Goal: Task Accomplishment & Management: Use online tool/utility

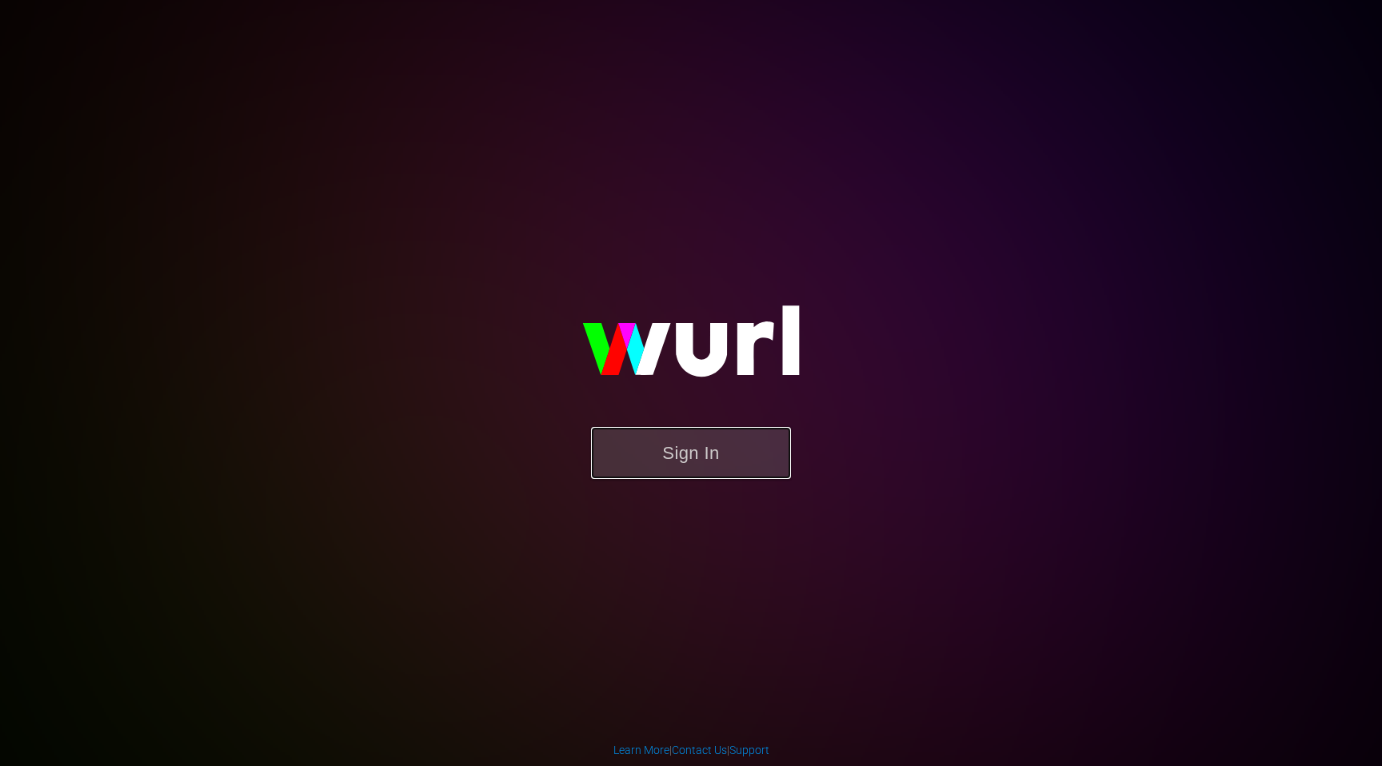
click at [712, 458] on button "Sign In" at bounding box center [691, 453] width 200 height 52
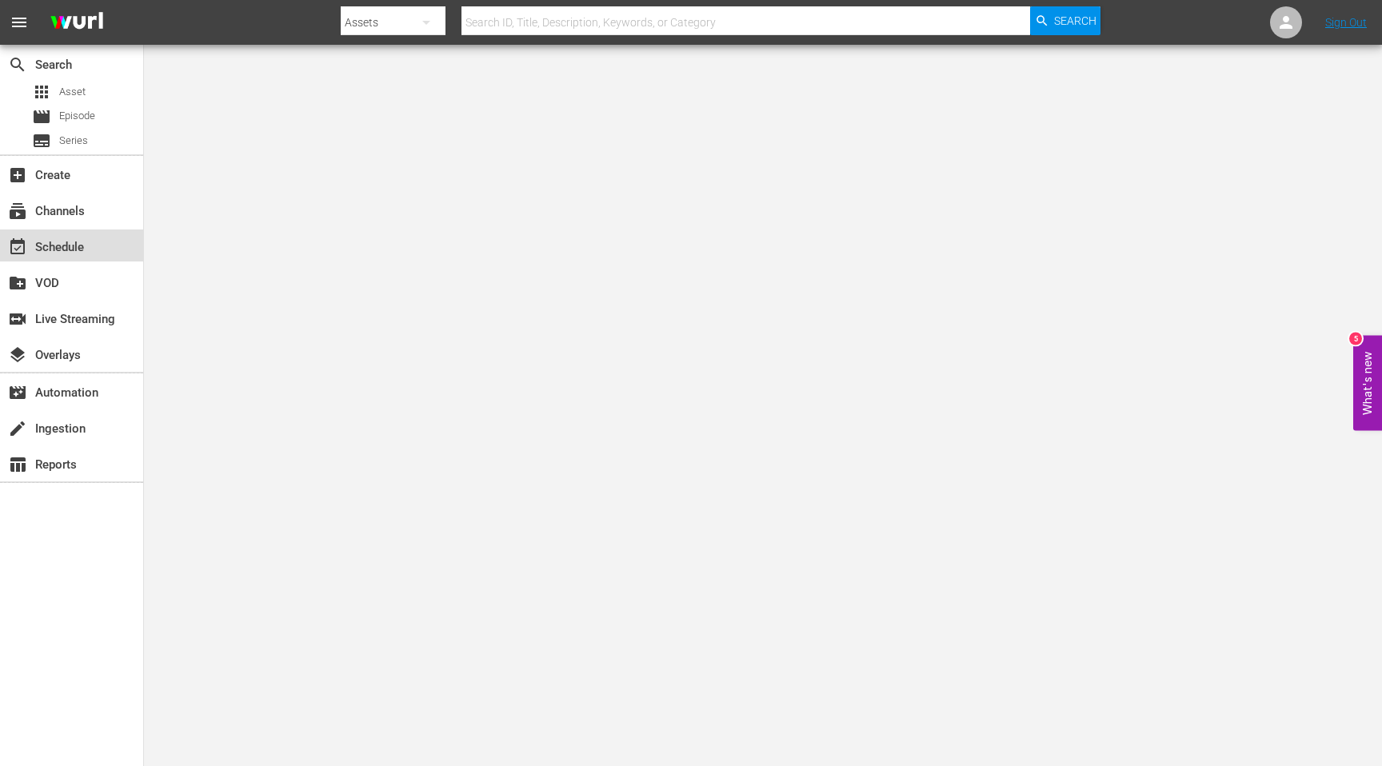
click at [34, 259] on div "event_available Schedule" at bounding box center [71, 246] width 143 height 32
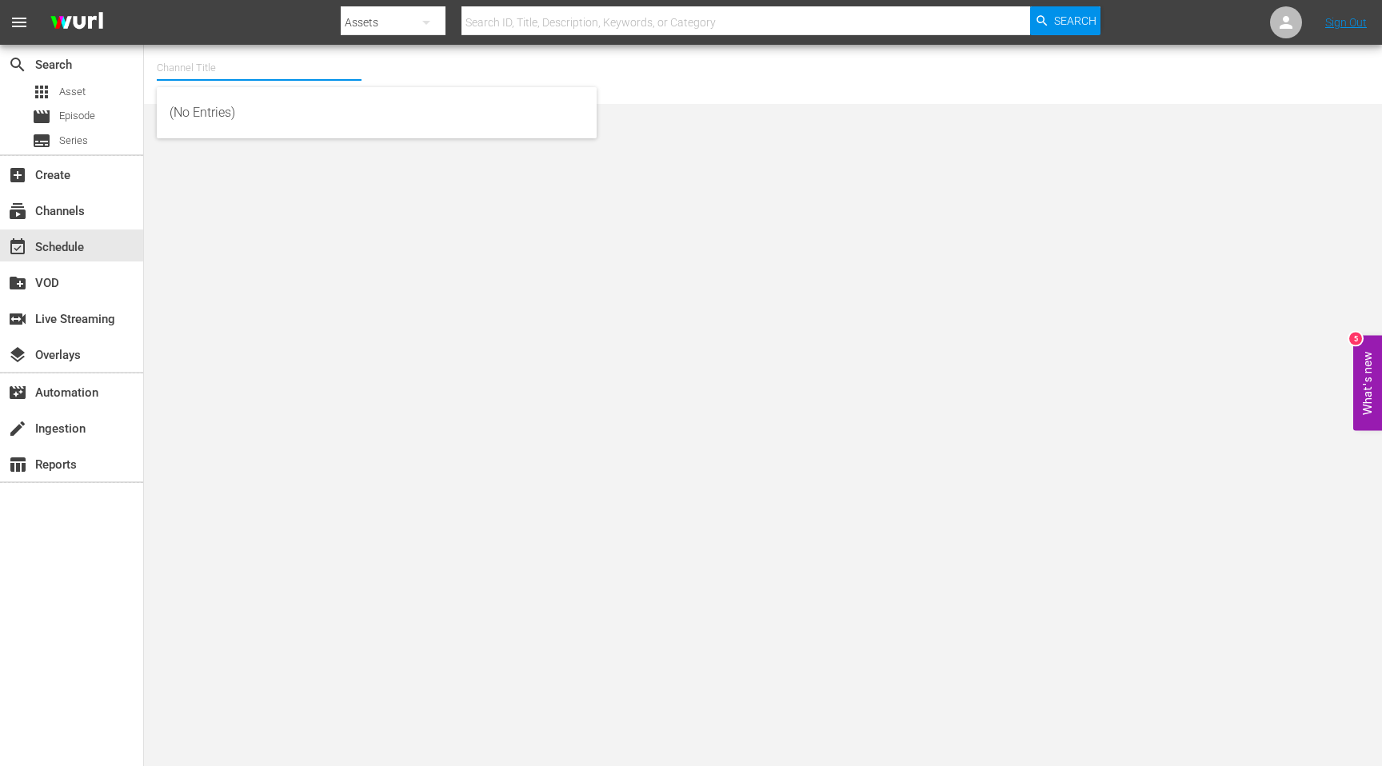
click at [186, 71] on input "text" at bounding box center [259, 68] width 205 height 38
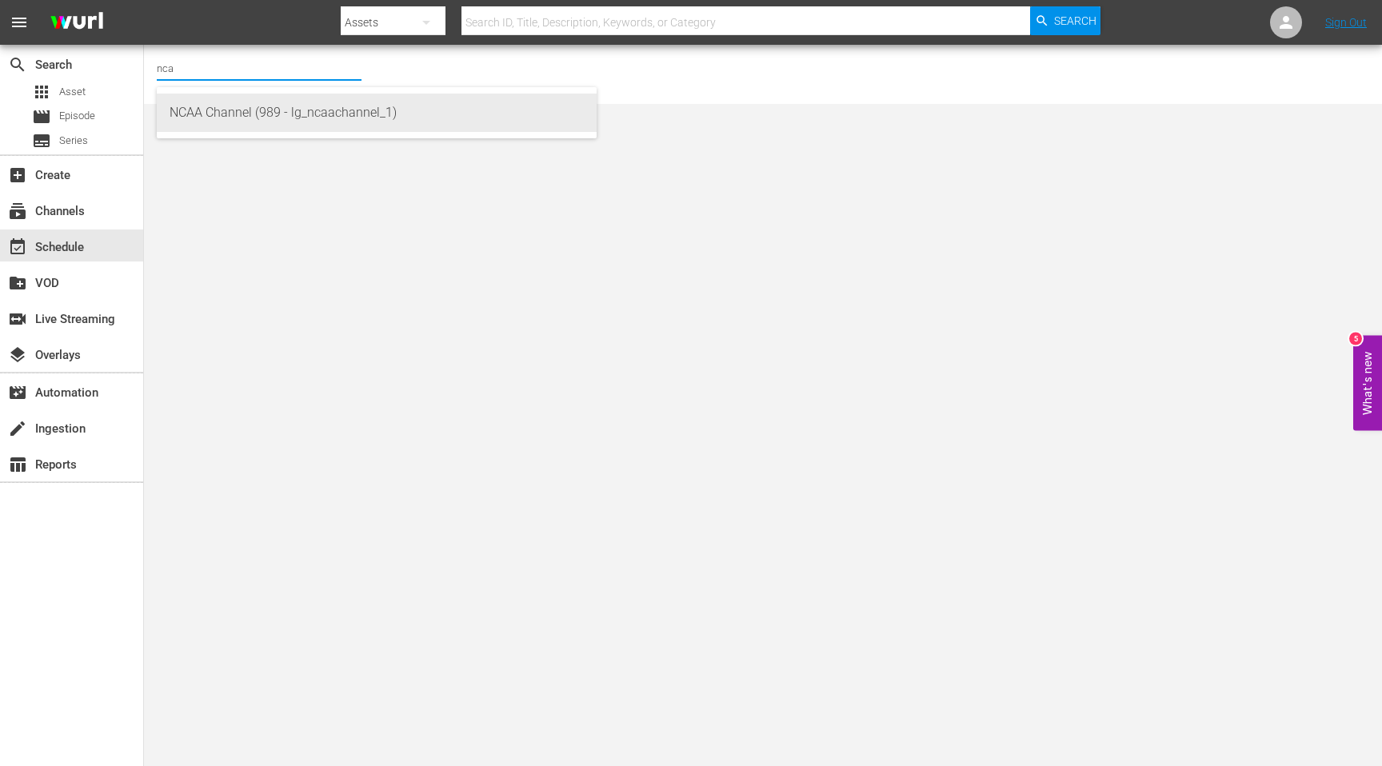
click at [272, 120] on div "NCAA Channel (989 - lg_ncaachannel_1)" at bounding box center [377, 113] width 414 height 38
type input "NCAA Channel (989 - lg_ncaachannel_1)"
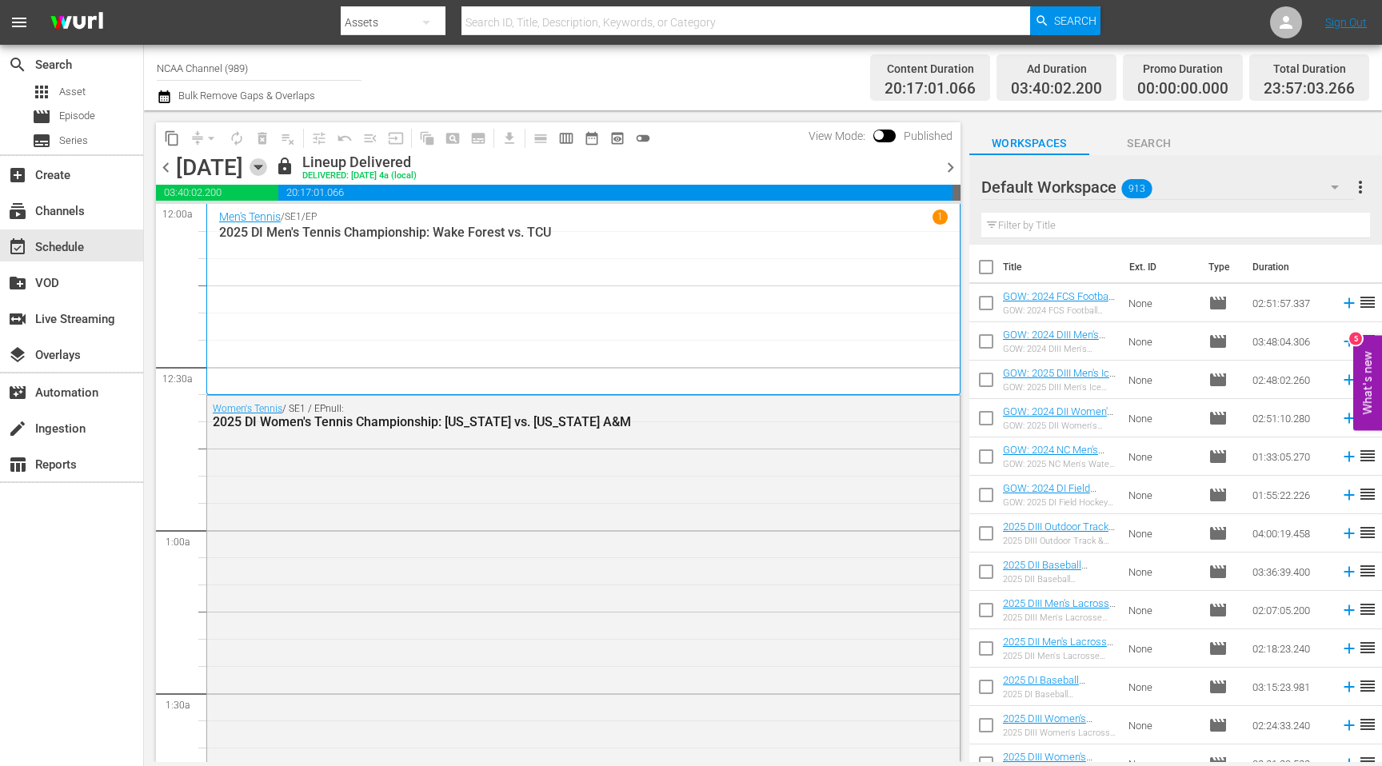
click at [267, 164] on icon "button" at bounding box center [259, 167] width 18 height 18
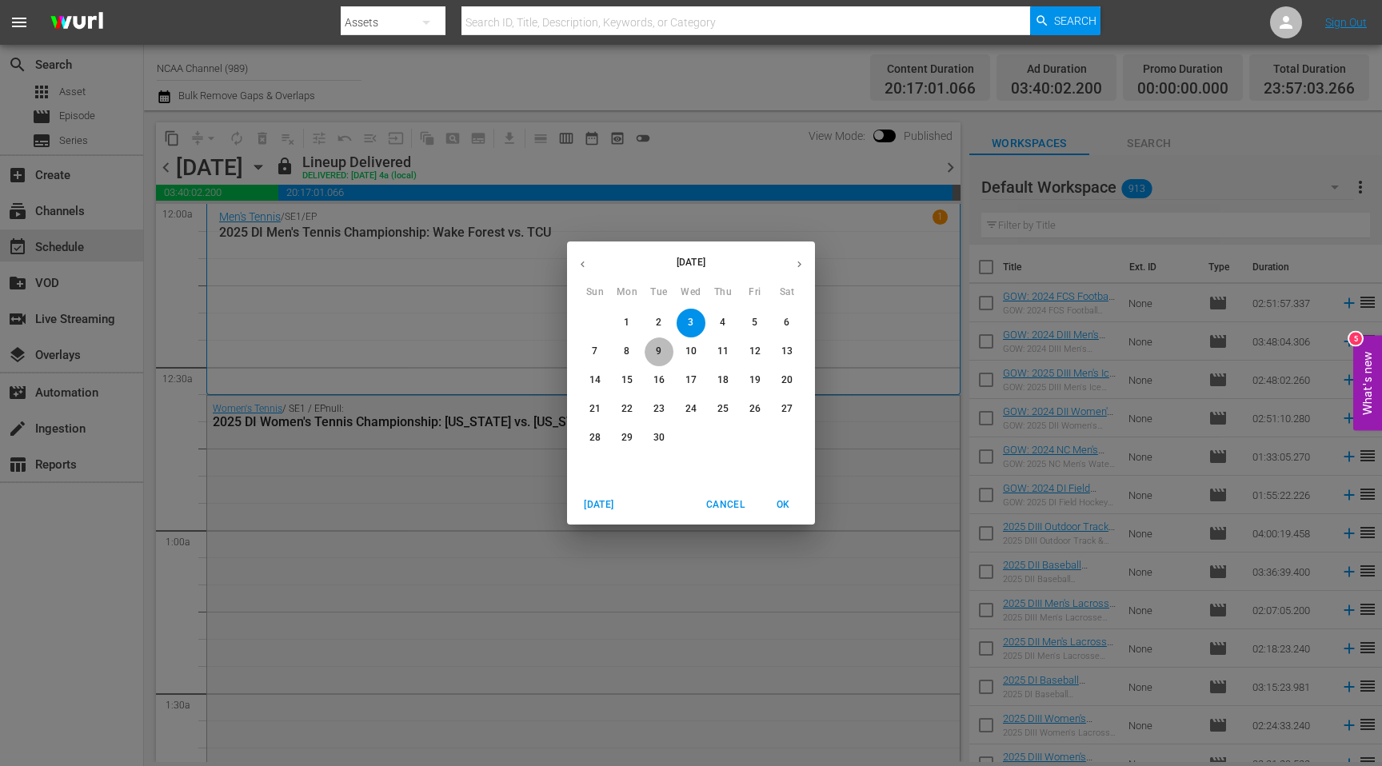
click at [658, 348] on p "9" at bounding box center [659, 352] width 6 height 14
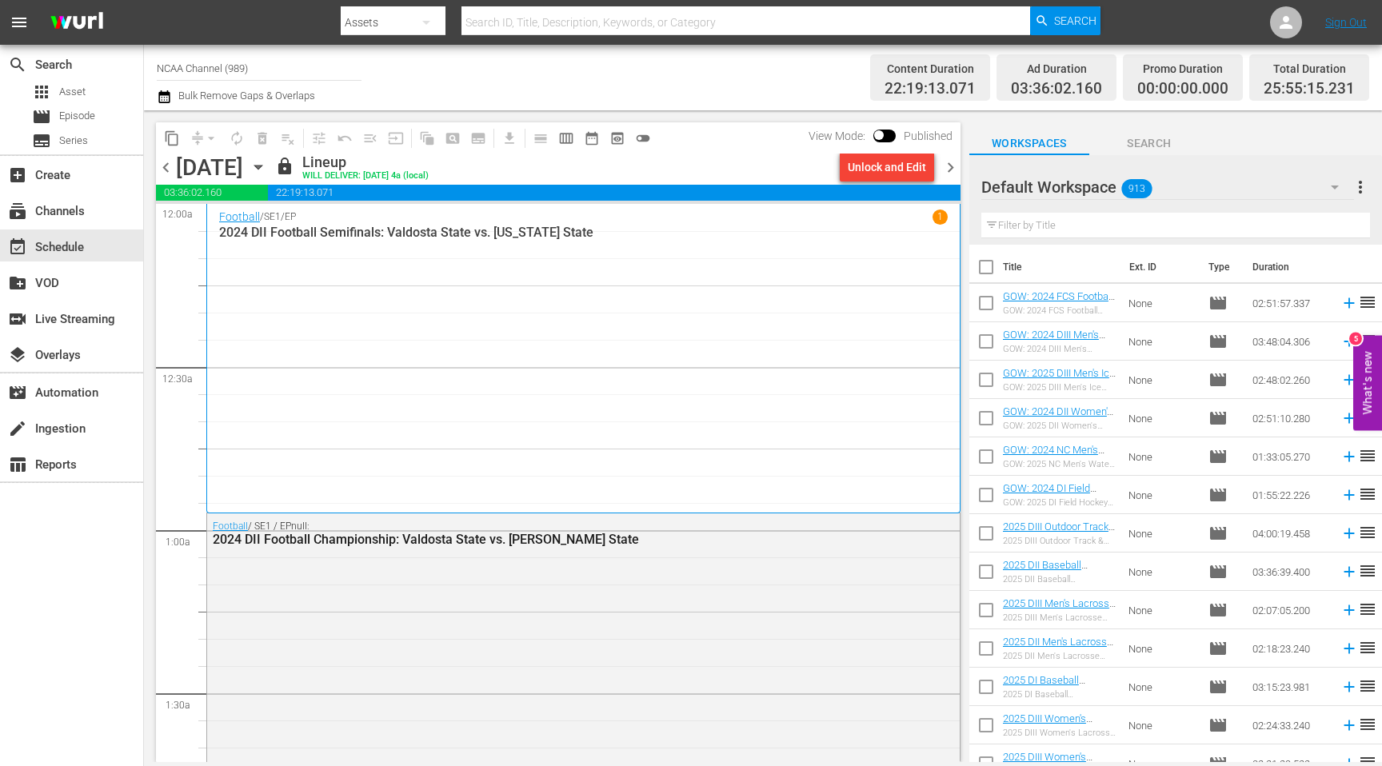
click at [955, 172] on span "chevron_right" at bounding box center [951, 168] width 20 height 20
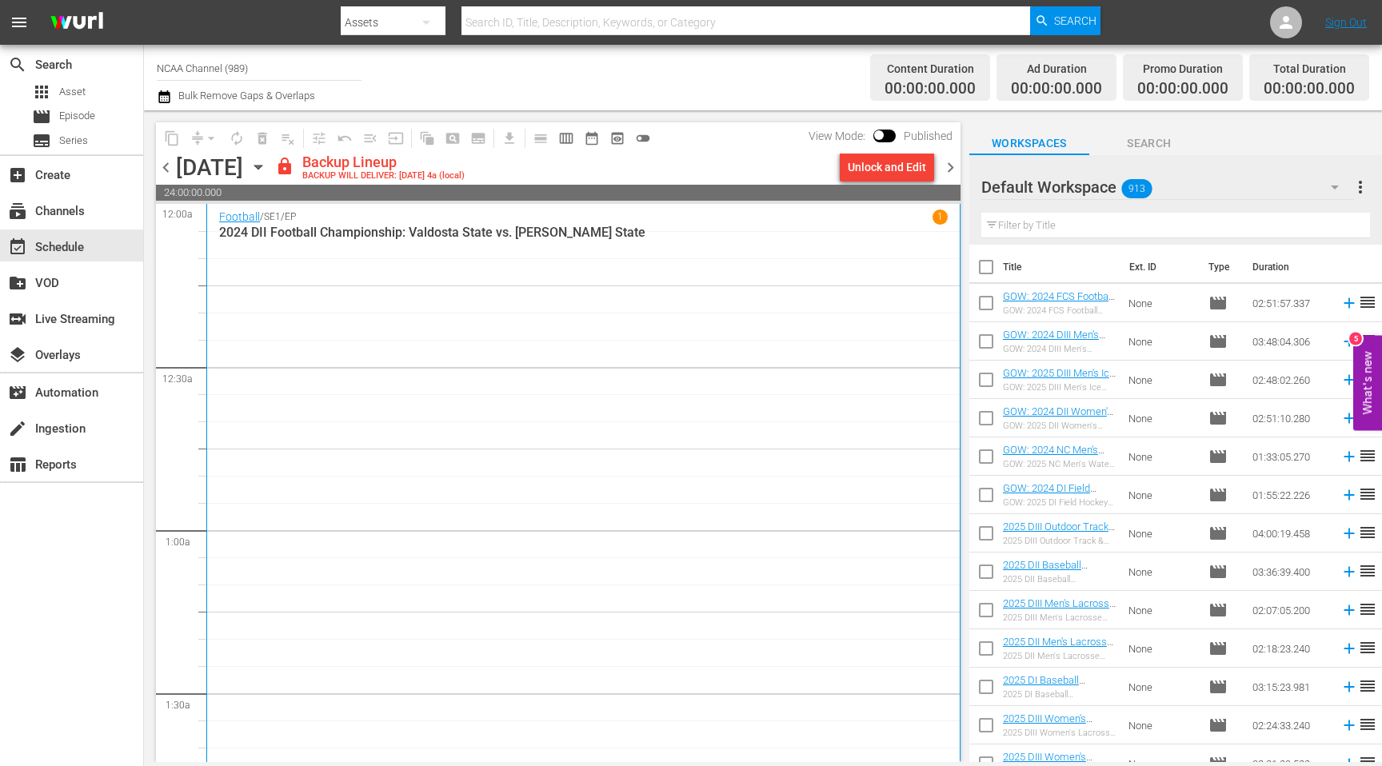
click at [1142, 221] on input "text" at bounding box center [1176, 226] width 389 height 26
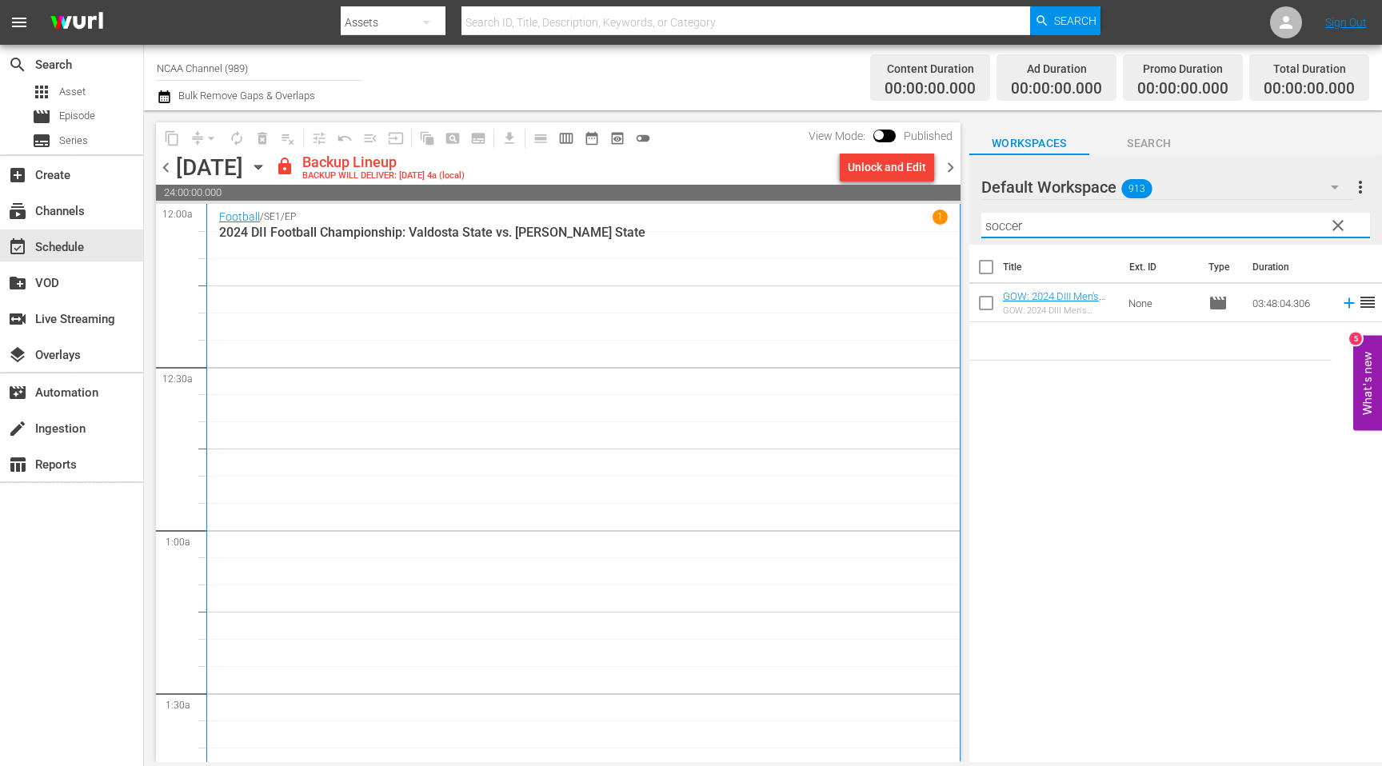
type input "soccer"
click at [889, 177] on div "Unlock and Edit" at bounding box center [887, 167] width 78 height 29
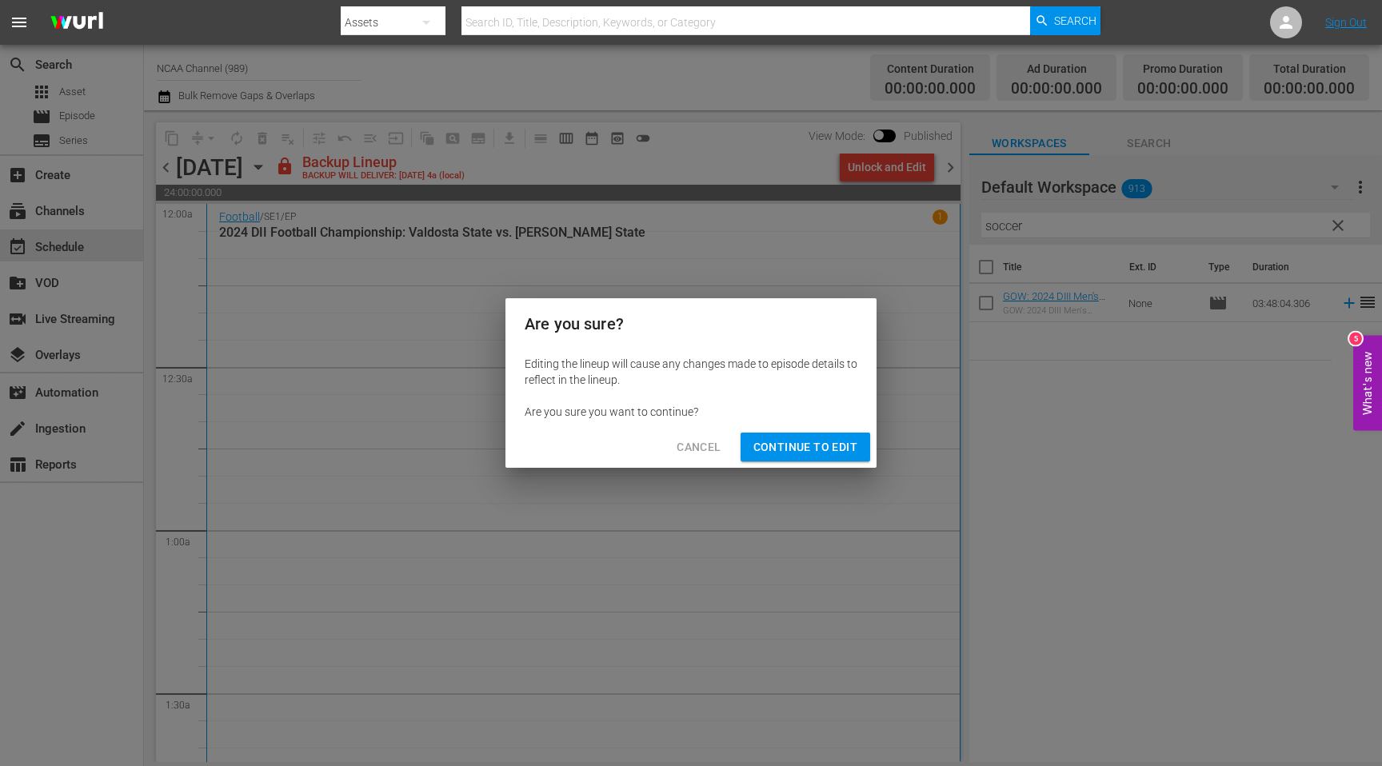
click at [818, 451] on span "Continue to Edit" at bounding box center [806, 448] width 104 height 20
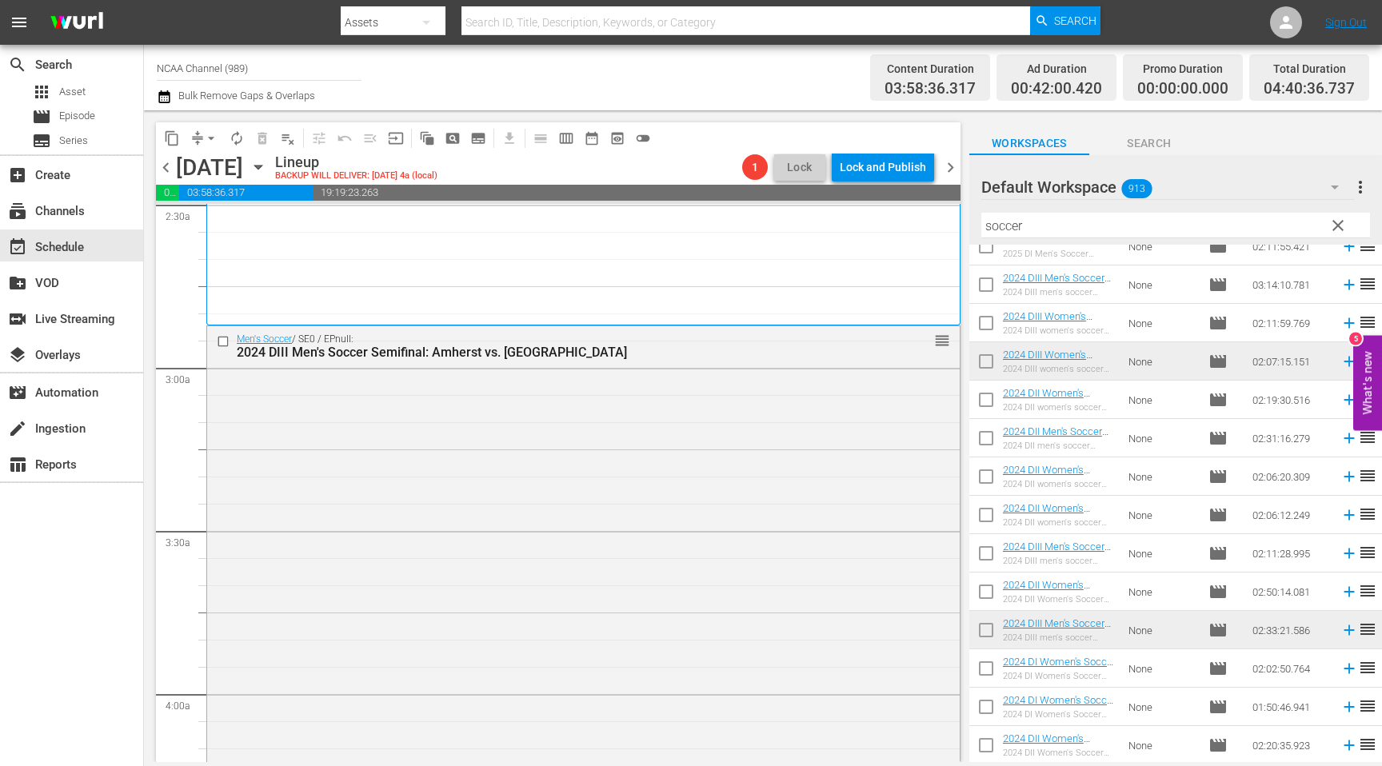
scroll to position [804, 0]
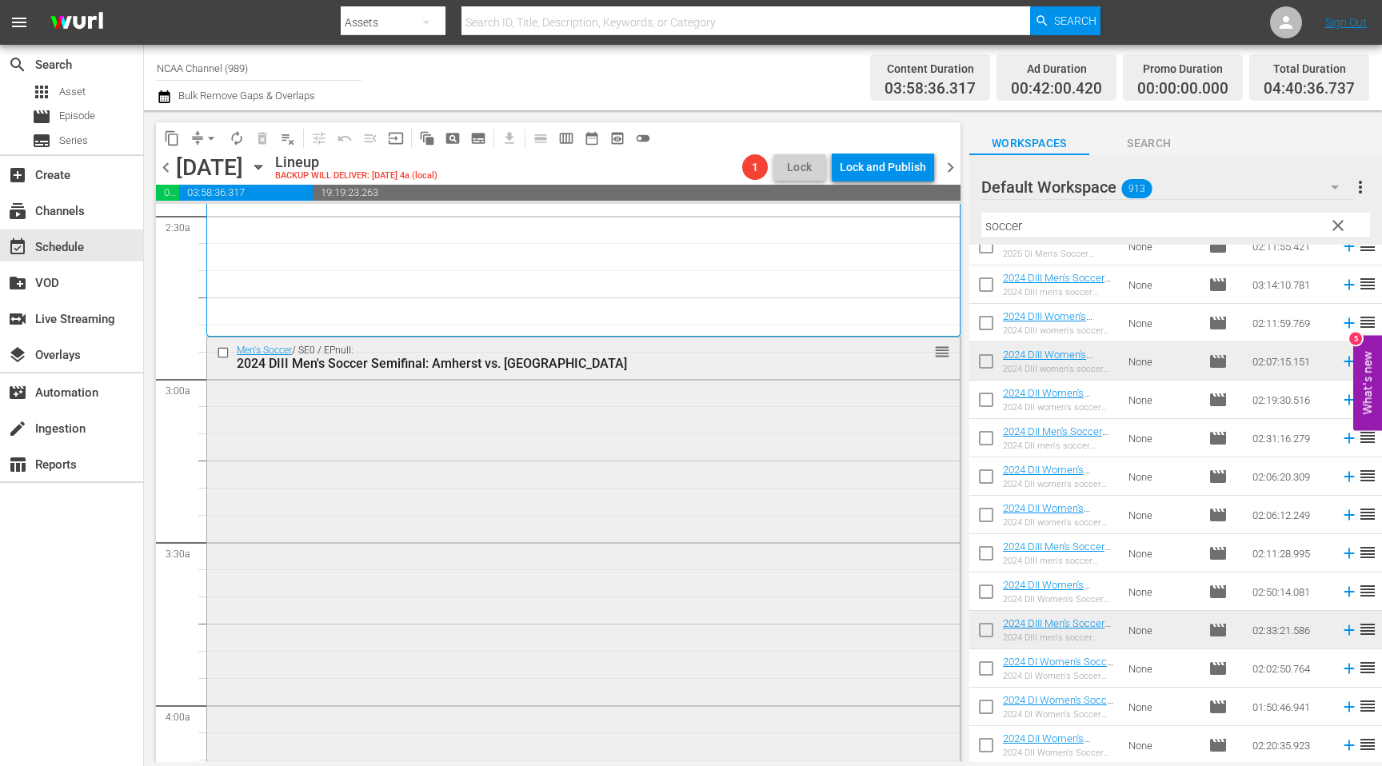
click at [228, 357] on input "checkbox" at bounding box center [225, 353] width 17 height 14
click at [263, 139] on span "delete_forever_outlined" at bounding box center [262, 138] width 16 height 16
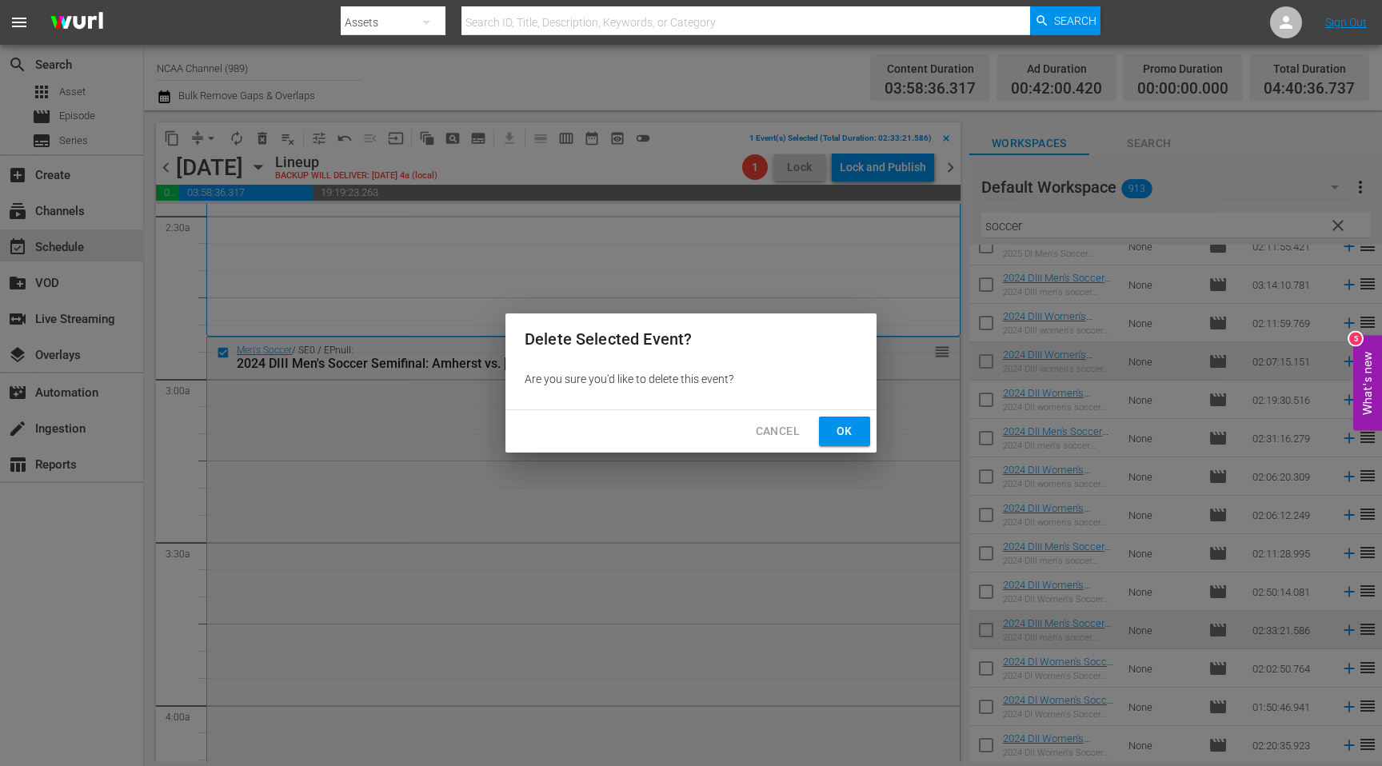
click at [852, 424] on span "Ok" at bounding box center [845, 432] width 26 height 20
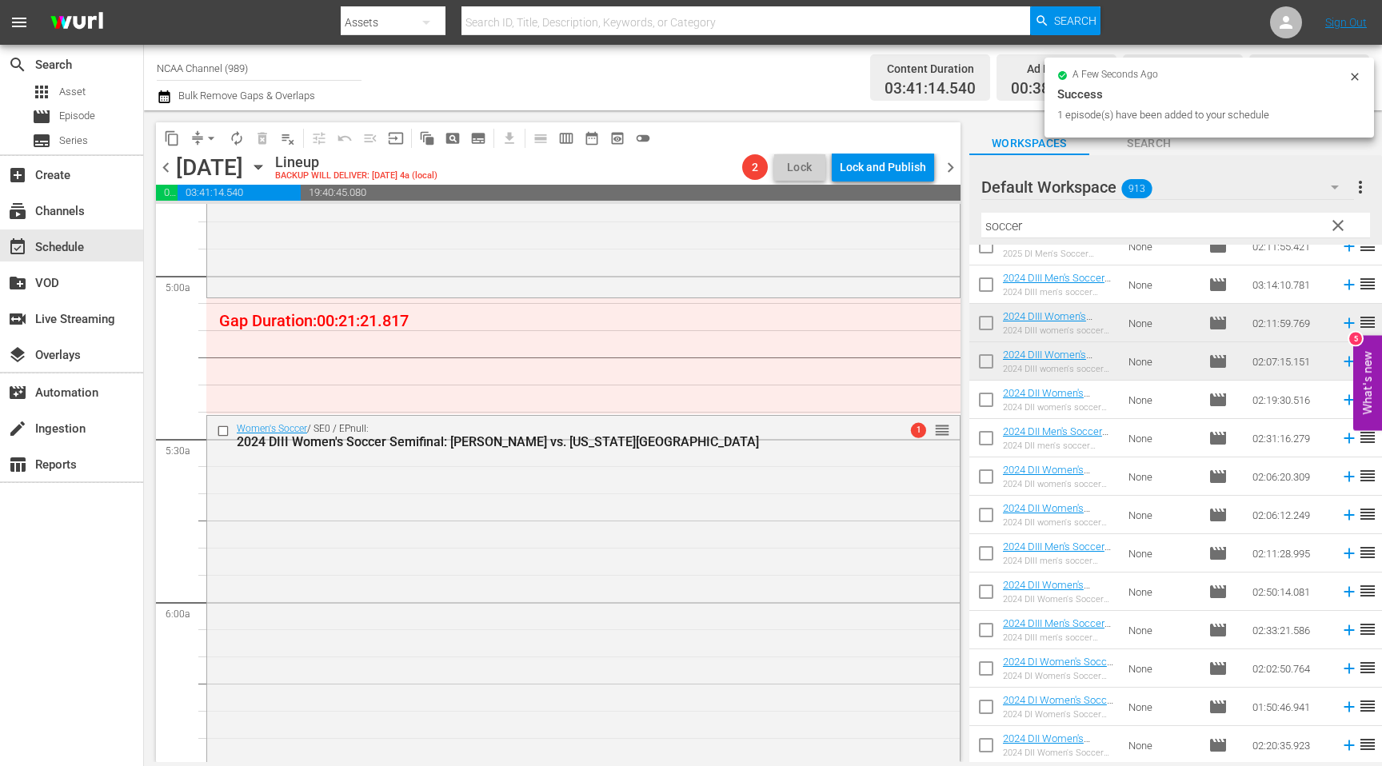
scroll to position [1559, 0]
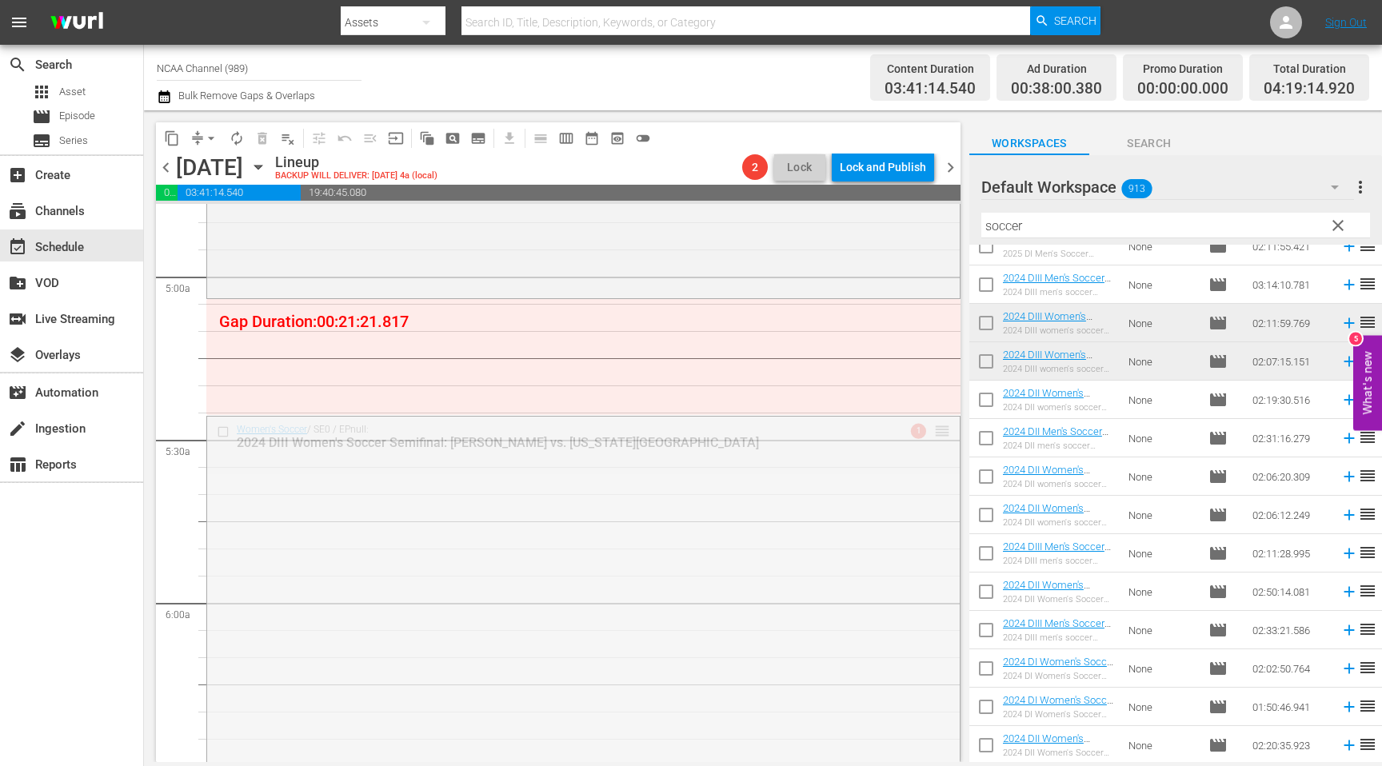
drag, startPoint x: 942, startPoint y: 425, endPoint x: 939, endPoint y: 304, distance: 120.8
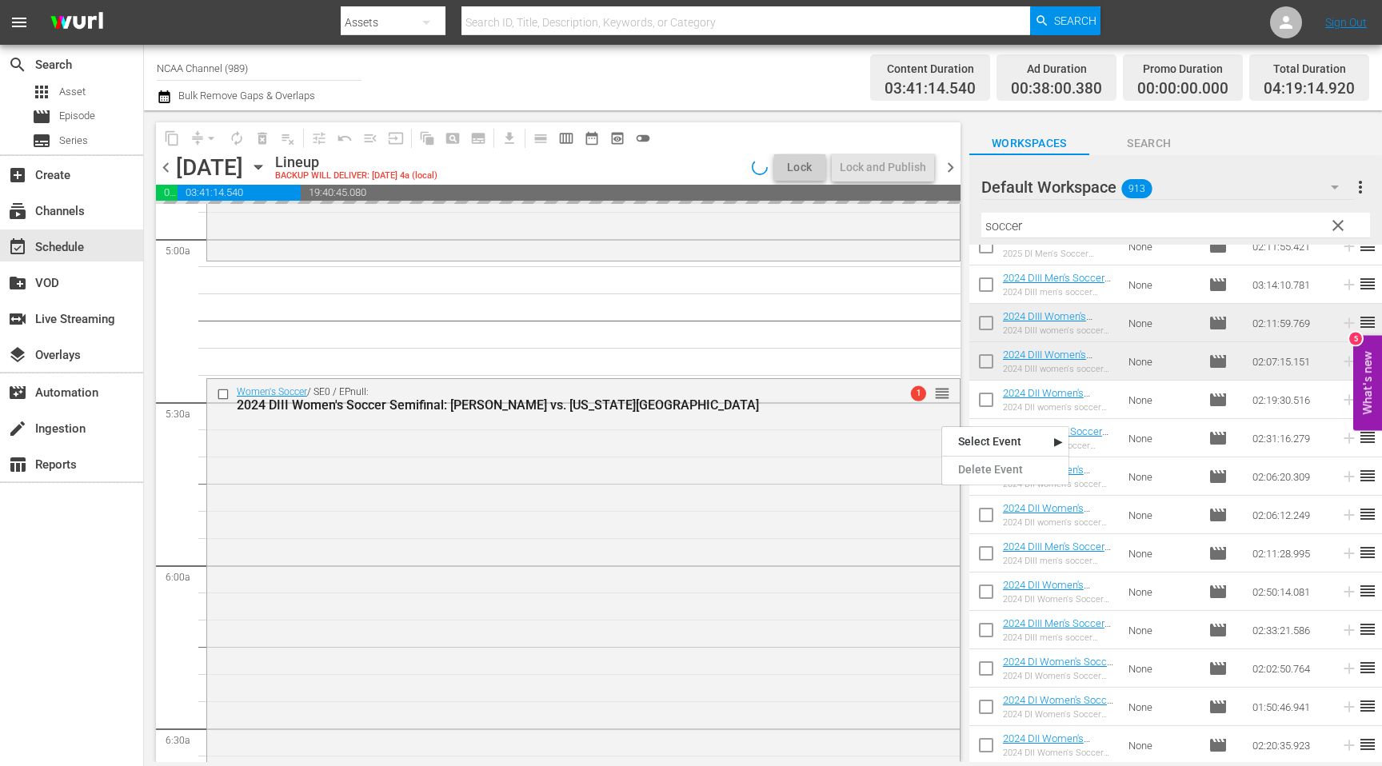
scroll to position [1619, 0]
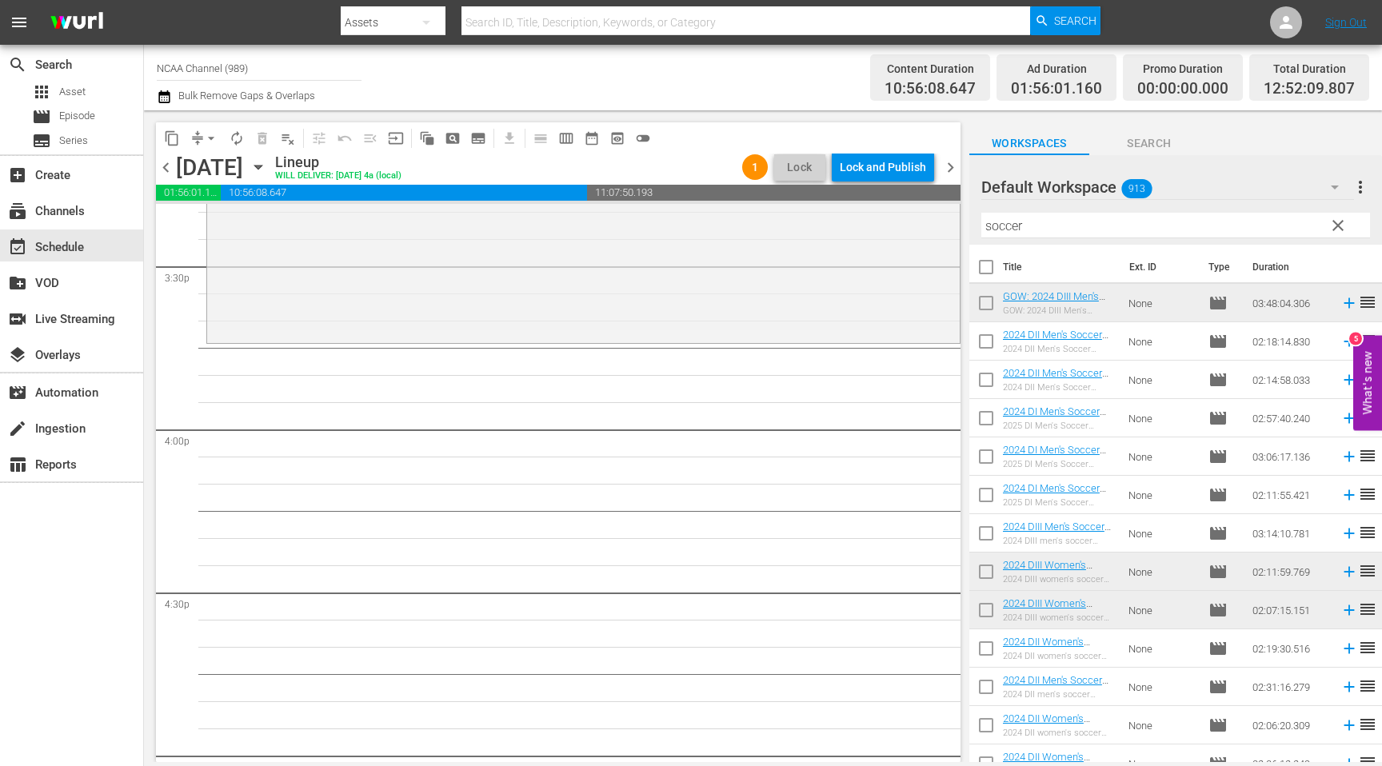
scroll to position [5002, 0]
click at [1346, 228] on span "clear" at bounding box center [1338, 225] width 19 height 19
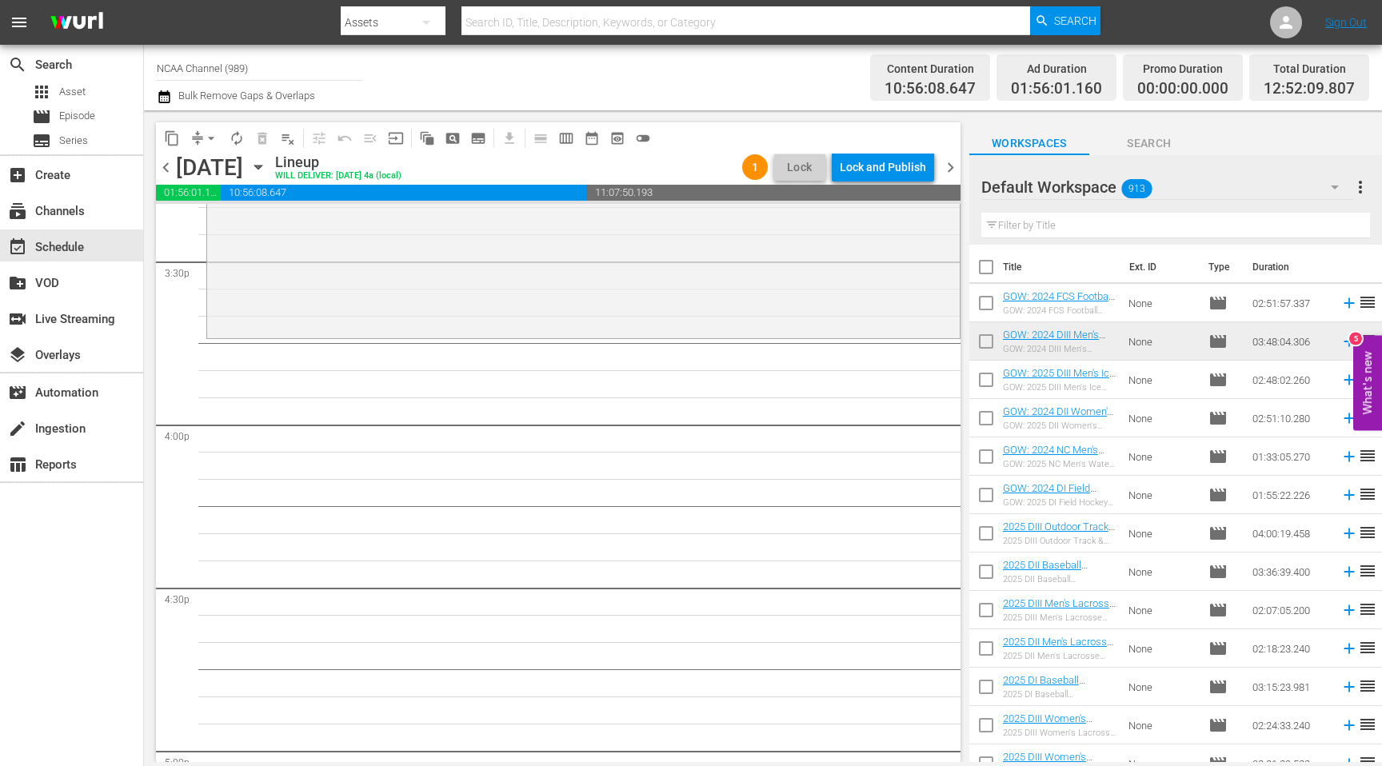
click at [1128, 232] on input "text" at bounding box center [1176, 226] width 389 height 26
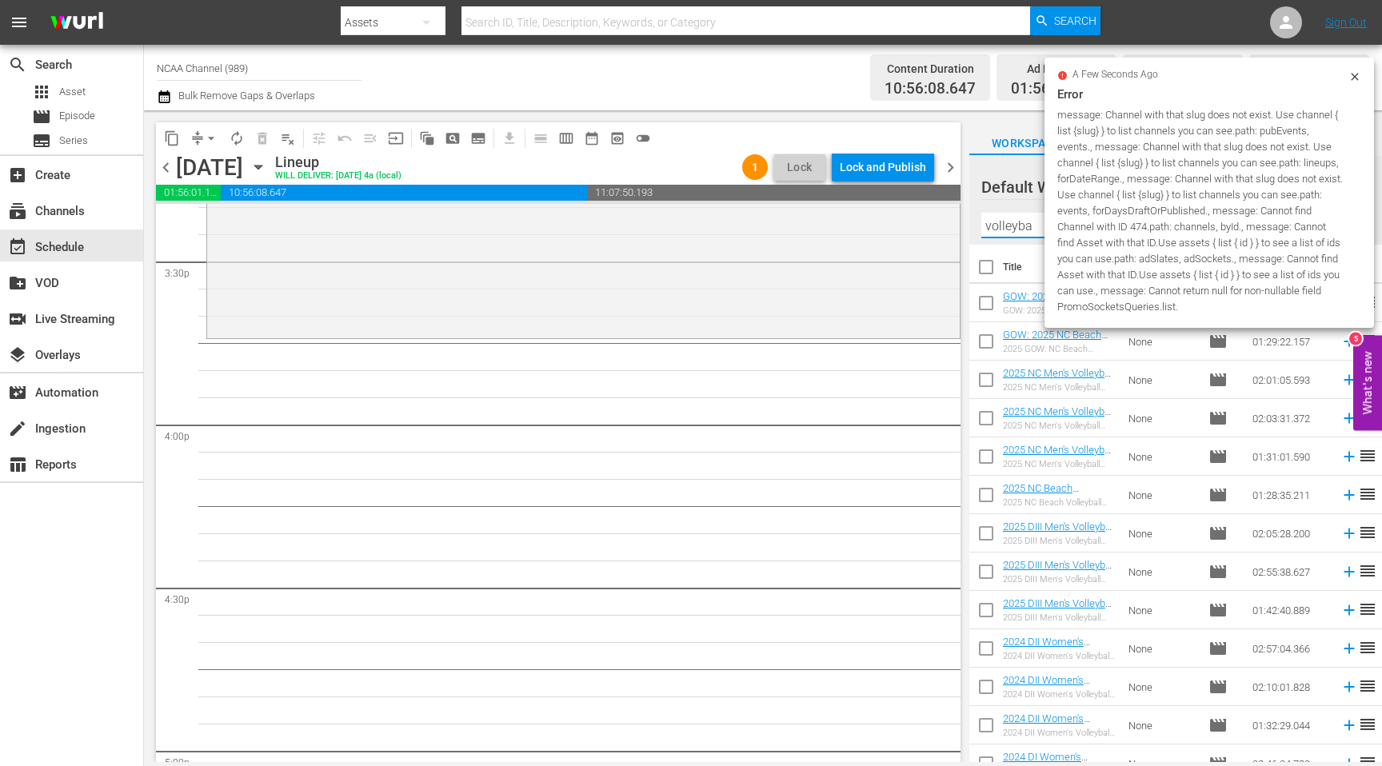
click at [1352, 81] on icon at bounding box center [1355, 76] width 13 height 13
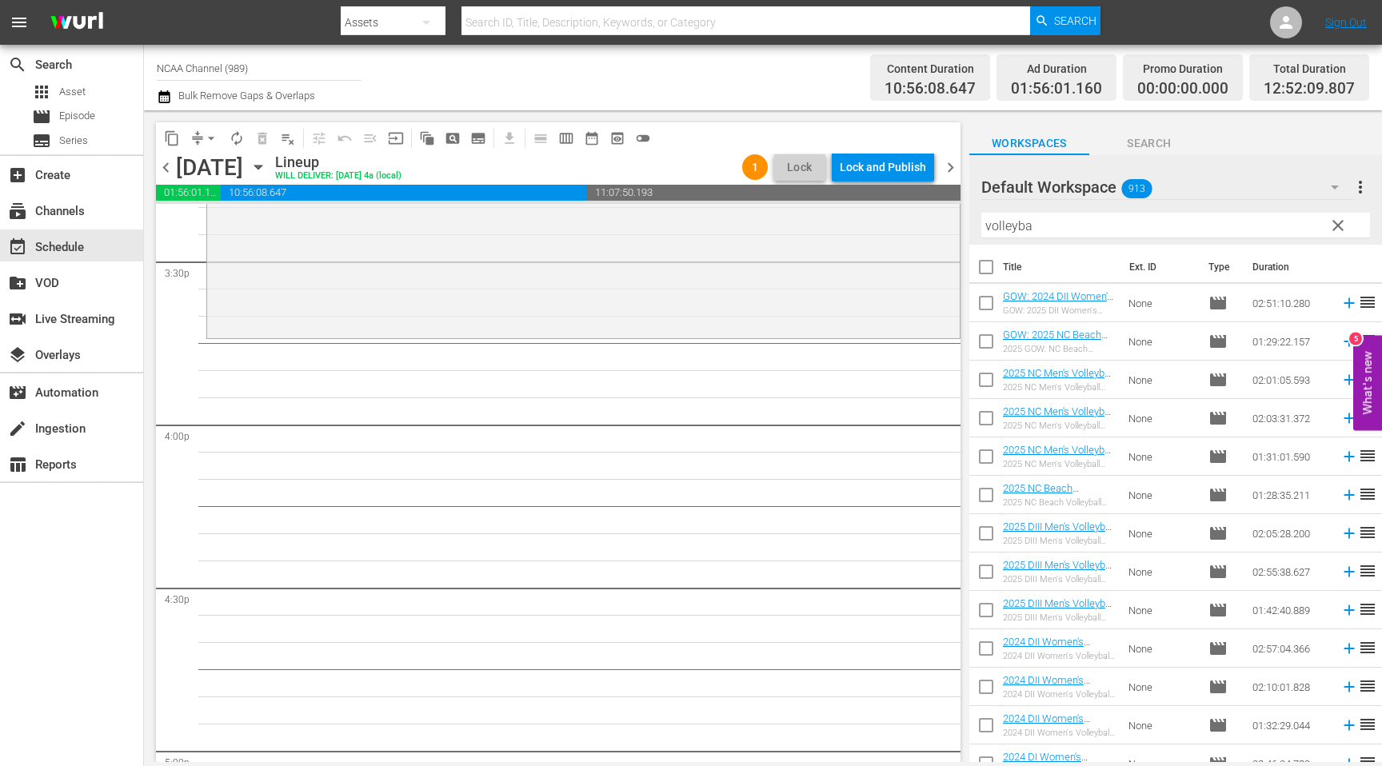
click at [1044, 233] on input "volleyba" at bounding box center [1176, 226] width 389 height 26
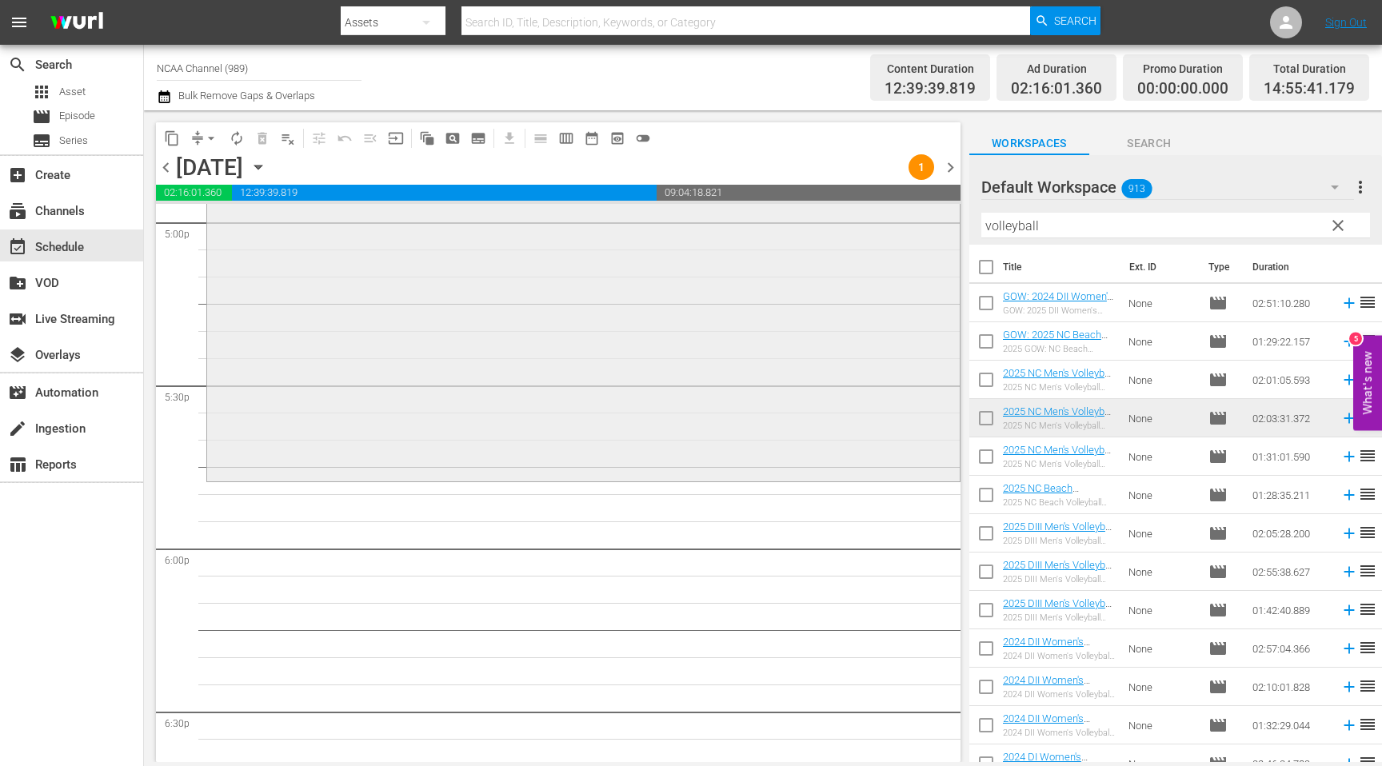
scroll to position [5573, 0]
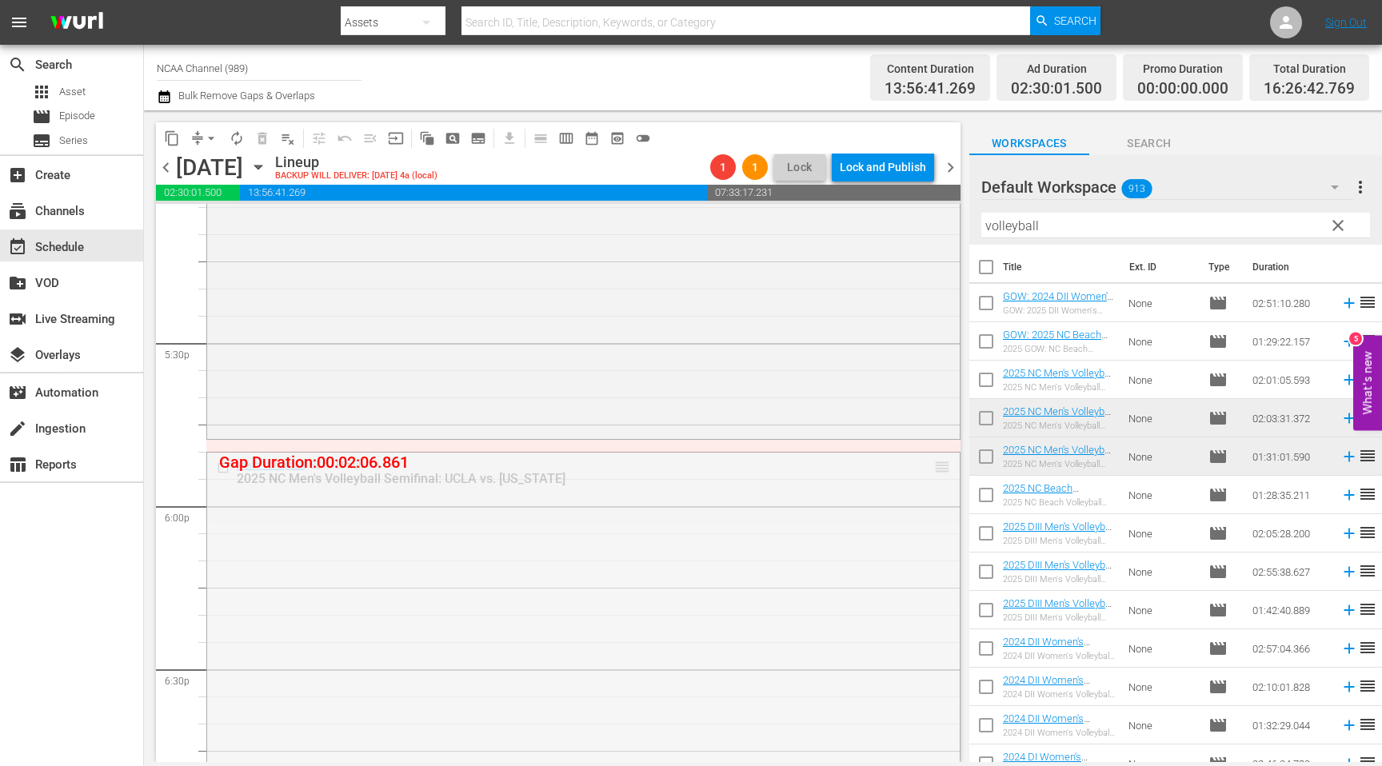
drag, startPoint x: 1138, startPoint y: 458, endPoint x: 945, endPoint y: 449, distance: 193.8
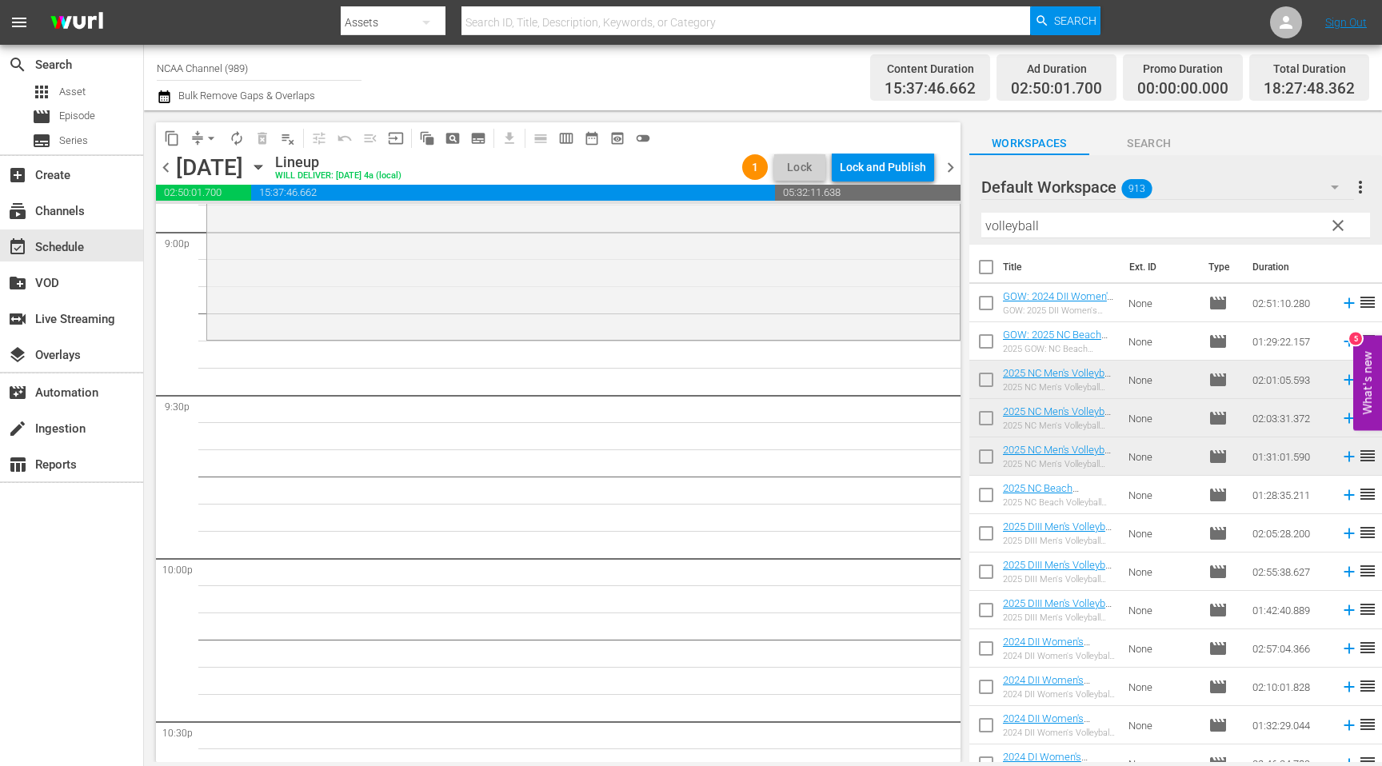
scroll to position [6826, 0]
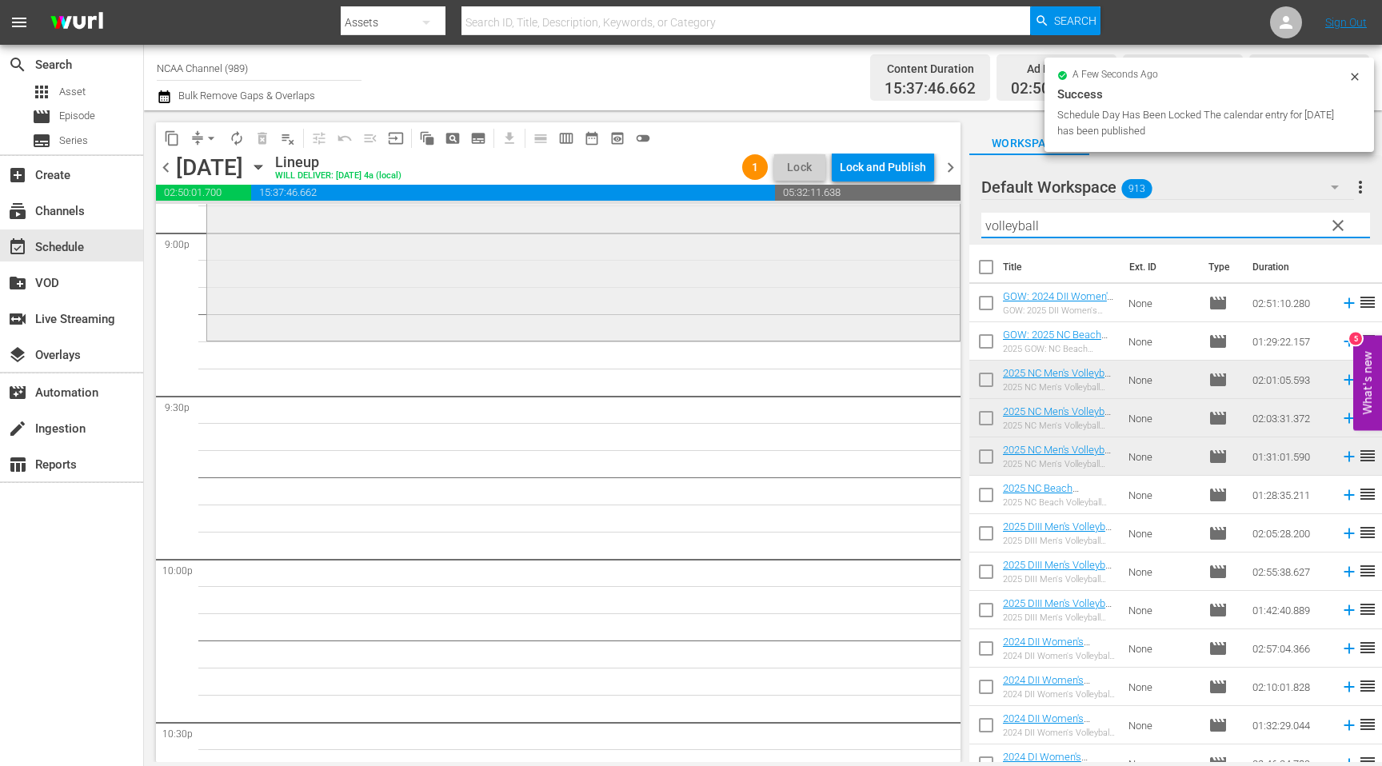
drag, startPoint x: 1070, startPoint y: 226, endPoint x: 826, endPoint y: 226, distance: 244.0
click at [826, 226] on div "content_copy compress arrow_drop_down autorenew_outlined delete_forever_outline…" at bounding box center [763, 436] width 1238 height 652
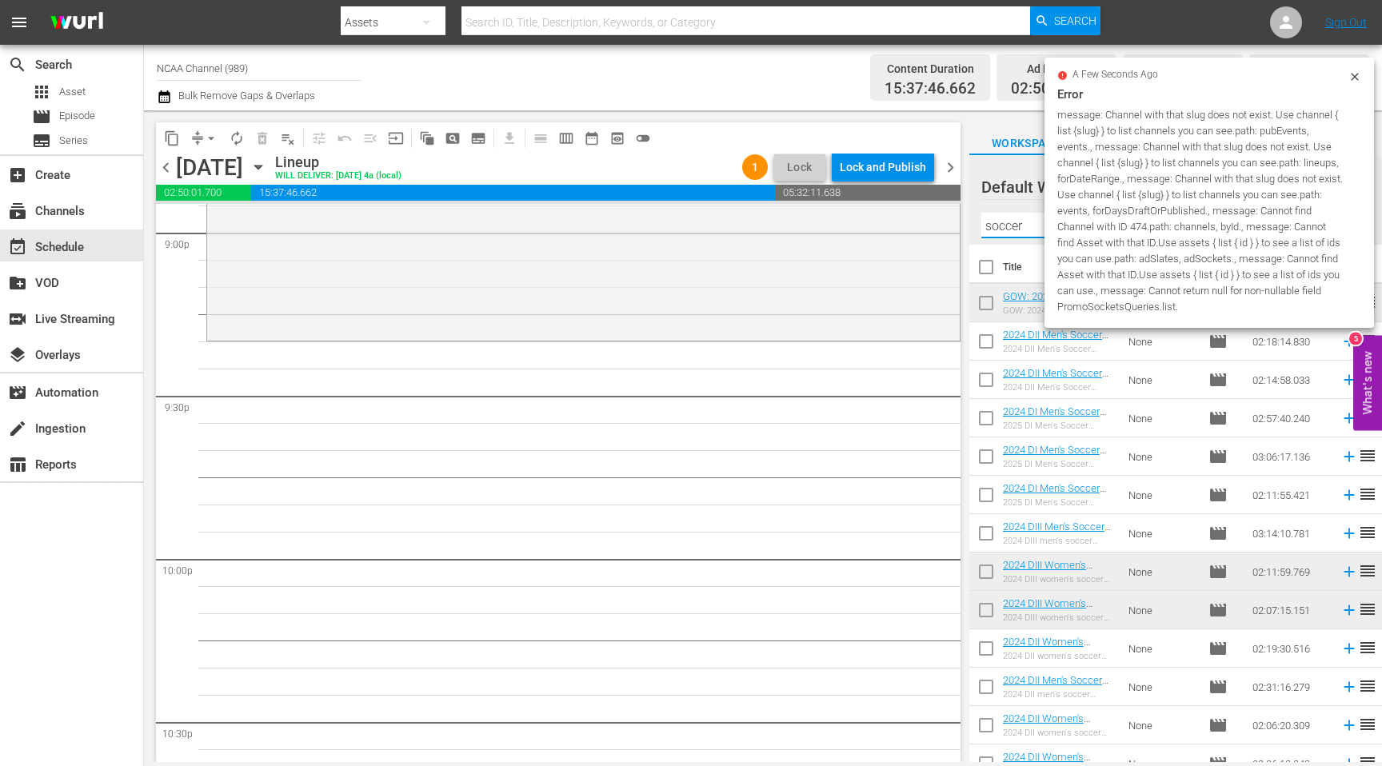
click at [1356, 78] on icon at bounding box center [1355, 76] width 13 height 13
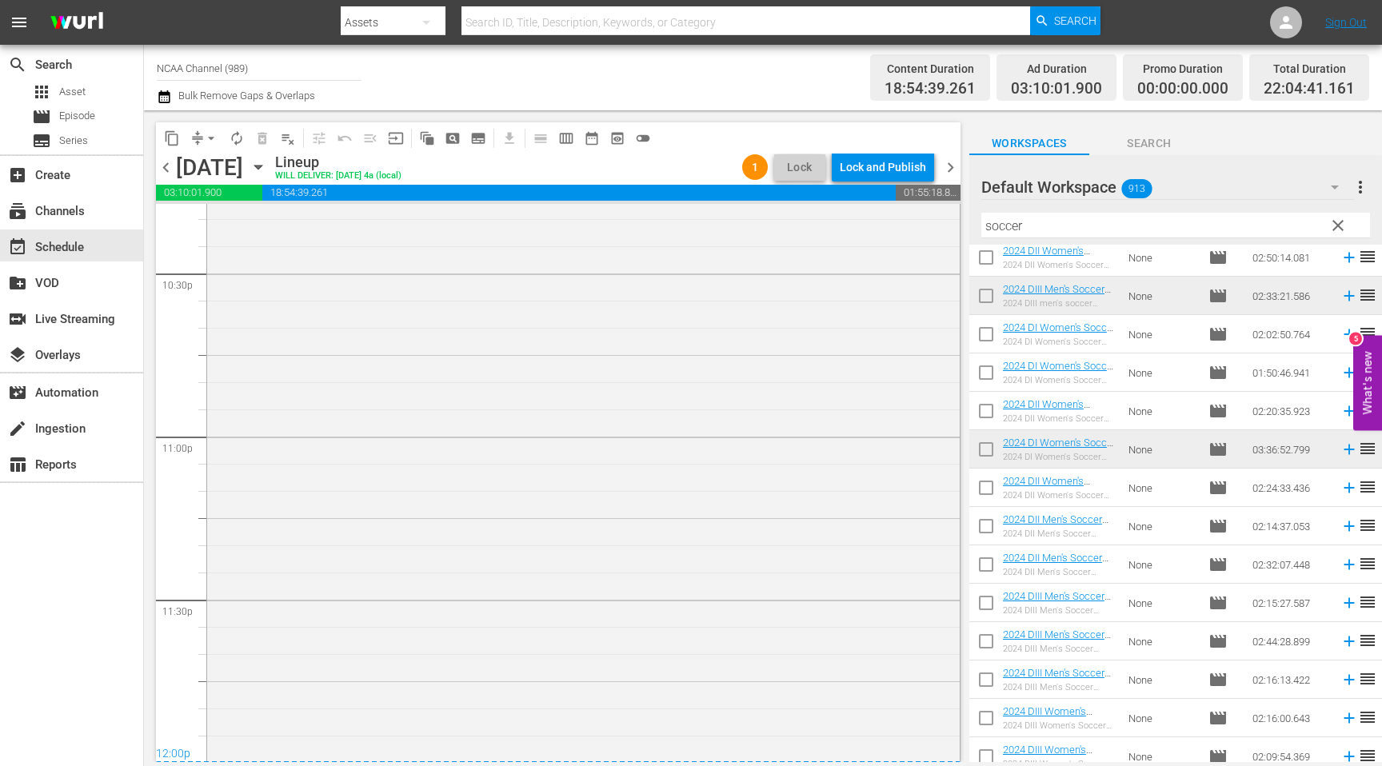
scroll to position [7585, 0]
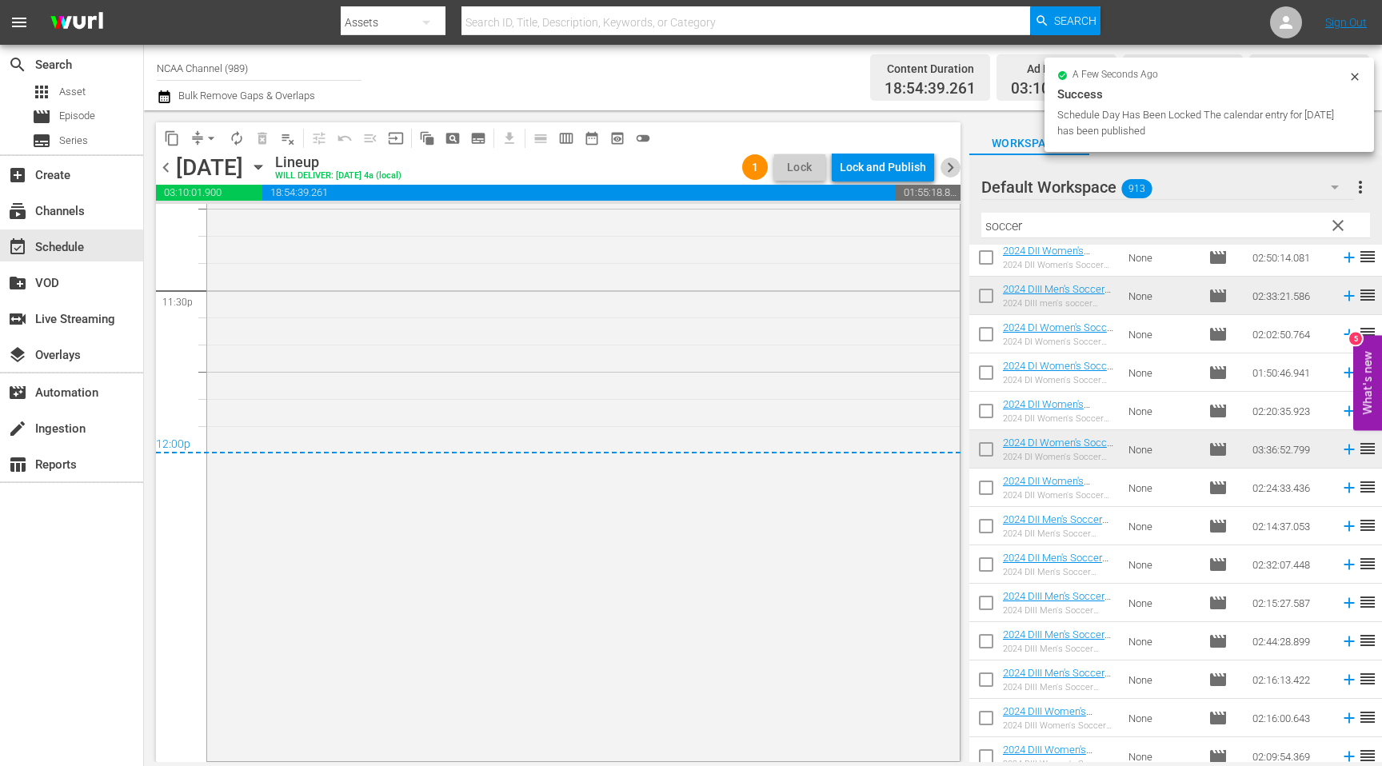
click at [948, 163] on span "chevron_right" at bounding box center [951, 168] width 20 height 20
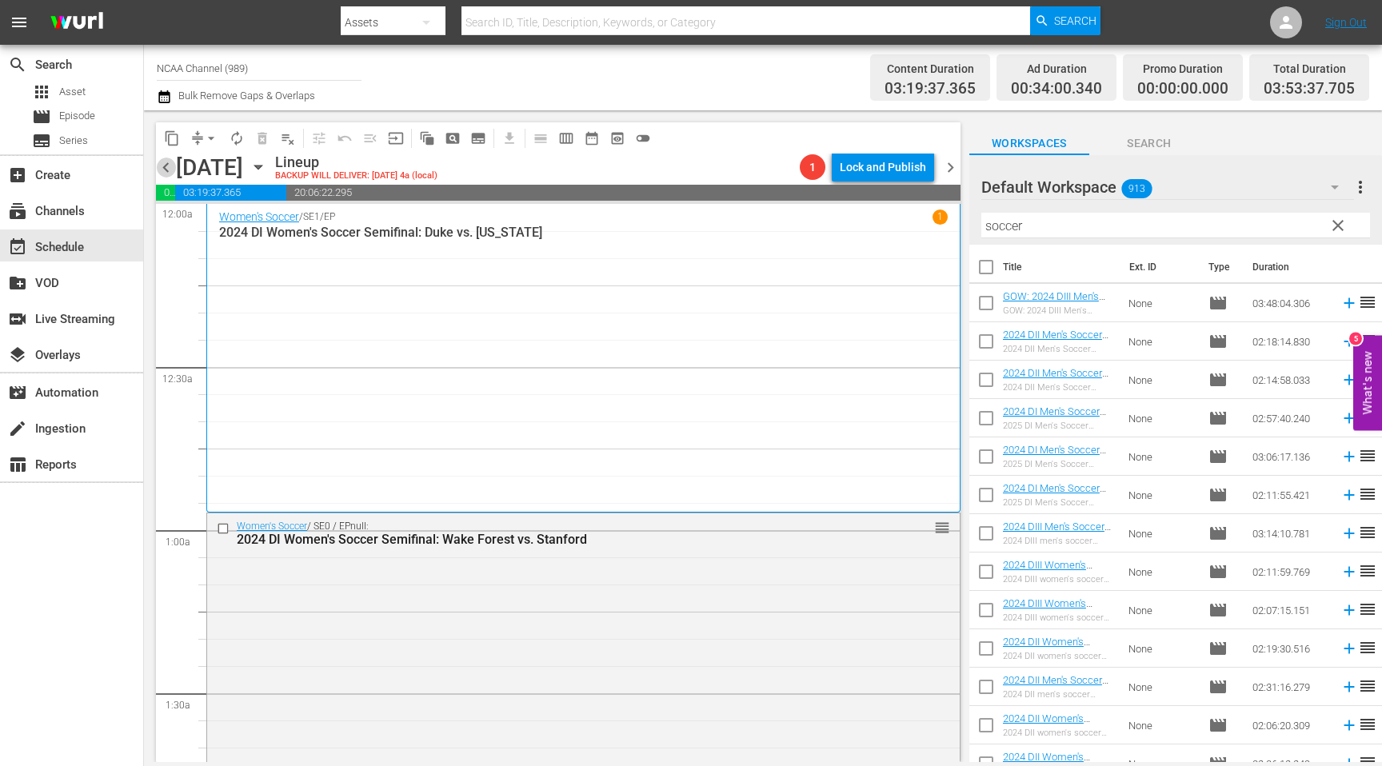
click at [169, 170] on span "chevron_left" at bounding box center [166, 168] width 20 height 20
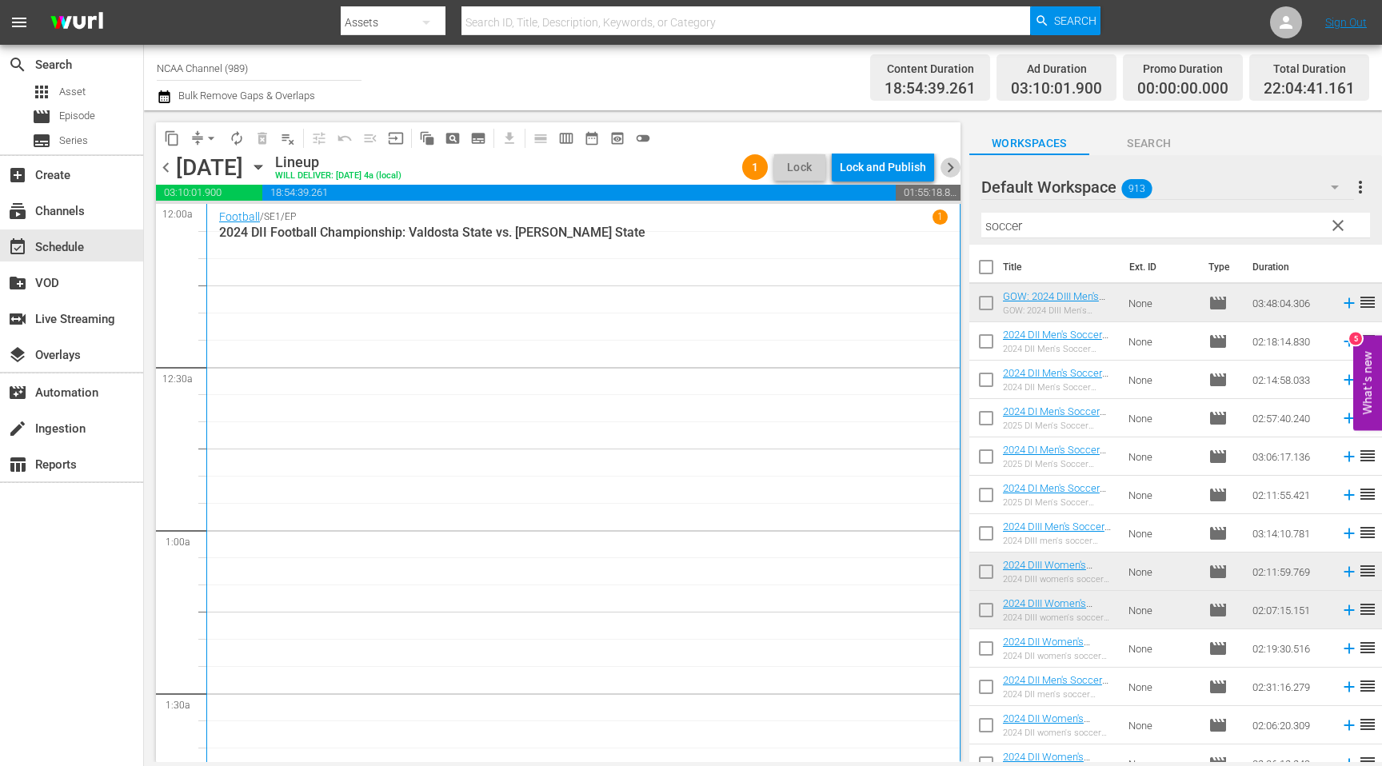
click at [954, 166] on span "chevron_right" at bounding box center [951, 168] width 20 height 20
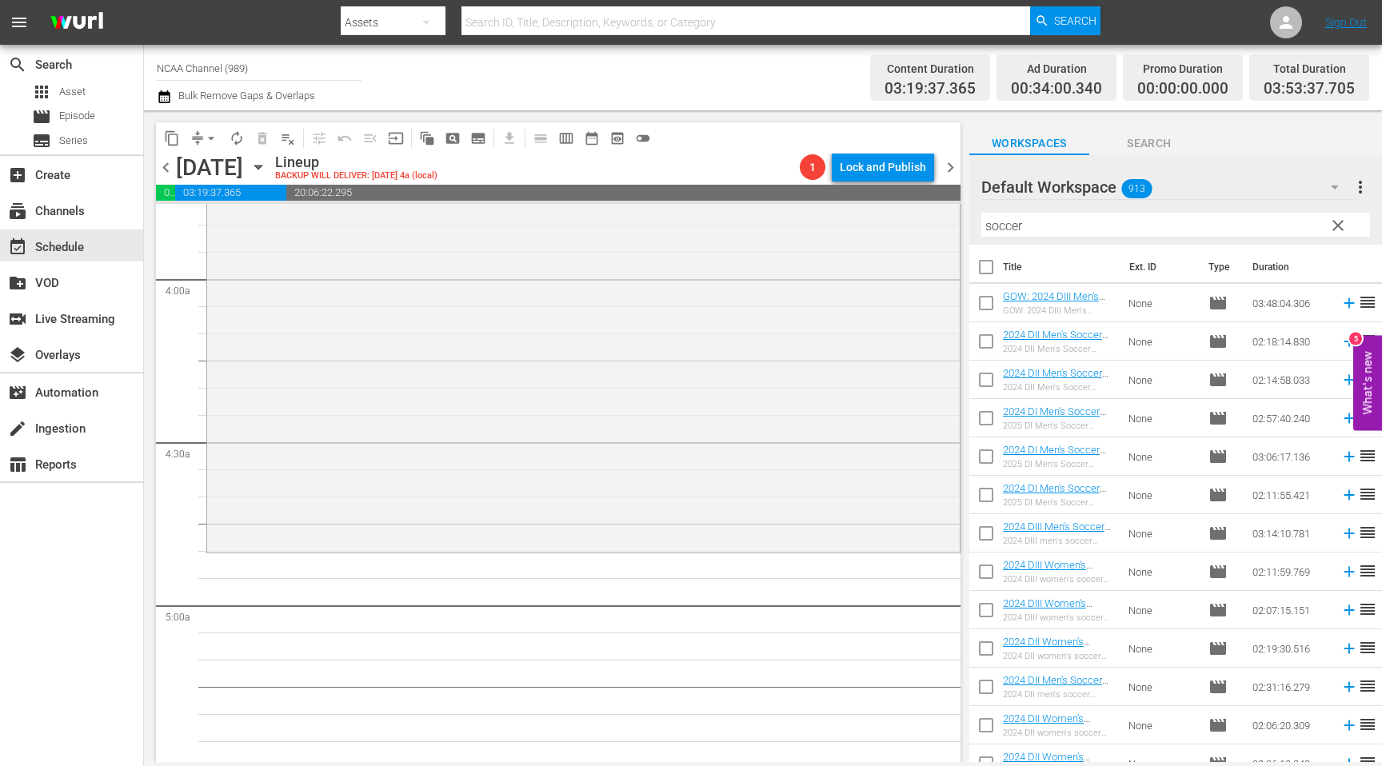
scroll to position [1271, 0]
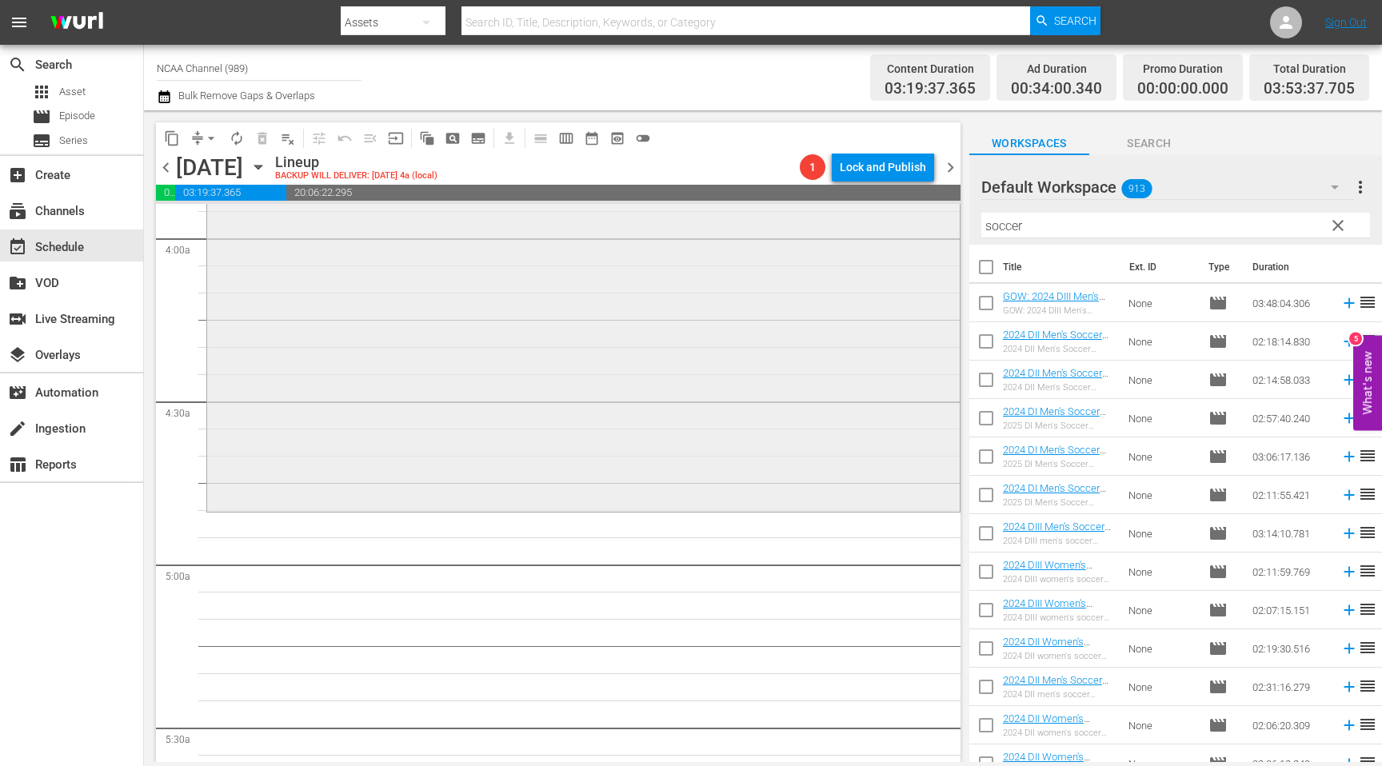
drag, startPoint x: 1070, startPoint y: 228, endPoint x: 769, endPoint y: 228, distance: 301.6
click at [772, 228] on div "content_copy compress arrow_drop_down autorenew_outlined delete_forever_outline…" at bounding box center [763, 436] width 1238 height 652
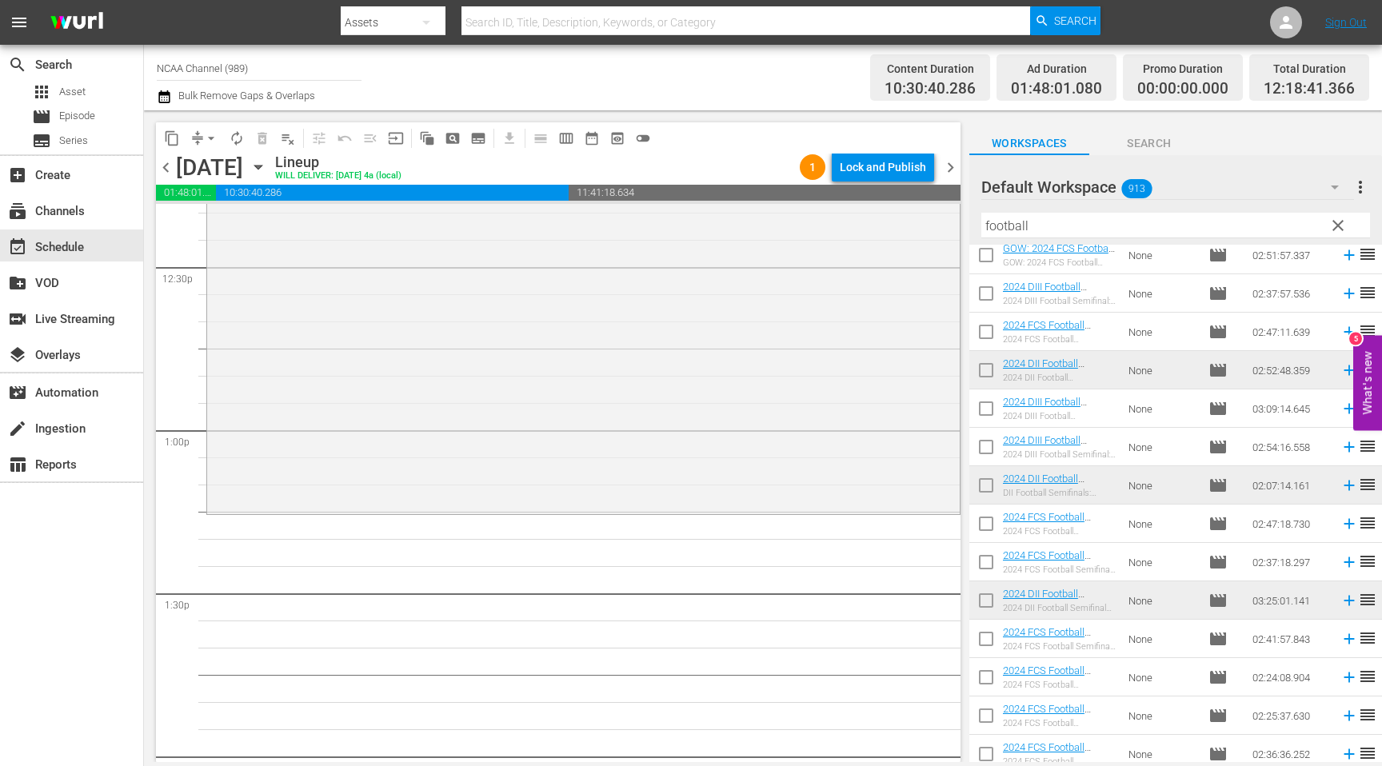
scroll to position [4069, 0]
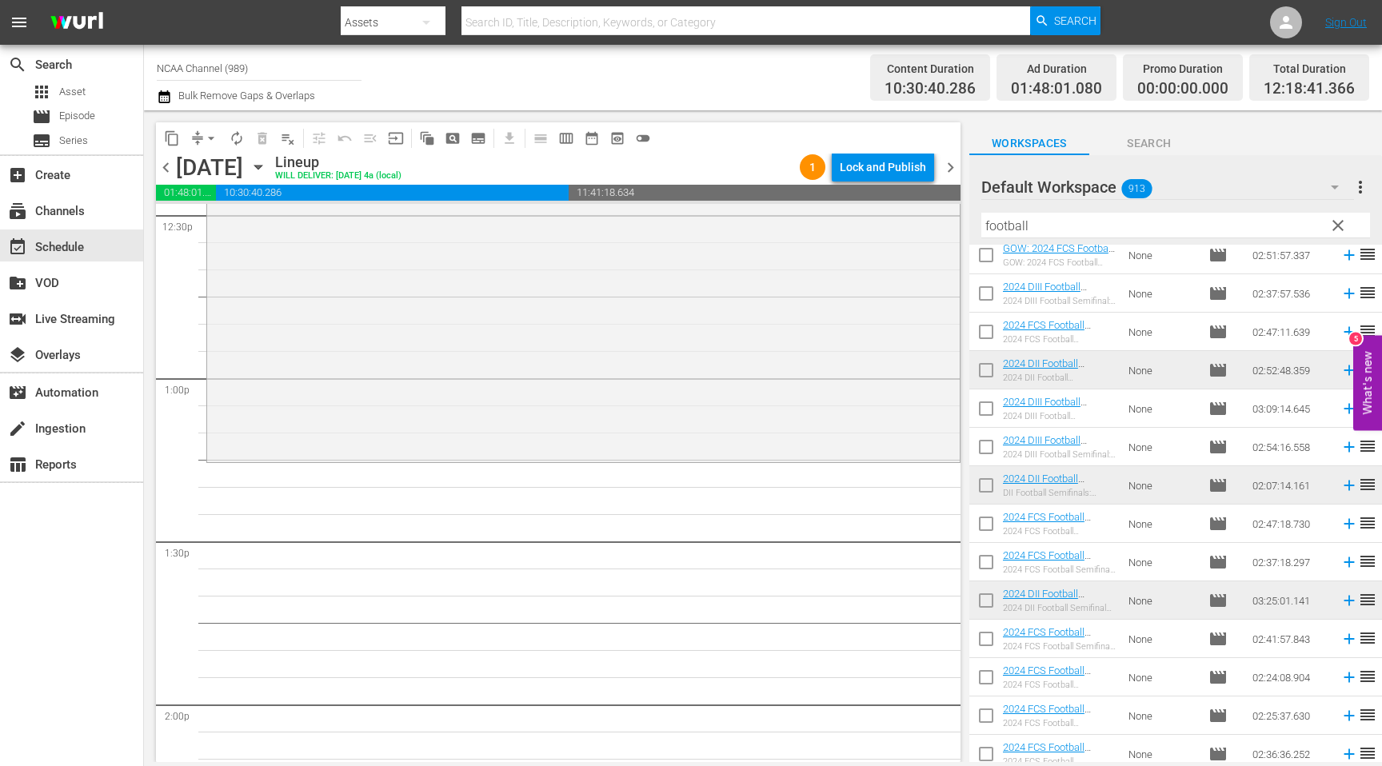
drag, startPoint x: 1143, startPoint y: 378, endPoint x: 1040, endPoint y: 37, distance: 356.9
drag, startPoint x: 1062, startPoint y: 226, endPoint x: 788, endPoint y: 226, distance: 273.6
click at [790, 226] on div "content_copy compress arrow_drop_down autorenew_outlined delete_forever_outline…" at bounding box center [763, 436] width 1238 height 652
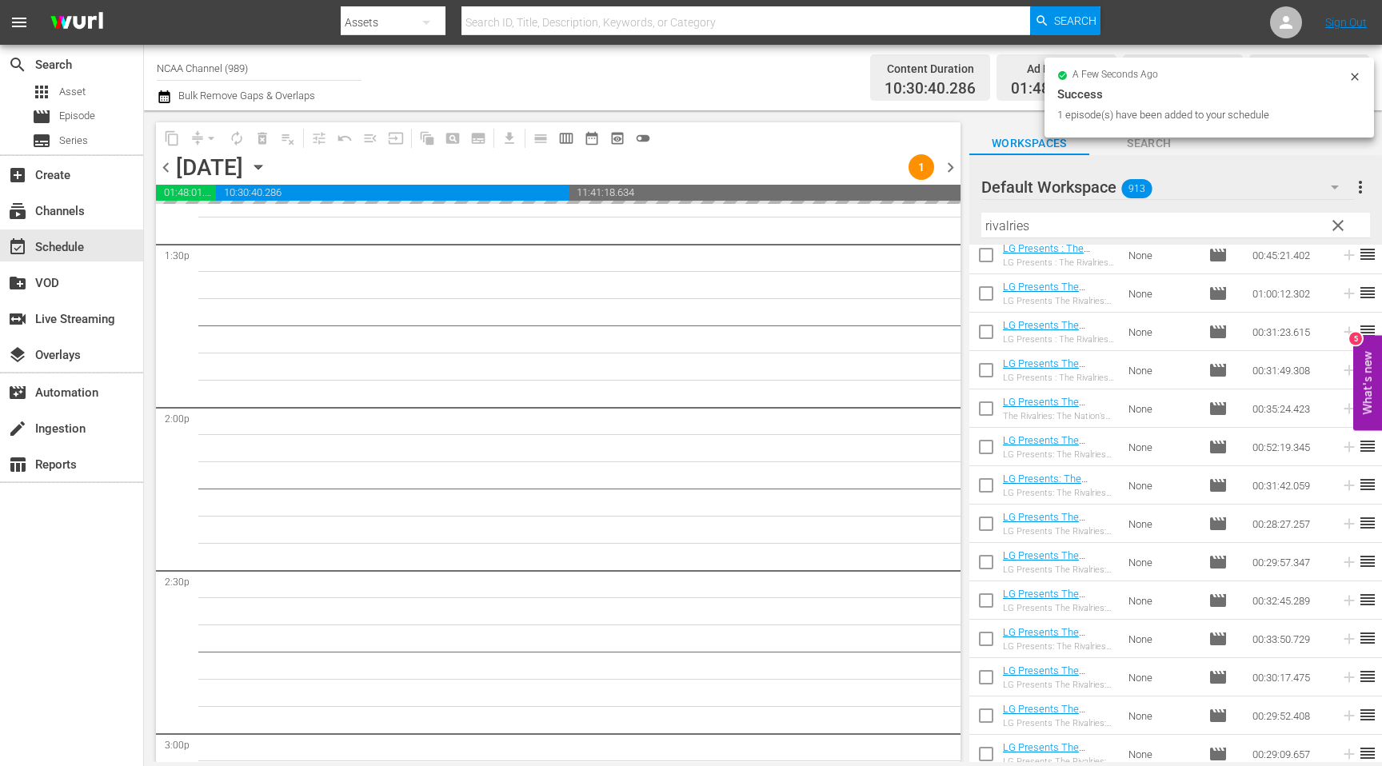
scroll to position [4370, 0]
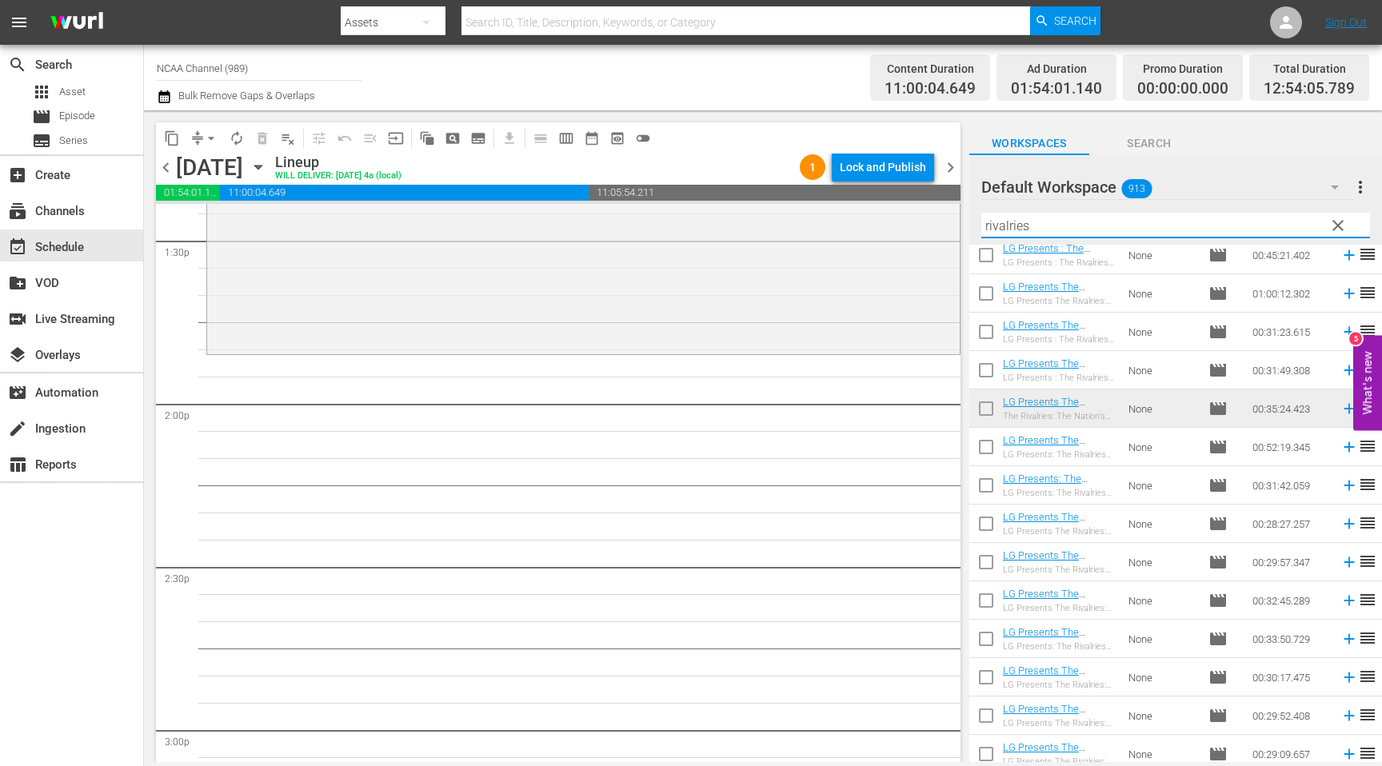
click at [1285, 230] on input "rivalries" at bounding box center [1176, 226] width 389 height 26
type input "r"
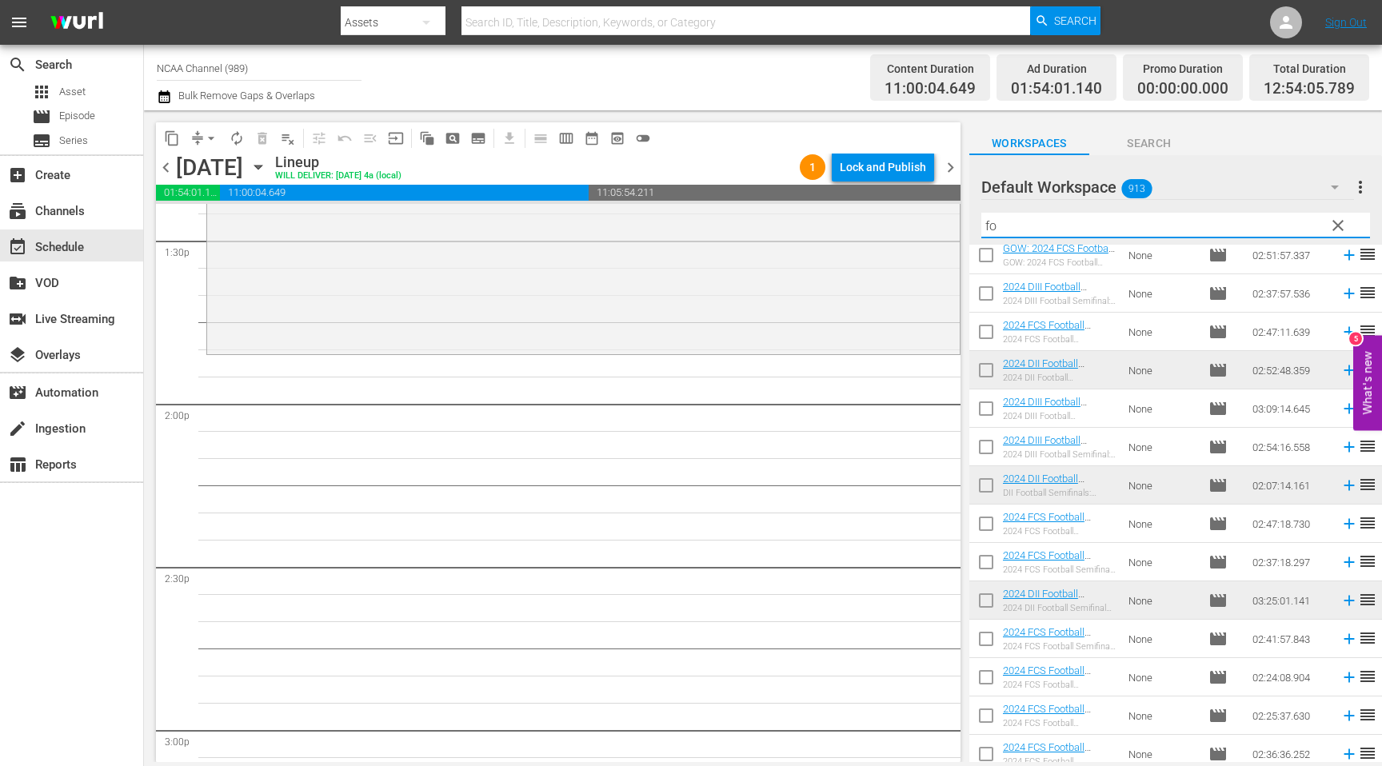
type input "f"
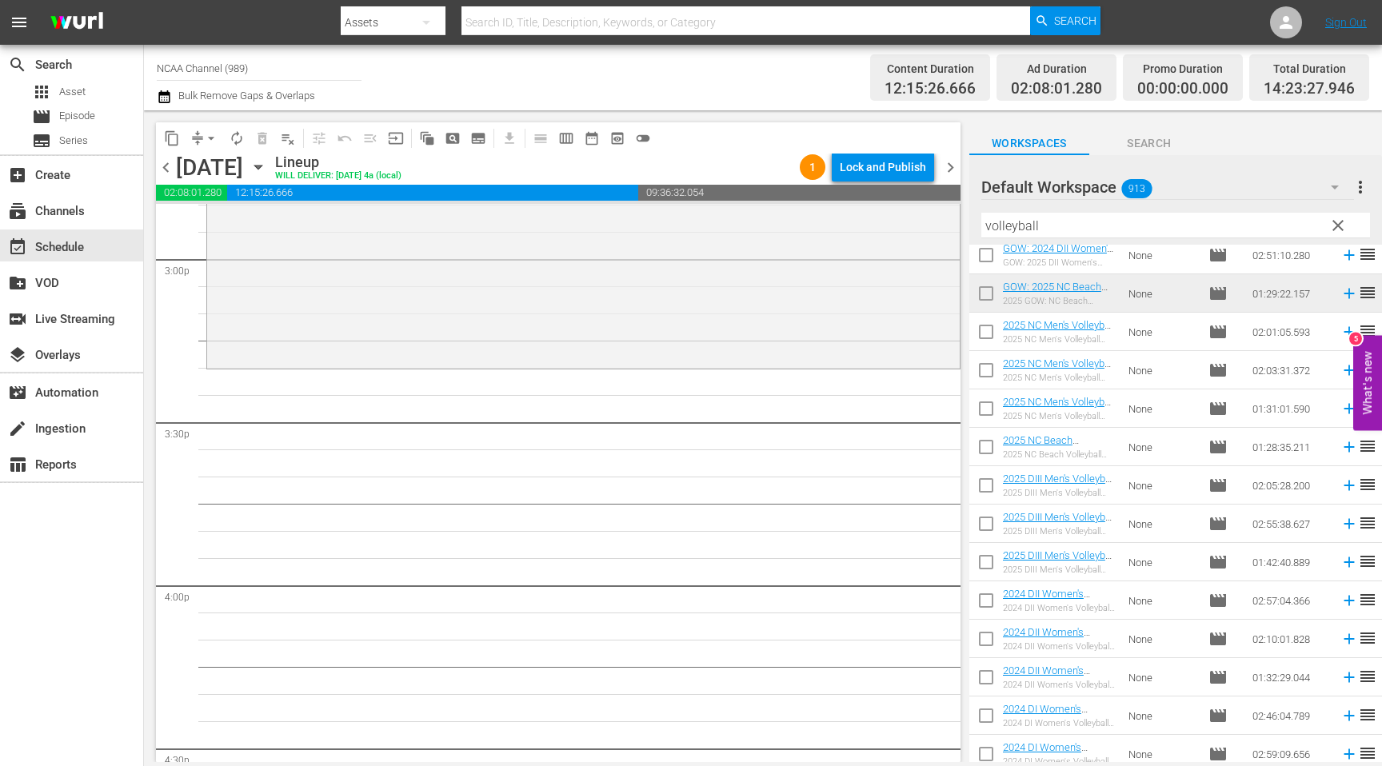
scroll to position [4852, 0]
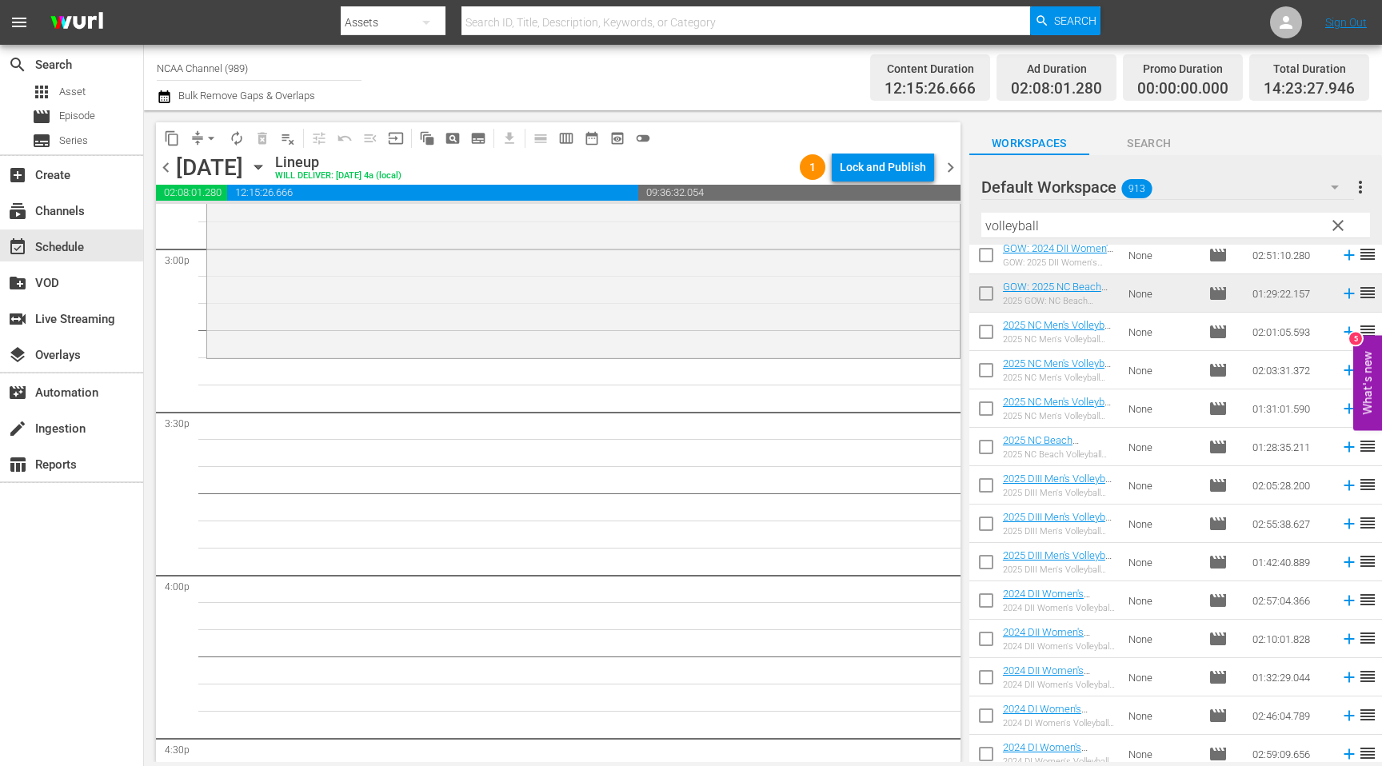
drag, startPoint x: 1138, startPoint y: 292, endPoint x: 1150, endPoint y: 7, distance: 285.1
click at [165, 167] on span "chevron_left" at bounding box center [166, 168] width 20 height 20
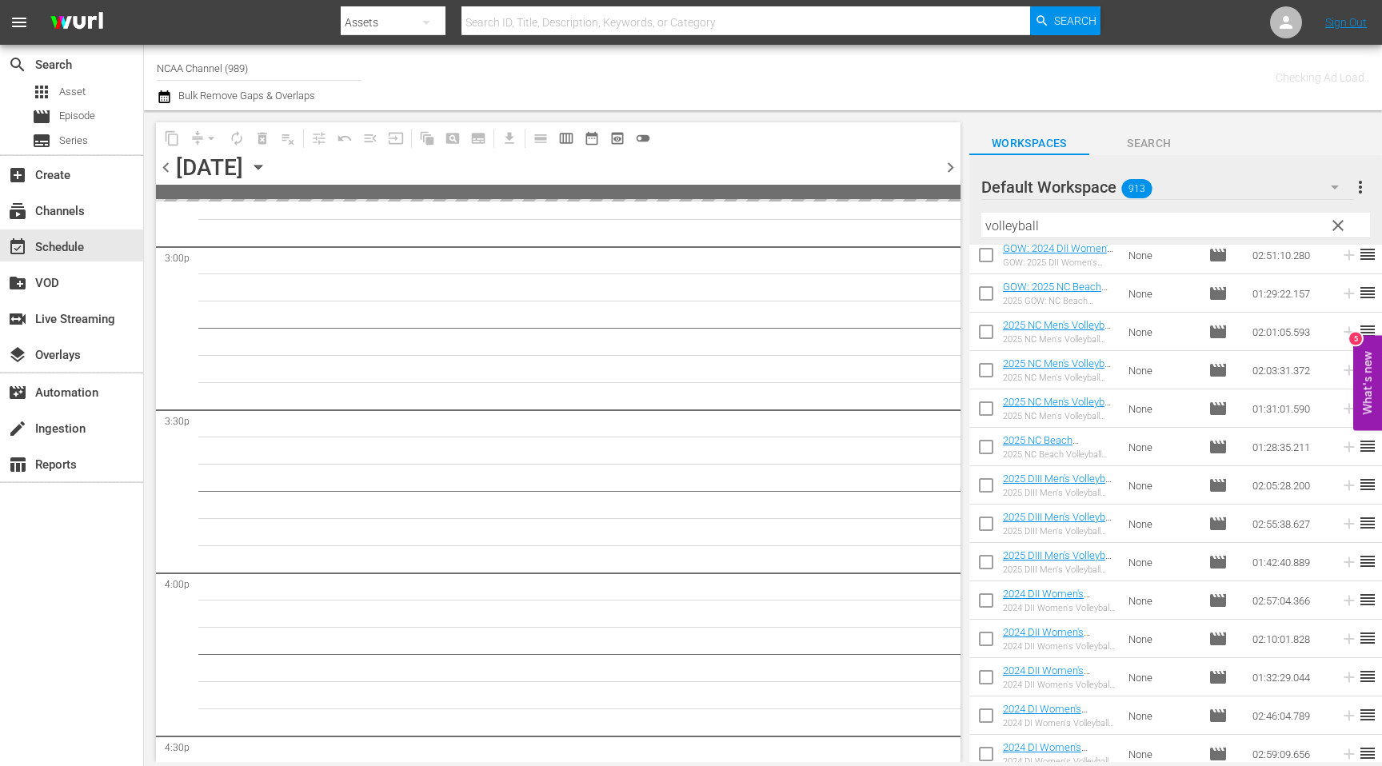
scroll to position [4933, 0]
click at [165, 167] on span "chevron_left" at bounding box center [166, 168] width 20 height 20
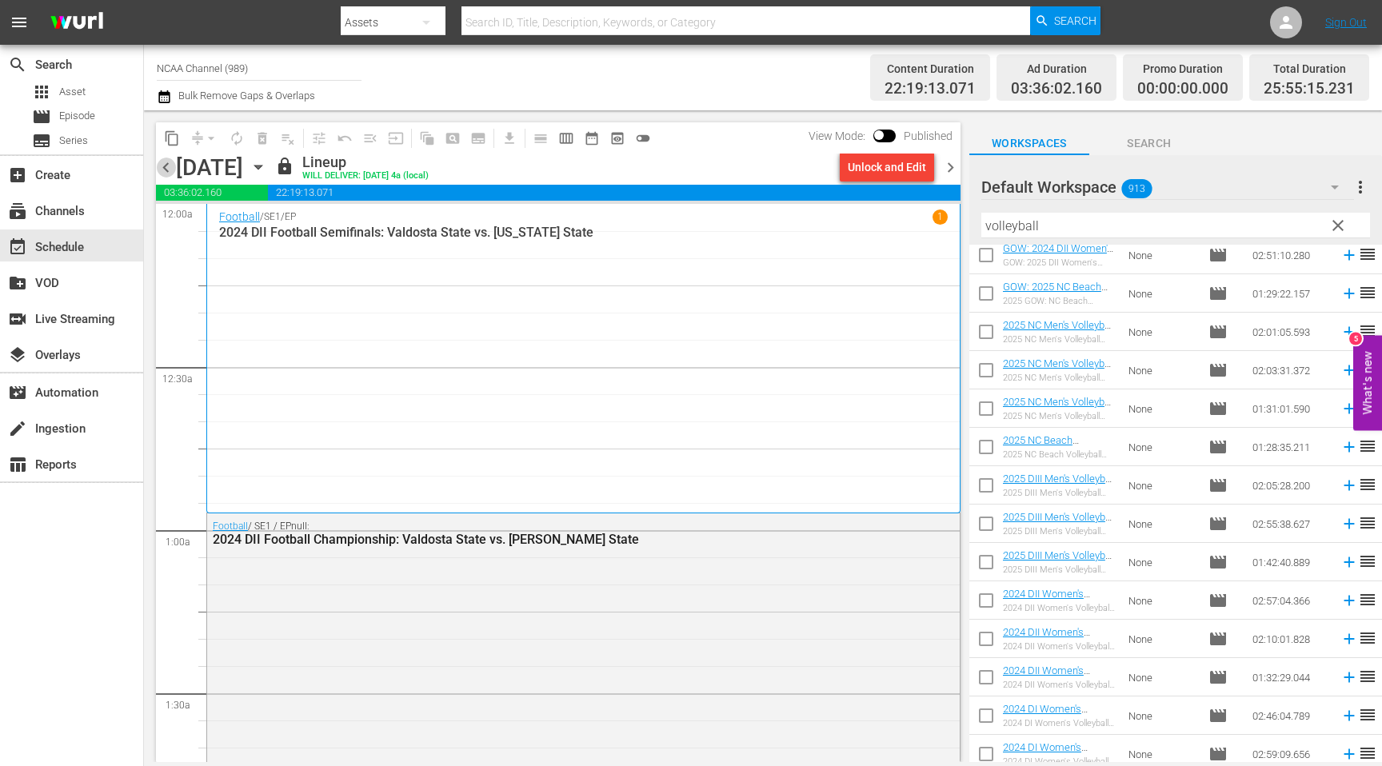
click at [166, 161] on span "chevron_left" at bounding box center [166, 168] width 20 height 20
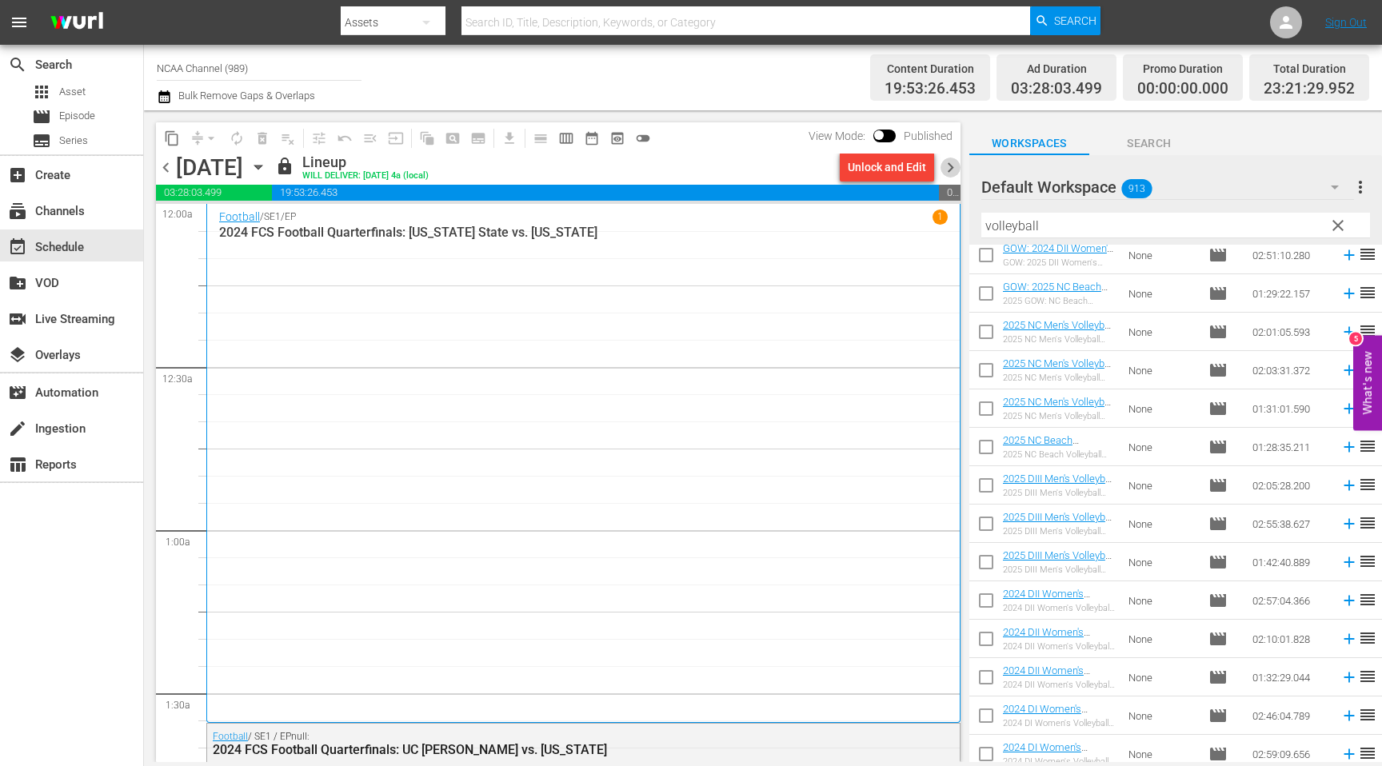
click at [950, 168] on span "chevron_right" at bounding box center [951, 168] width 20 height 20
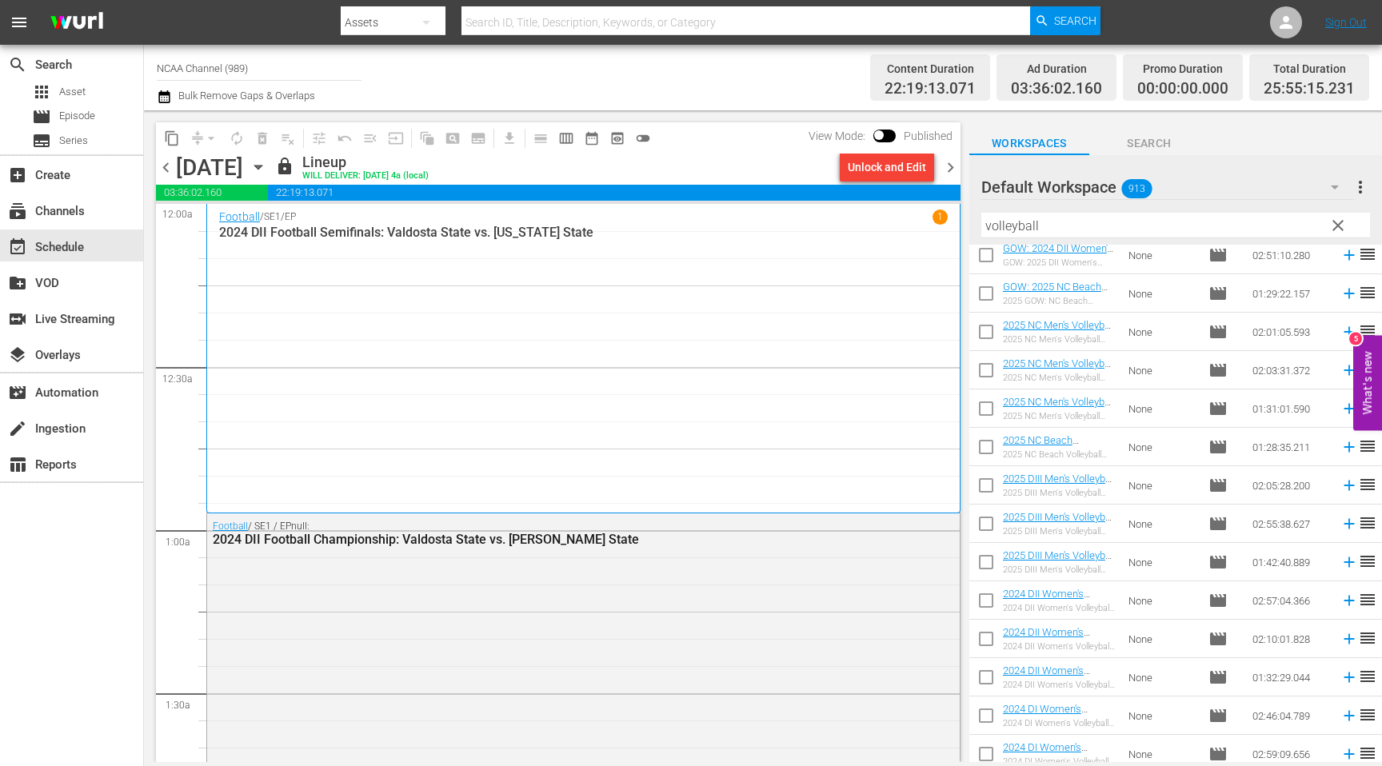
click at [910, 171] on div "Unlock and Edit" at bounding box center [887, 167] width 78 height 29
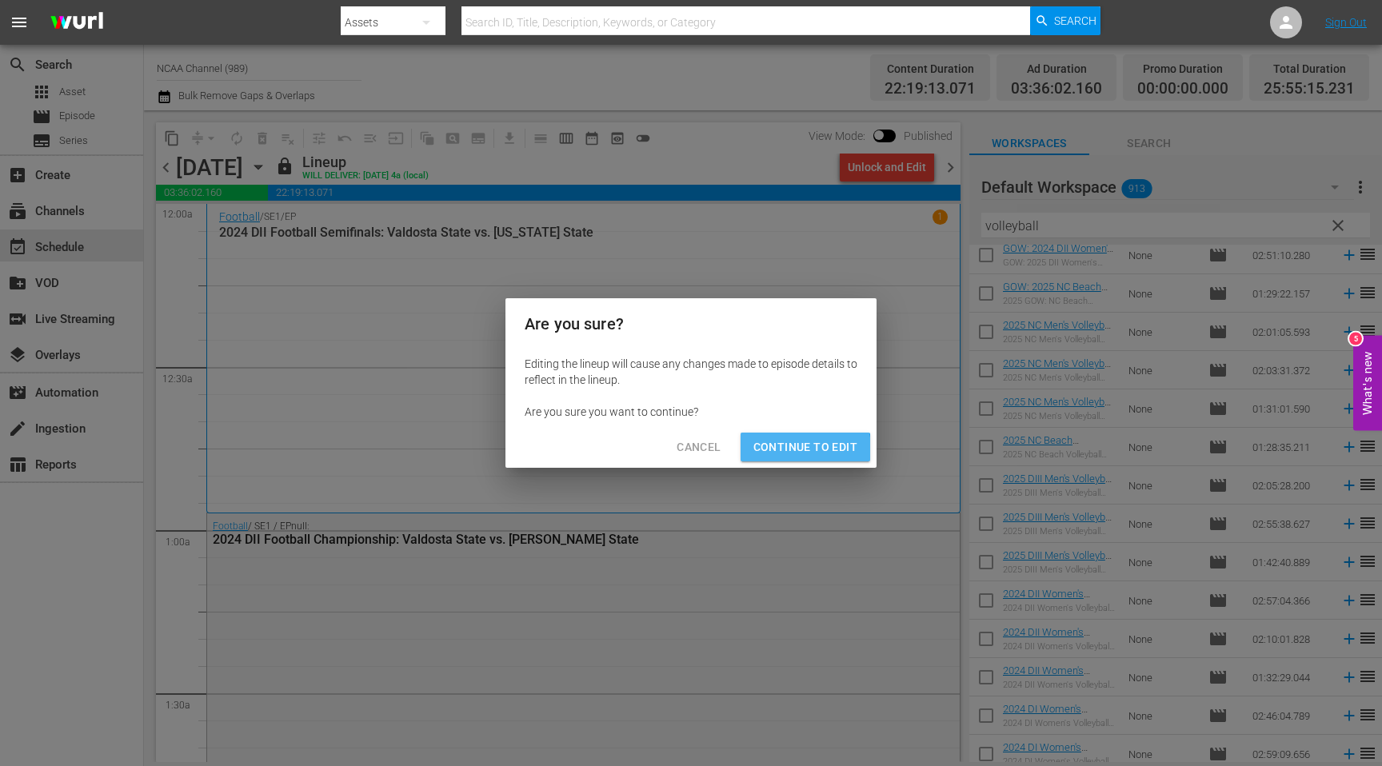
click at [780, 450] on span "Continue to Edit" at bounding box center [806, 448] width 104 height 20
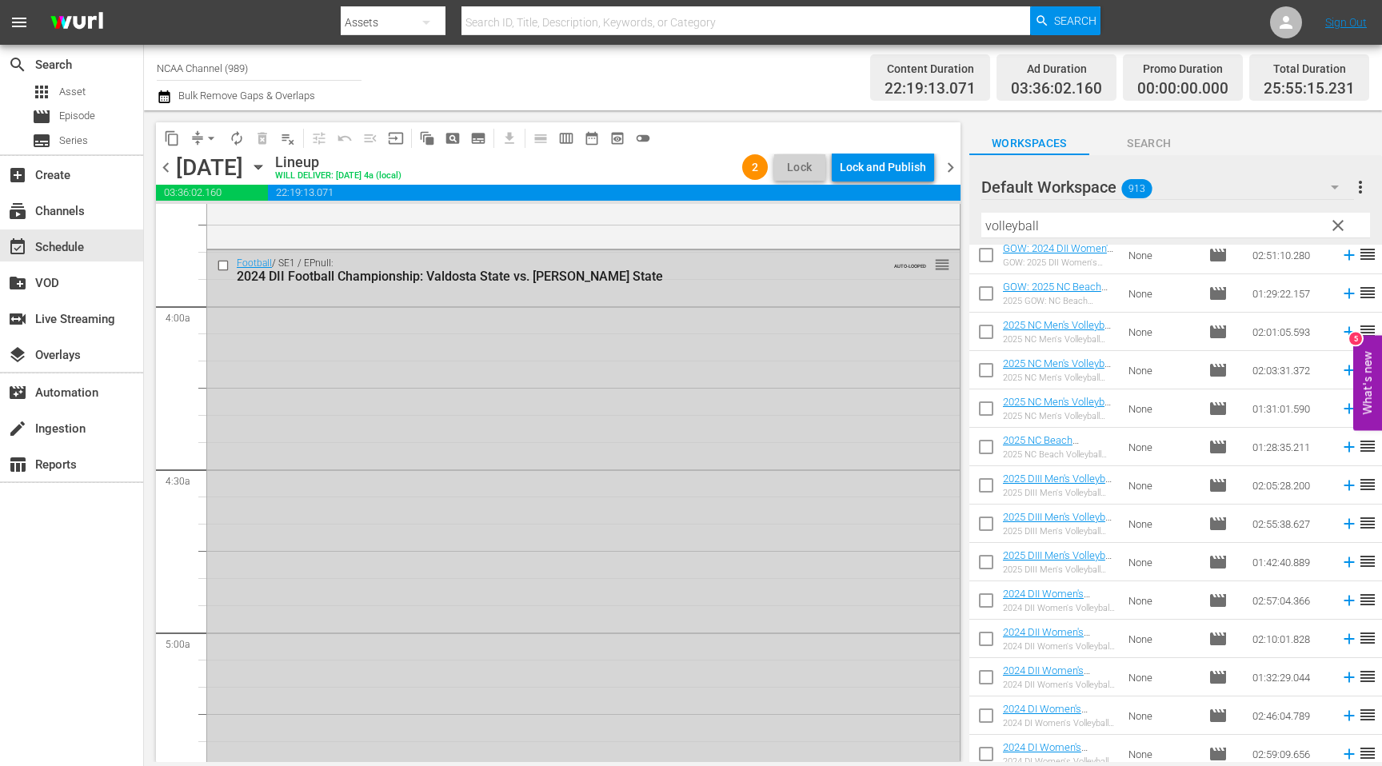
scroll to position [1198, 0]
click at [223, 268] on input "checkbox" at bounding box center [225, 271] width 17 height 14
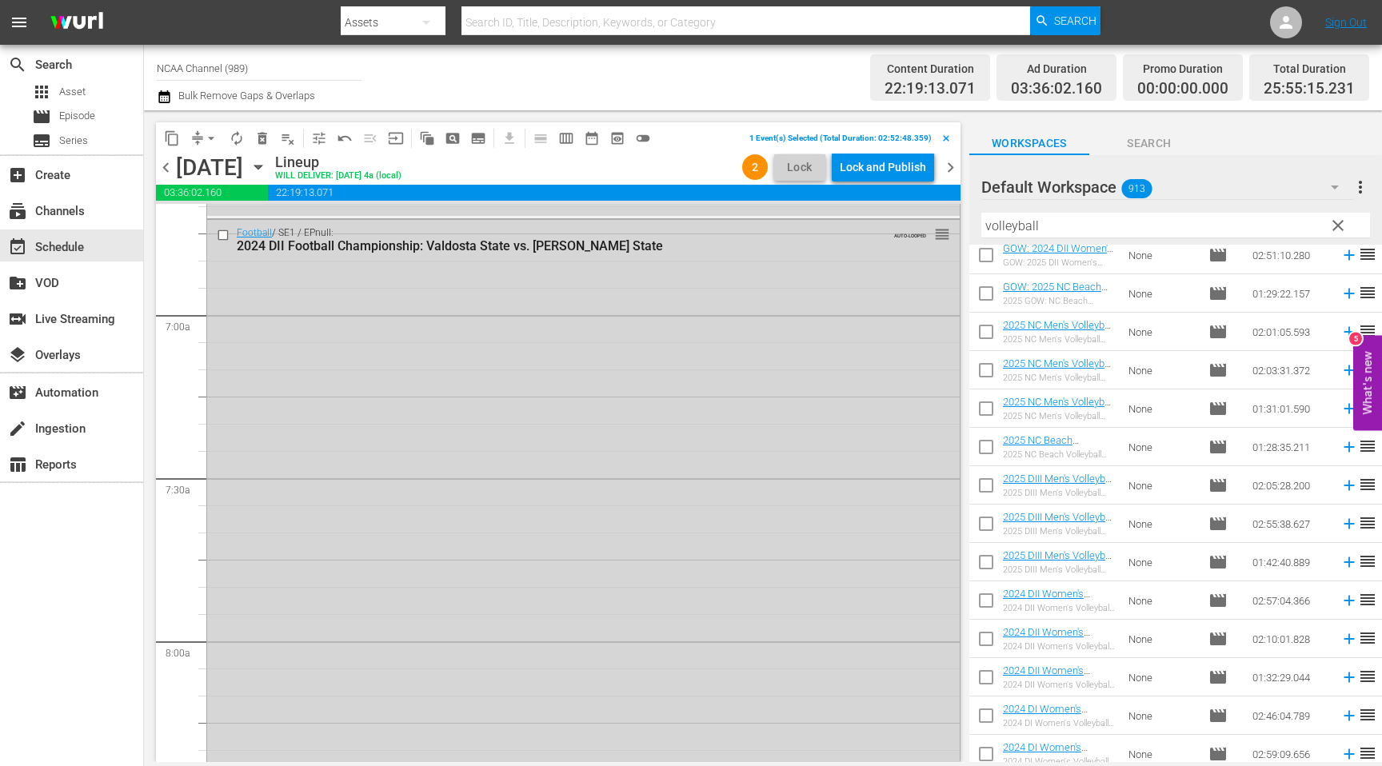
scroll to position [2171, 0]
click at [225, 232] on input "checkbox" at bounding box center [225, 238] width 17 height 14
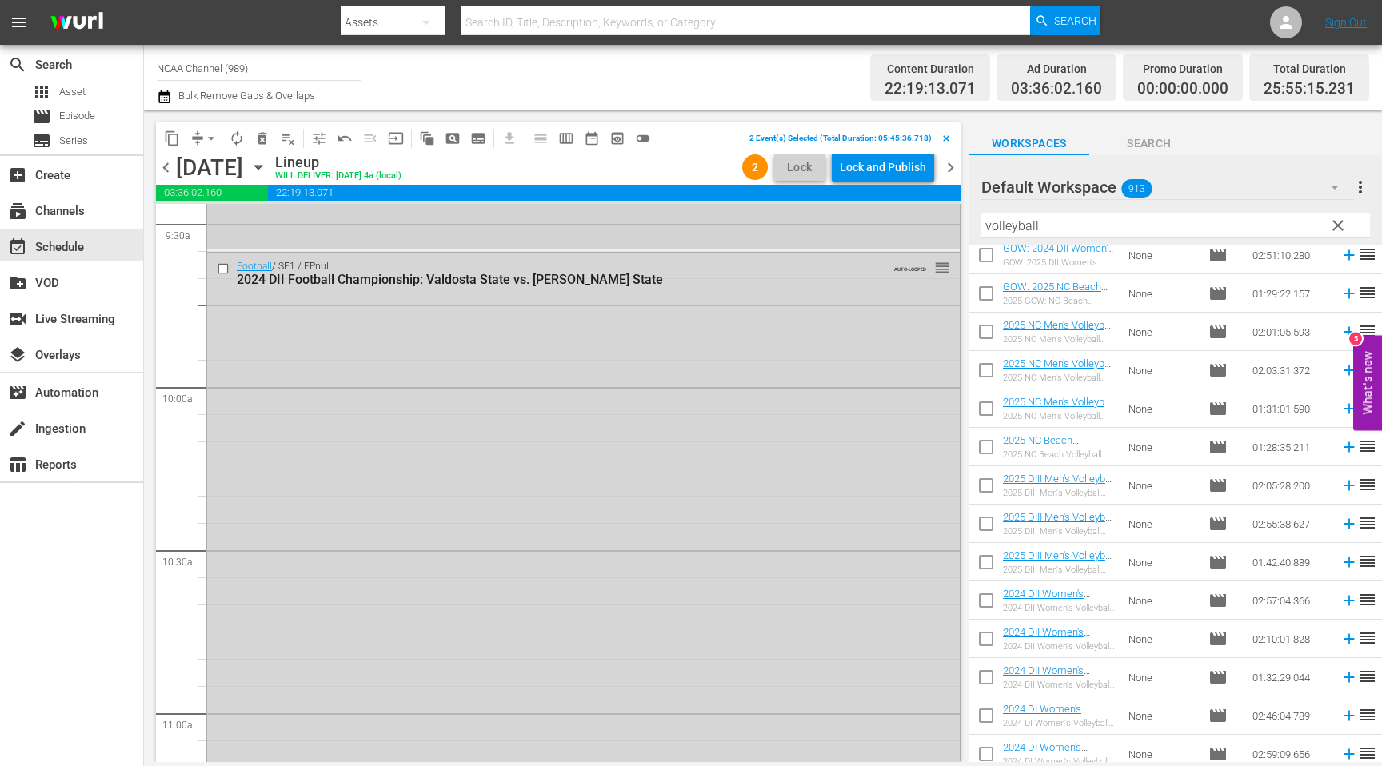
scroll to position [3084, 0]
click at [224, 266] on input "checkbox" at bounding box center [225, 265] width 17 height 14
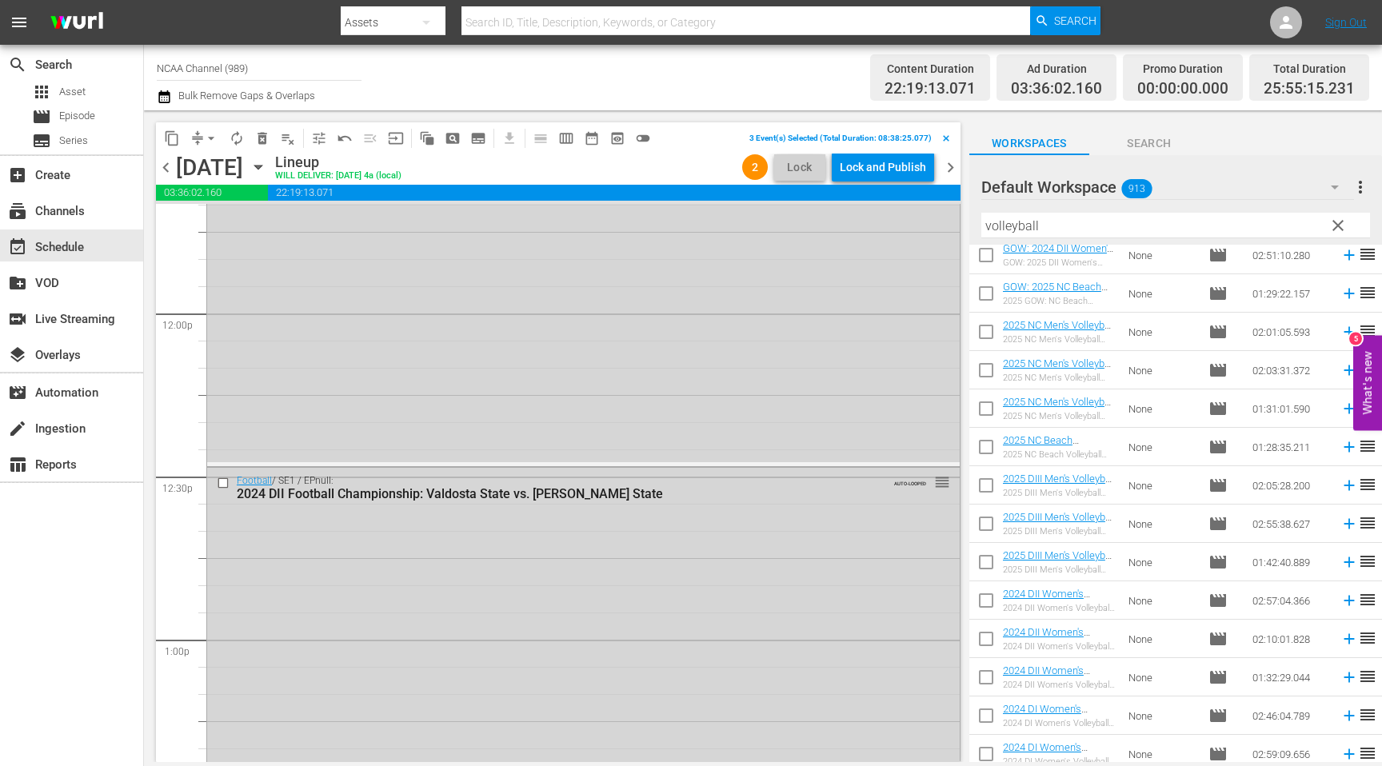
scroll to position [3899, 0]
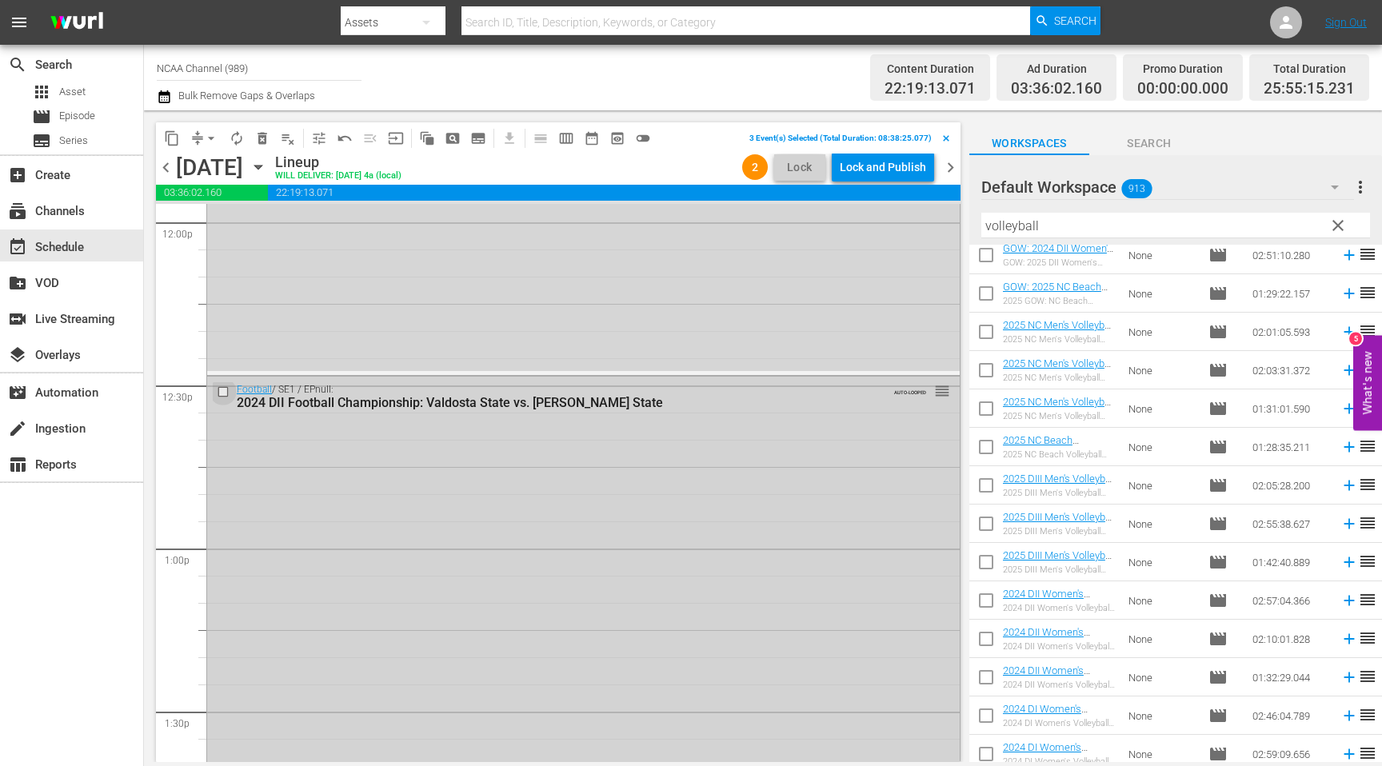
click at [224, 391] on input "checkbox" at bounding box center [225, 392] width 17 height 14
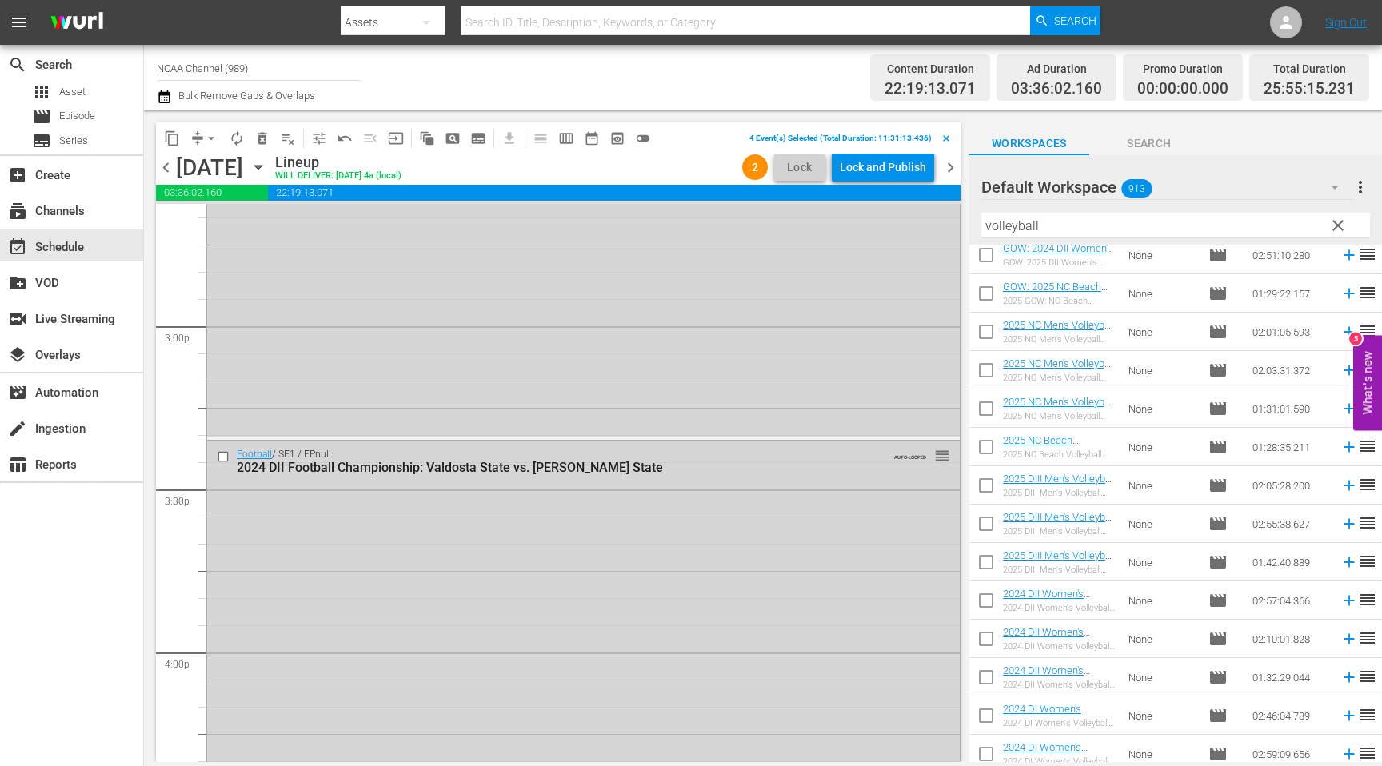
scroll to position [4804, 0]
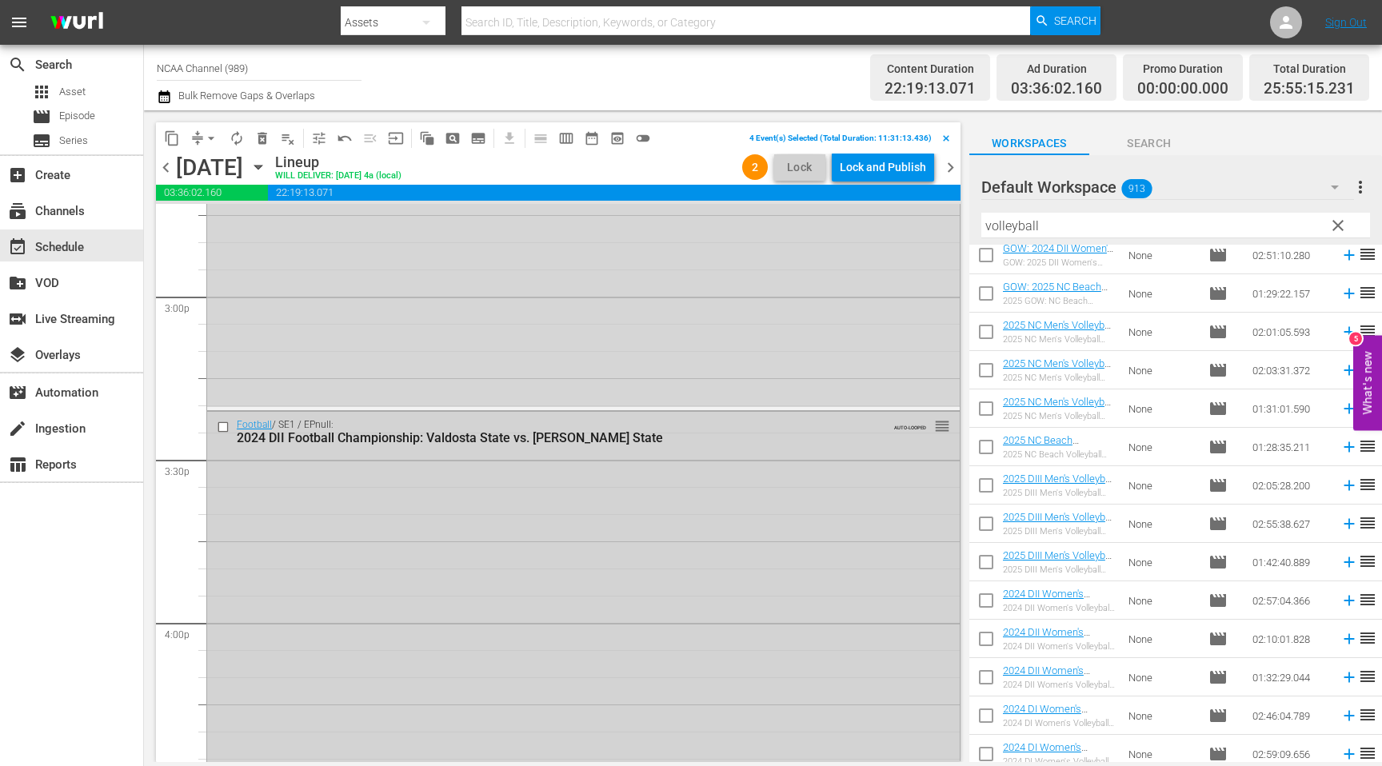
click at [224, 427] on input "checkbox" at bounding box center [225, 427] width 17 height 14
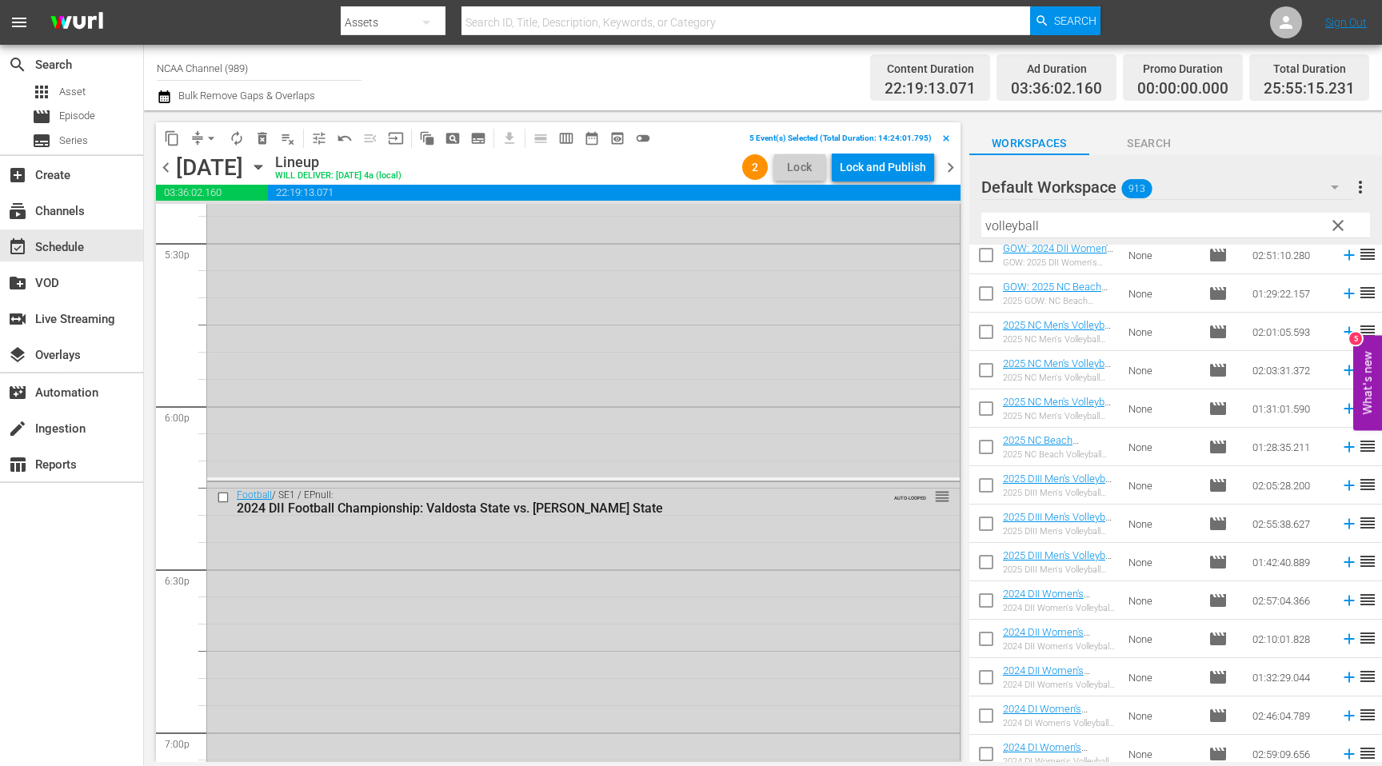
scroll to position [5756, 0]
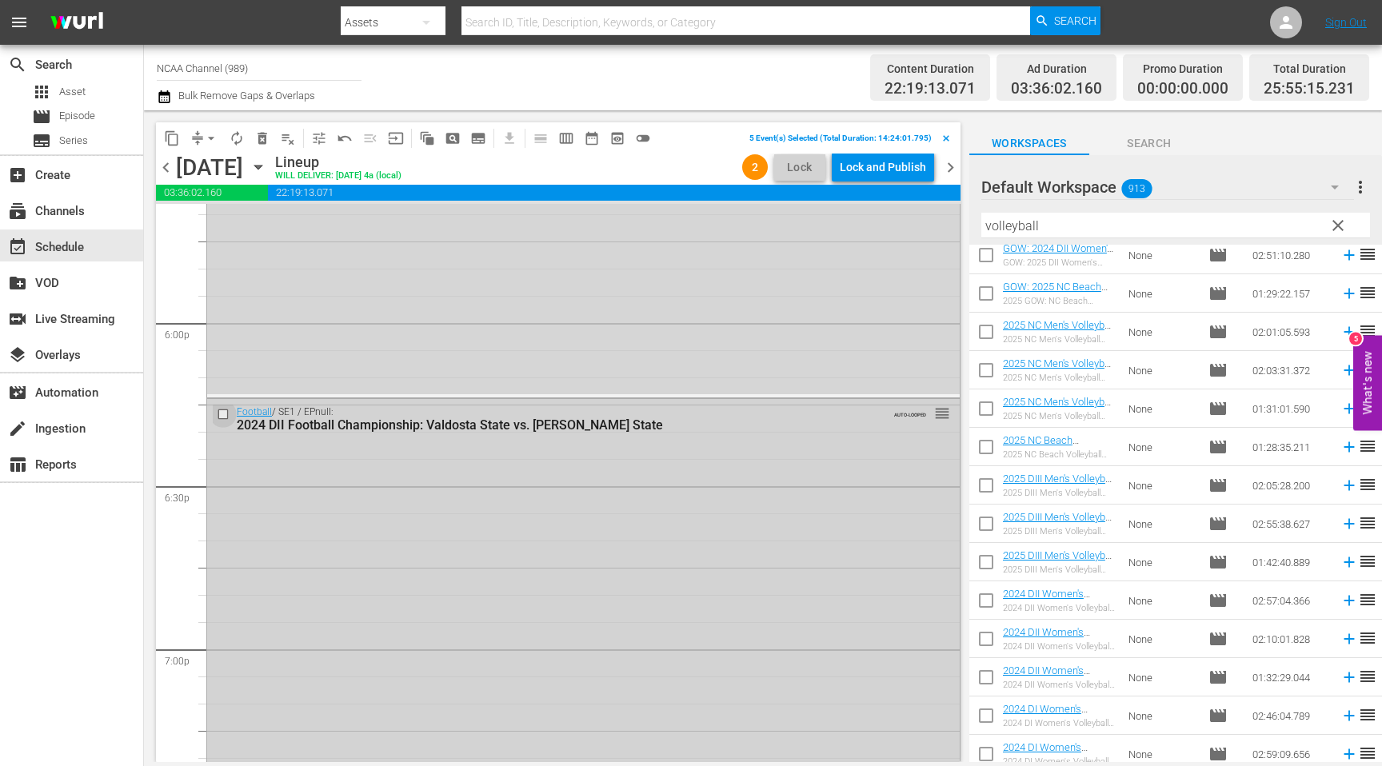
click at [226, 418] on input "checkbox" at bounding box center [225, 414] width 17 height 14
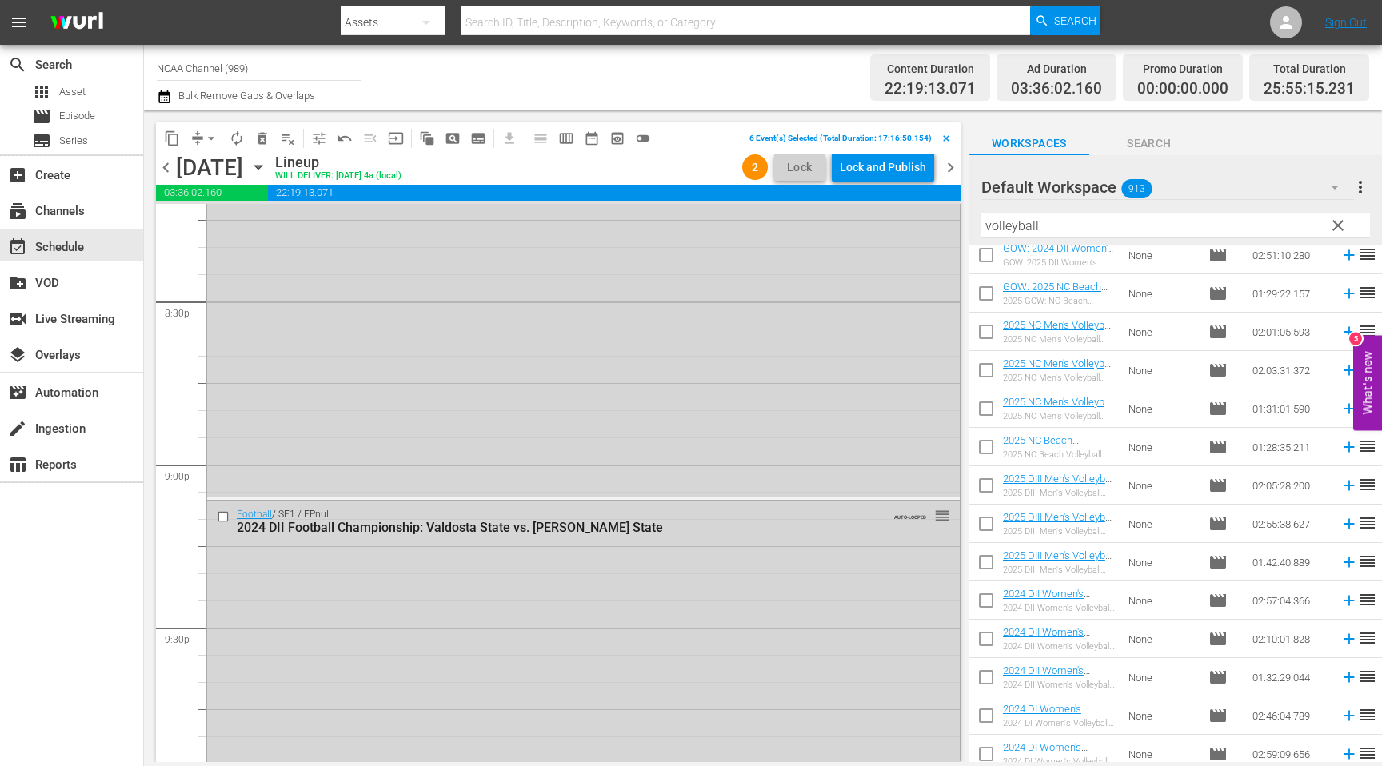
scroll to position [6612, 0]
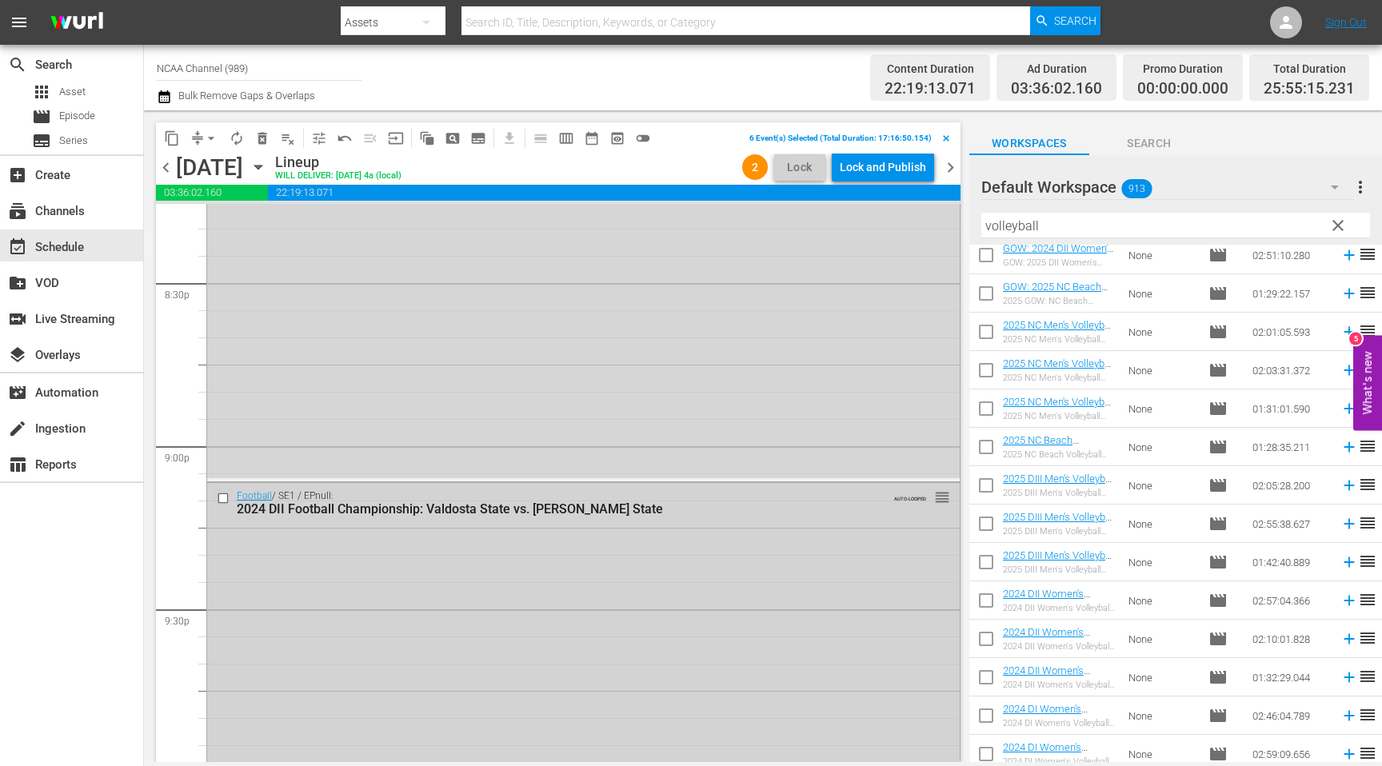
click at [223, 499] on input "checkbox" at bounding box center [225, 498] width 17 height 14
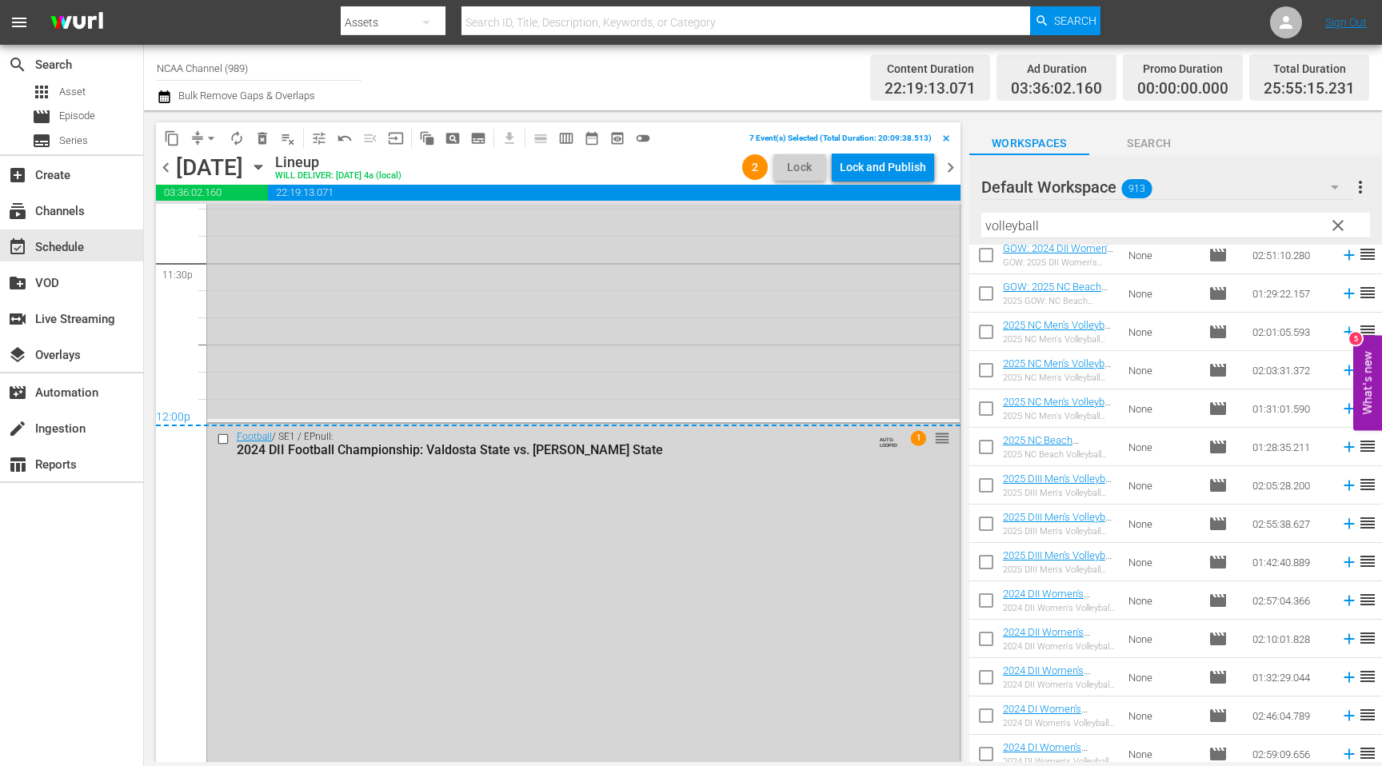
scroll to position [7724, 0]
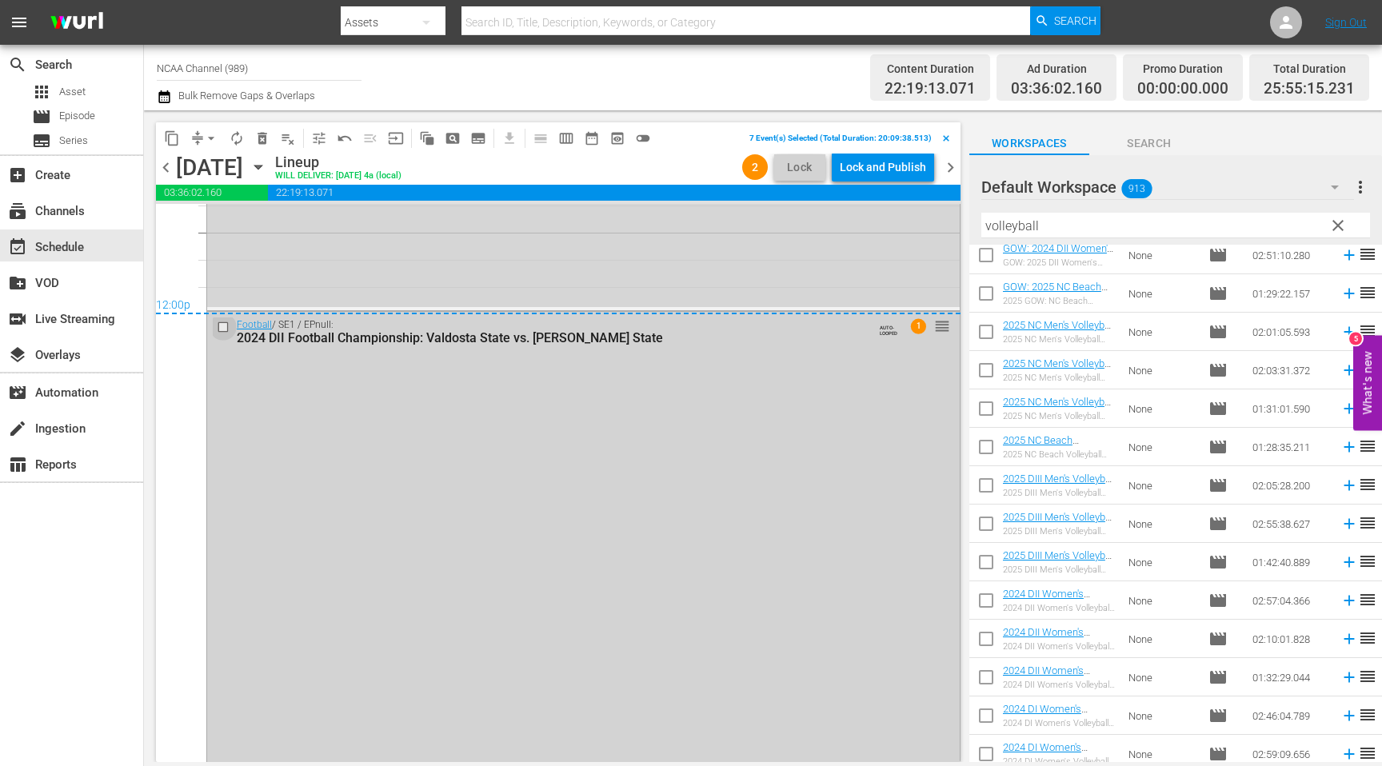
click at [226, 326] on input "checkbox" at bounding box center [225, 327] width 17 height 14
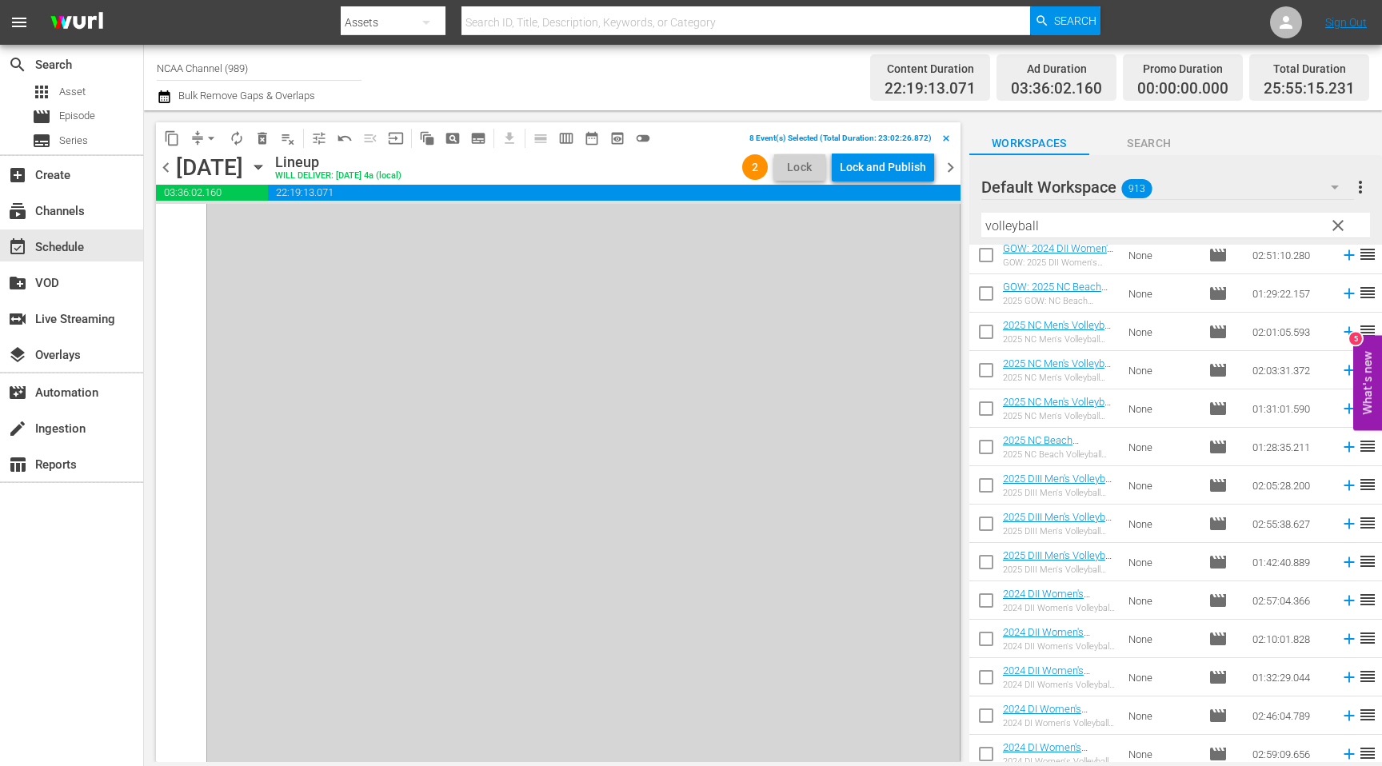
scroll to position [8212, 0]
click at [267, 135] on span "delete_forever_outlined" at bounding box center [262, 138] width 16 height 16
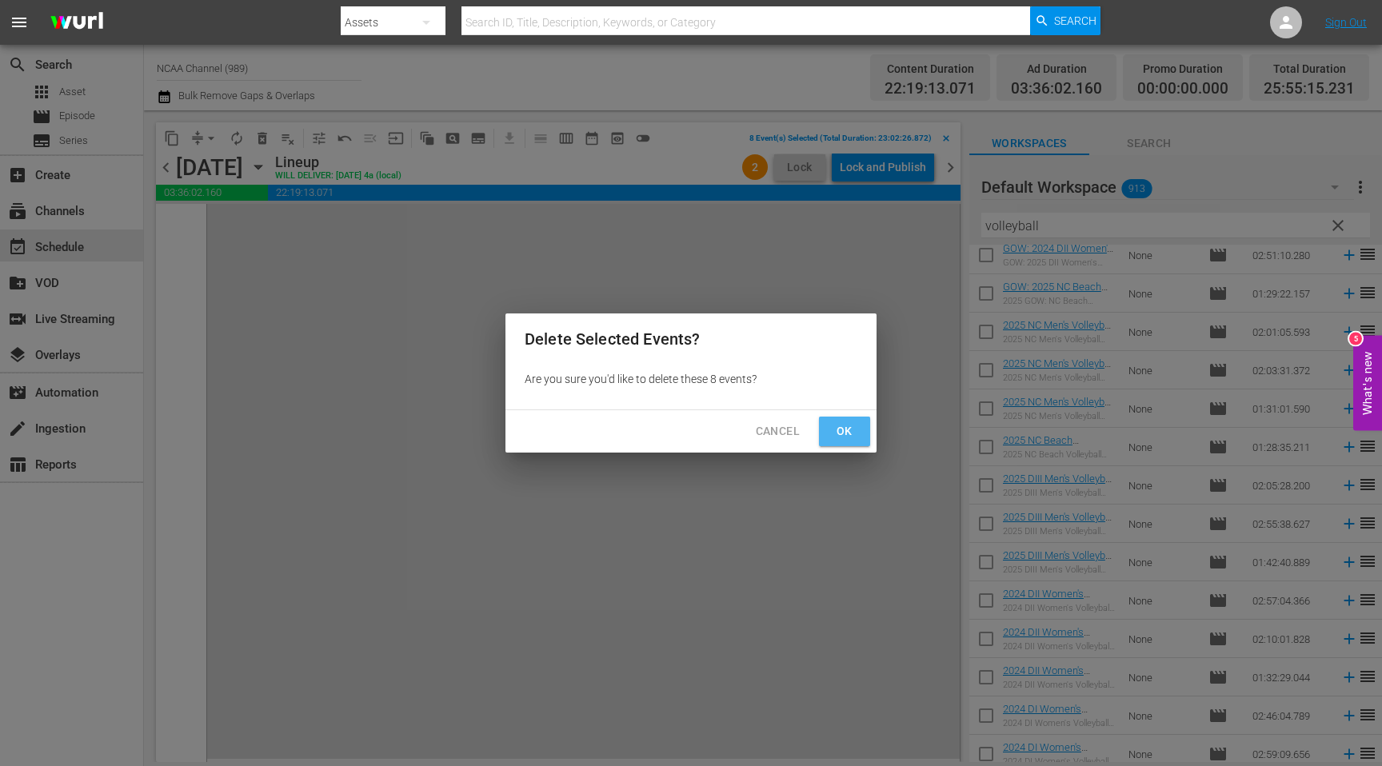
click at [847, 439] on span "Ok" at bounding box center [845, 432] width 26 height 20
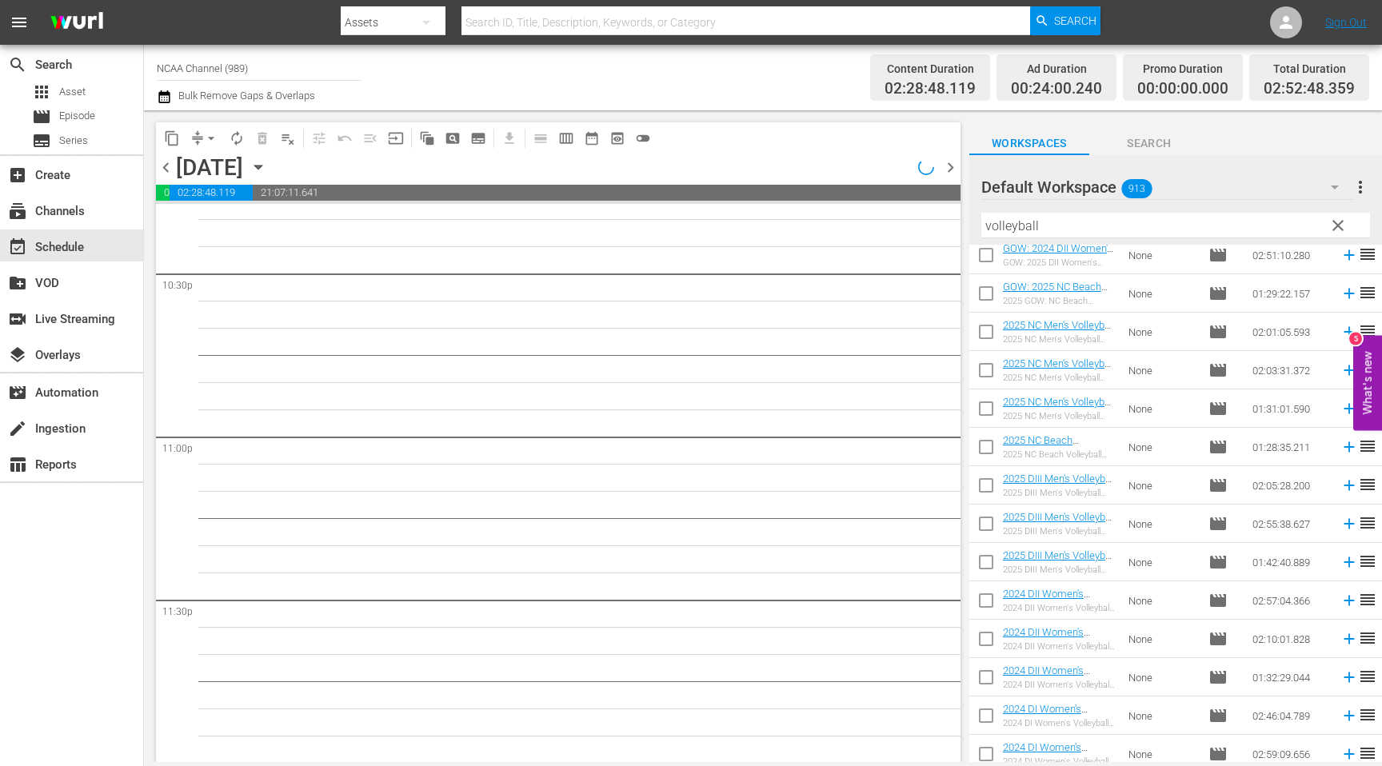
scroll to position [7275, 0]
click at [948, 173] on span "chevron_right" at bounding box center [951, 168] width 20 height 20
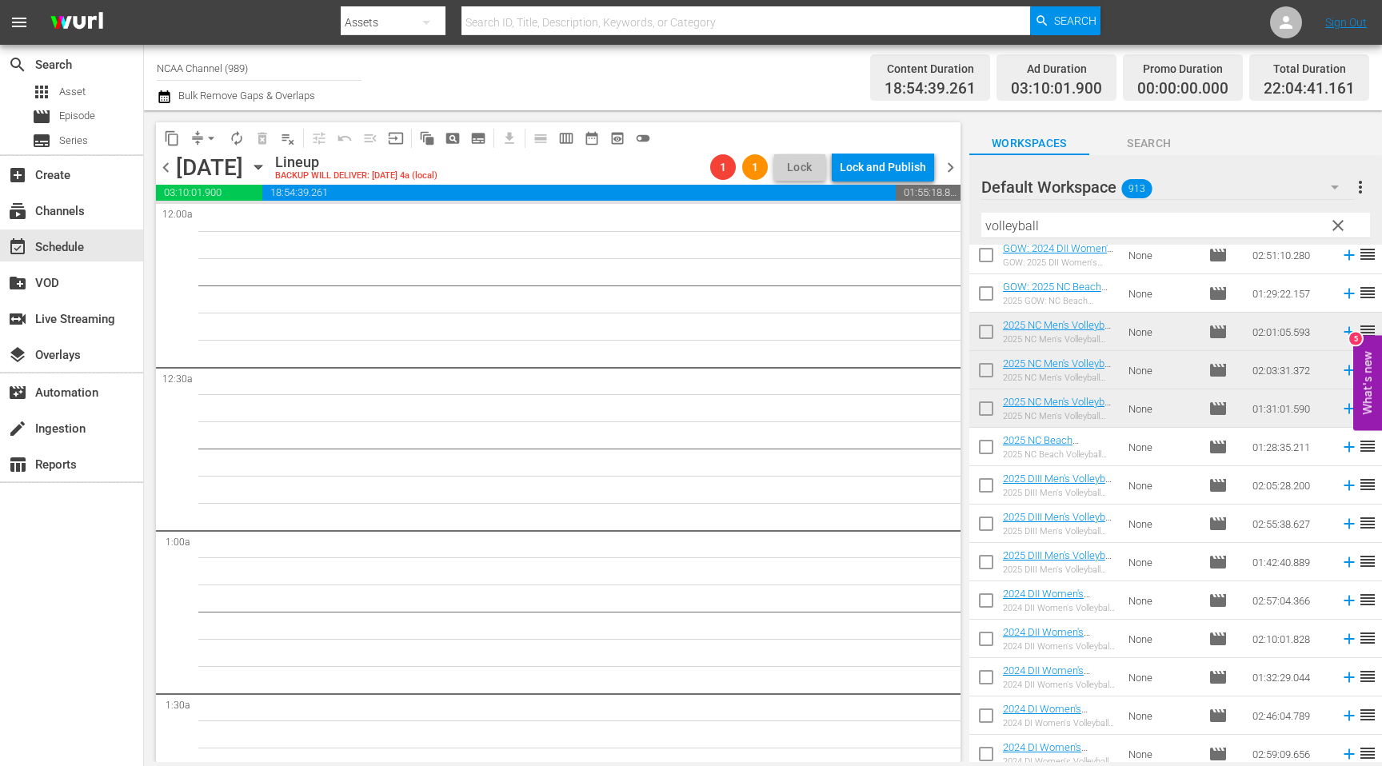
click at [172, 170] on span "chevron_left" at bounding box center [166, 168] width 20 height 20
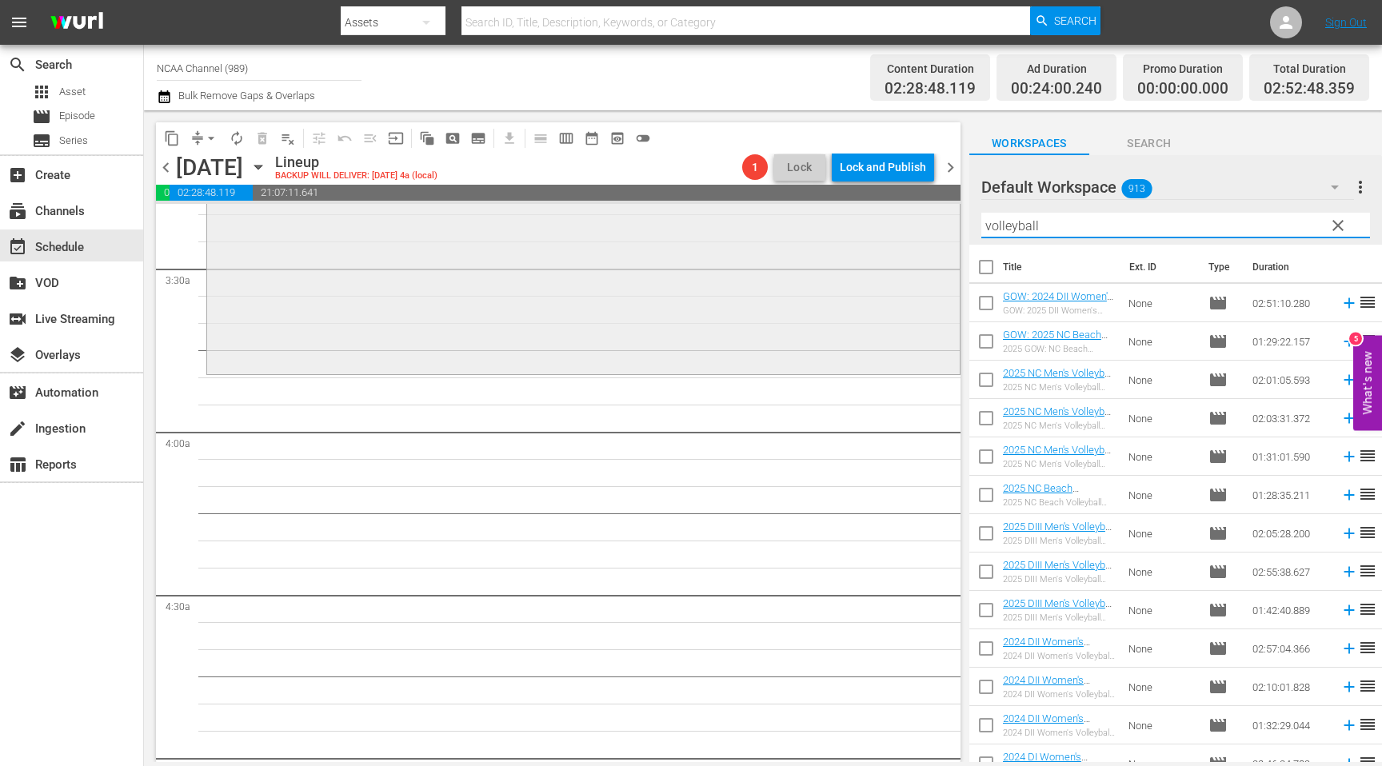
drag, startPoint x: 1067, startPoint y: 225, endPoint x: 864, endPoint y: 225, distance: 203.2
click at [865, 225] on div "content_copy compress arrow_drop_down autorenew_outlined delete_forever_outline…" at bounding box center [763, 436] width 1238 height 652
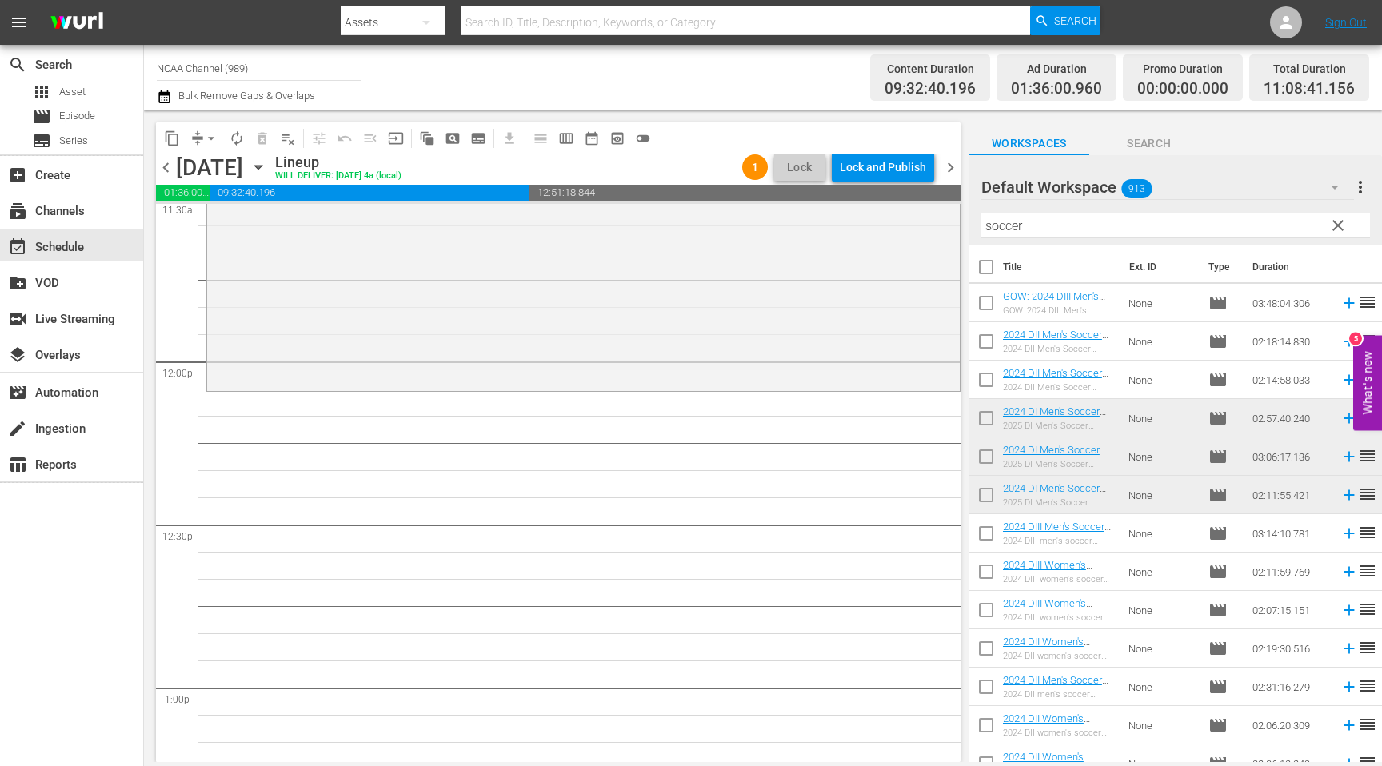
scroll to position [3732, 0]
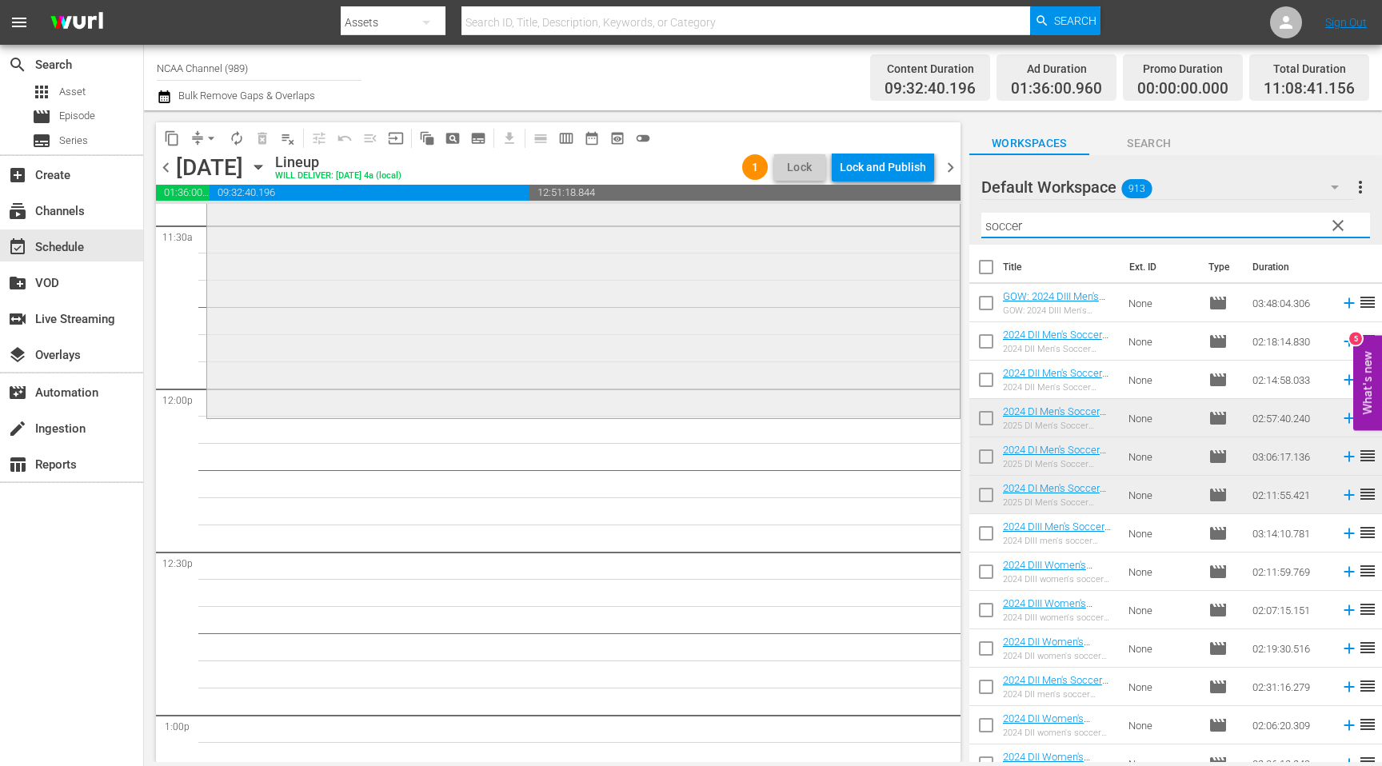
drag, startPoint x: 1111, startPoint y: 225, endPoint x: 901, endPoint y: 225, distance: 210.4
click at [906, 225] on div "content_copy compress arrow_drop_down autorenew_outlined delete_forever_outline…" at bounding box center [763, 436] width 1238 height 652
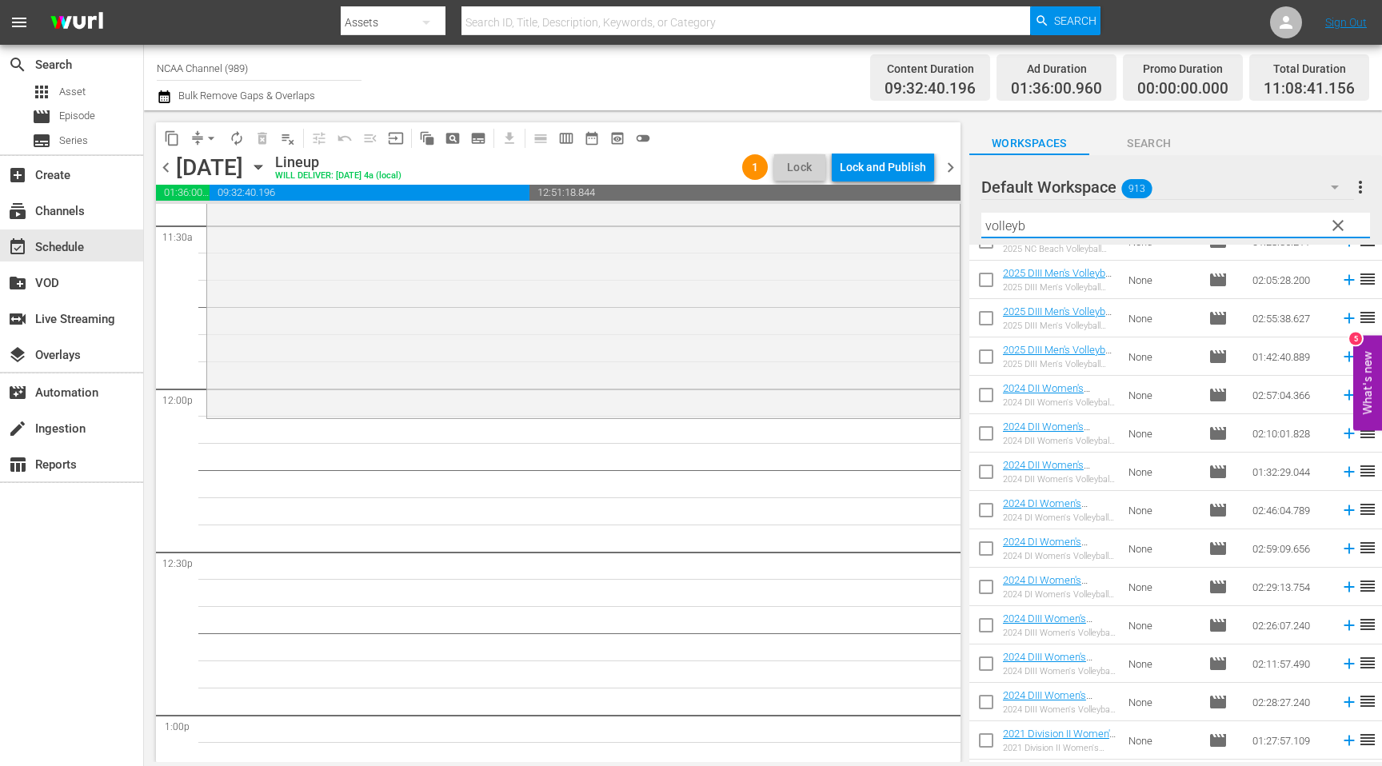
scroll to position [274, 0]
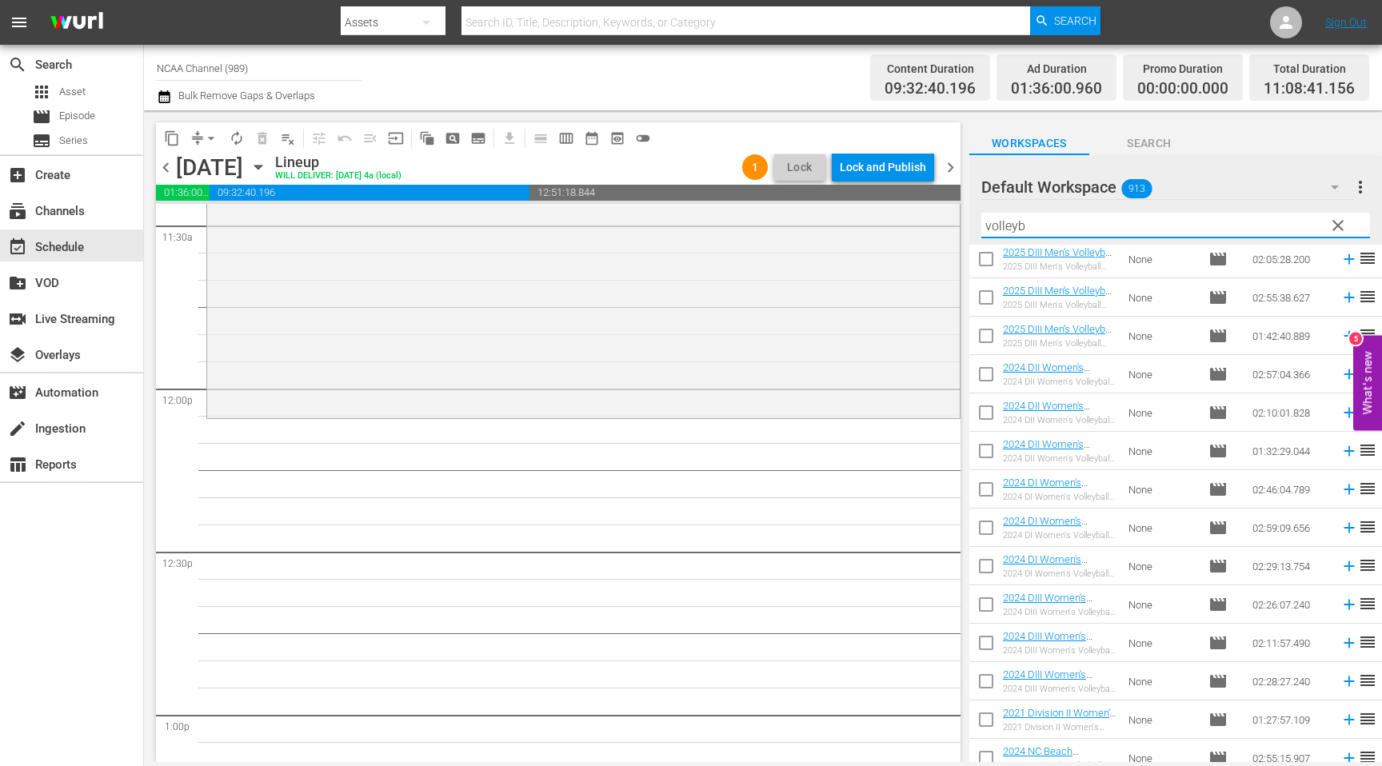
type input "volleyb"
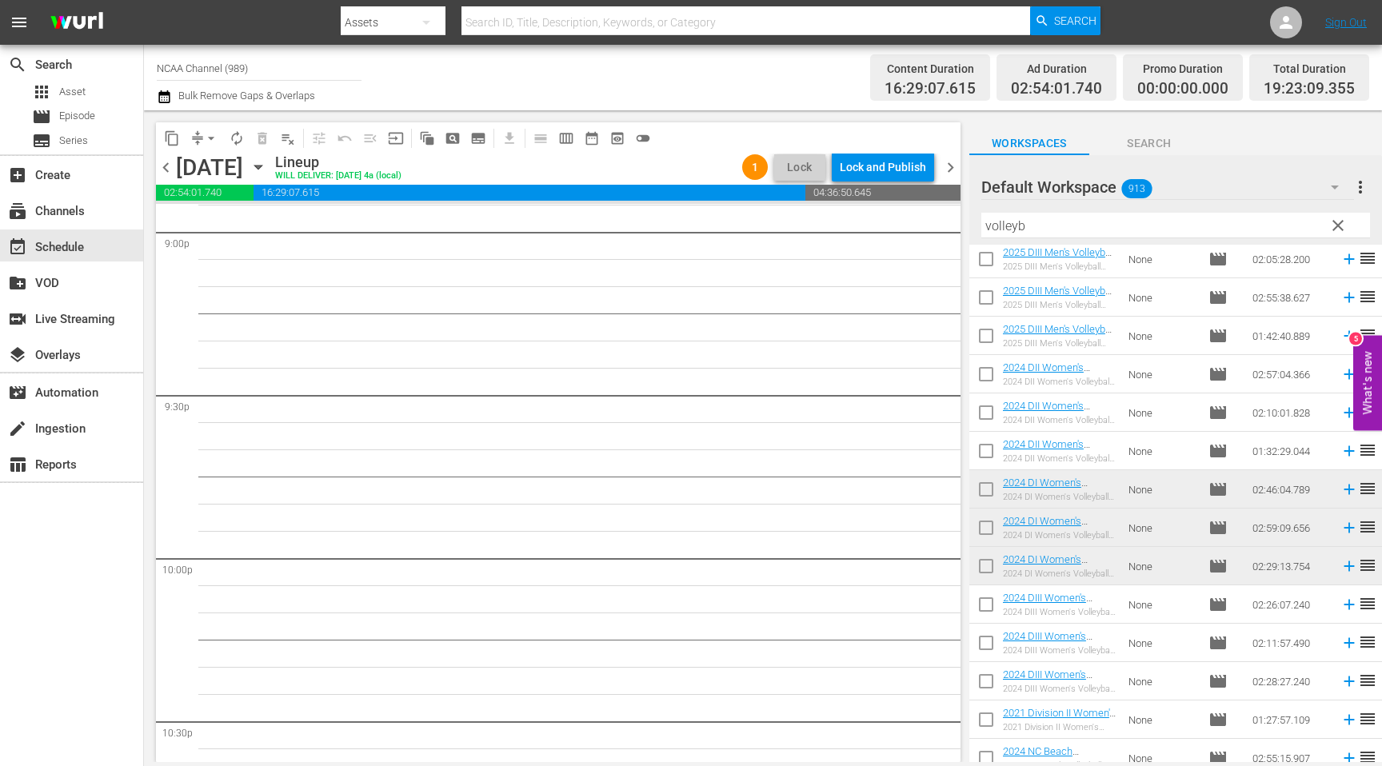
scroll to position [6805, 0]
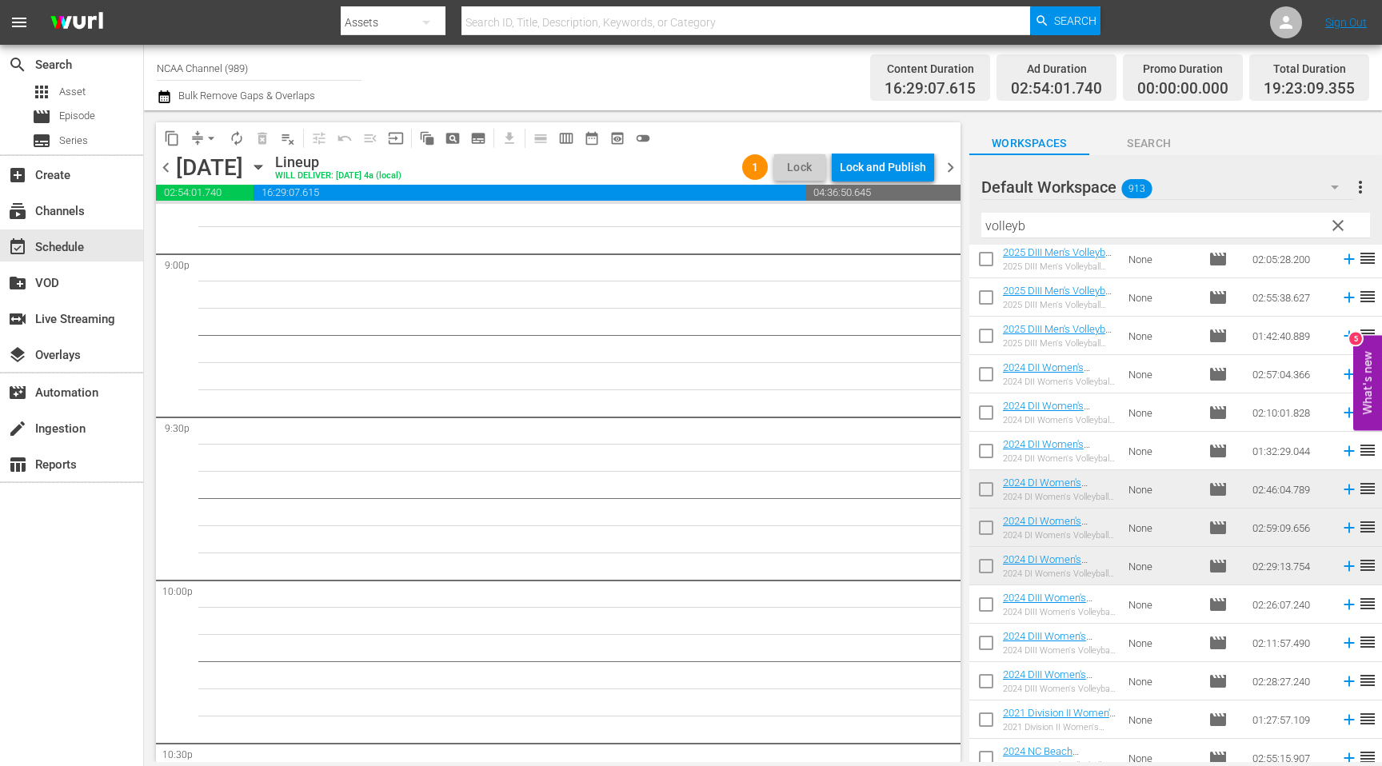
drag, startPoint x: 1067, startPoint y: 230, endPoint x: 894, endPoint y: 225, distance: 172.9
click at [896, 225] on div "content_copy compress arrow_drop_down autorenew_outlined delete_forever_outline…" at bounding box center [763, 436] width 1238 height 652
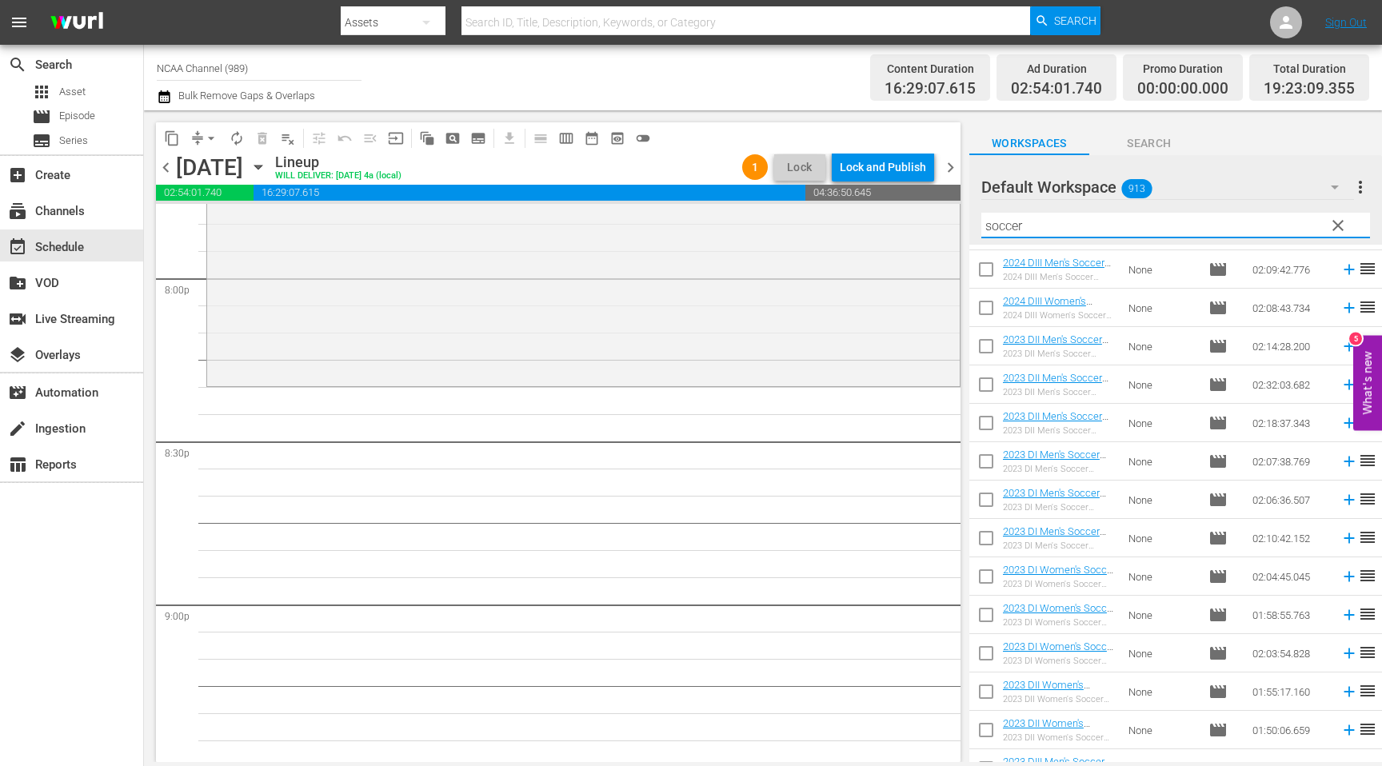
scroll to position [1170, 0]
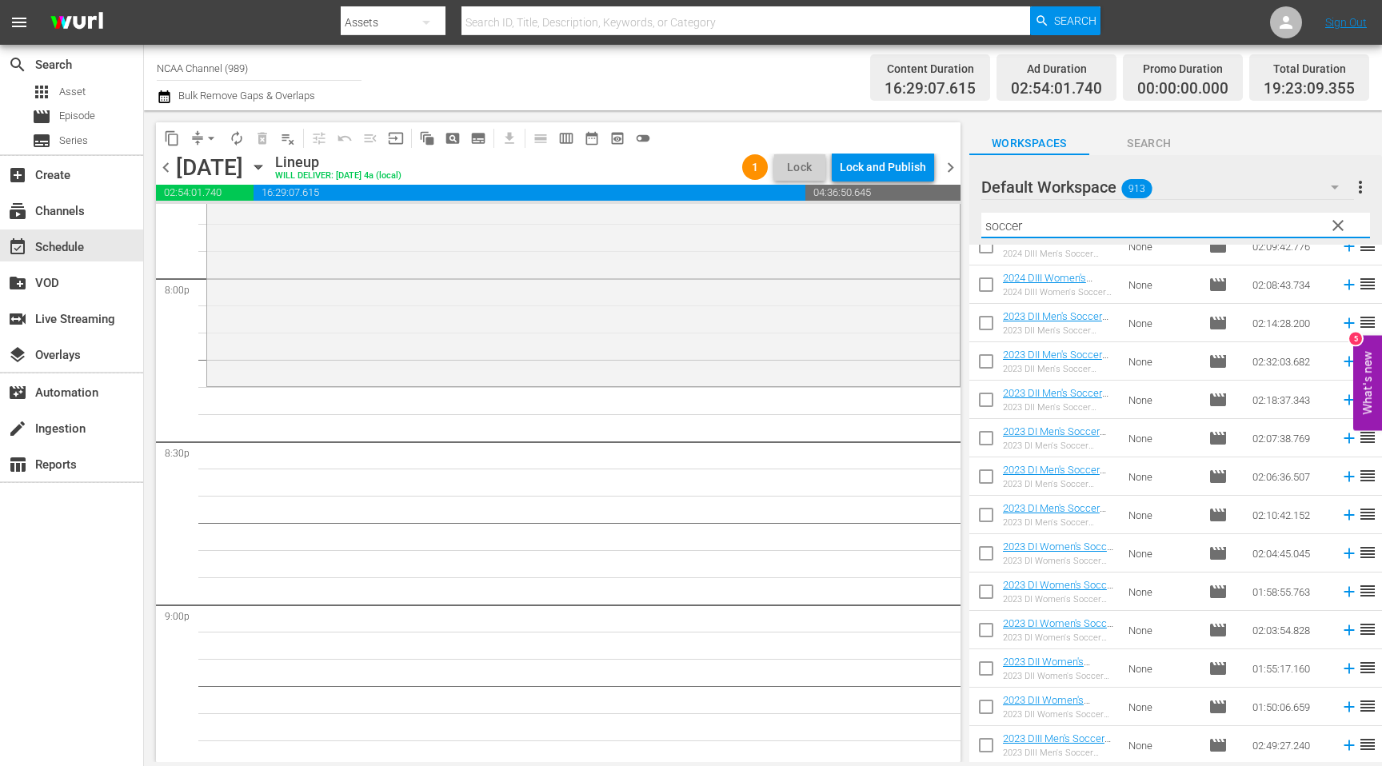
type input "soccer"
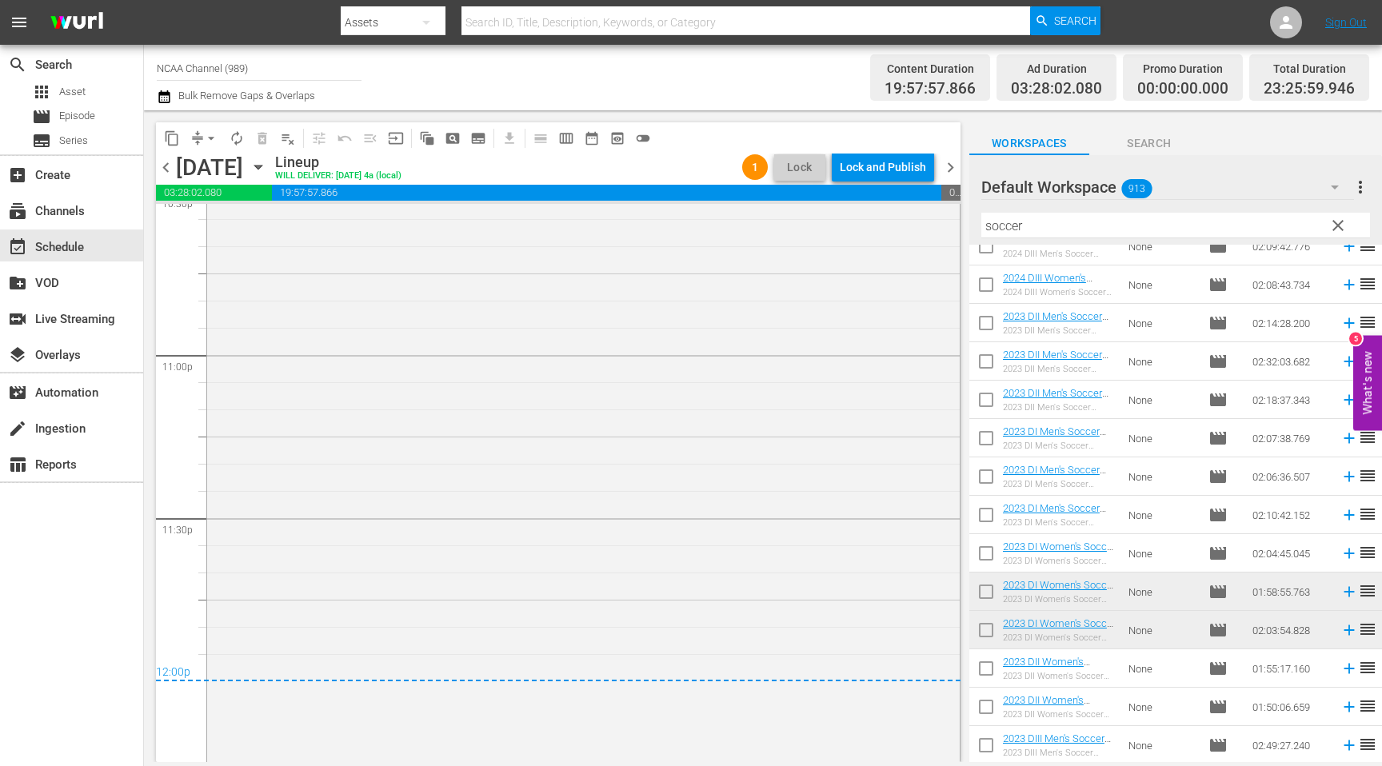
scroll to position [7400, 0]
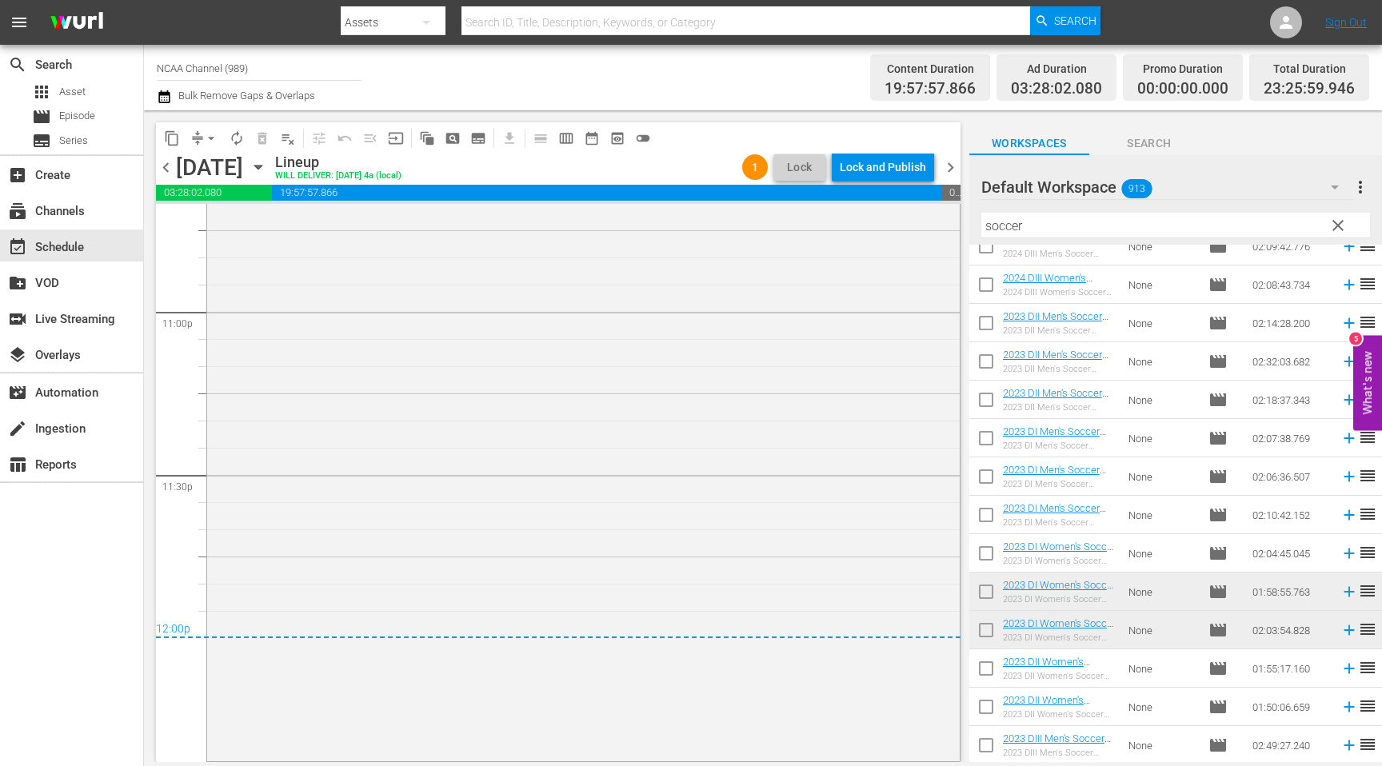
click at [947, 161] on span "chevron_right" at bounding box center [951, 168] width 20 height 20
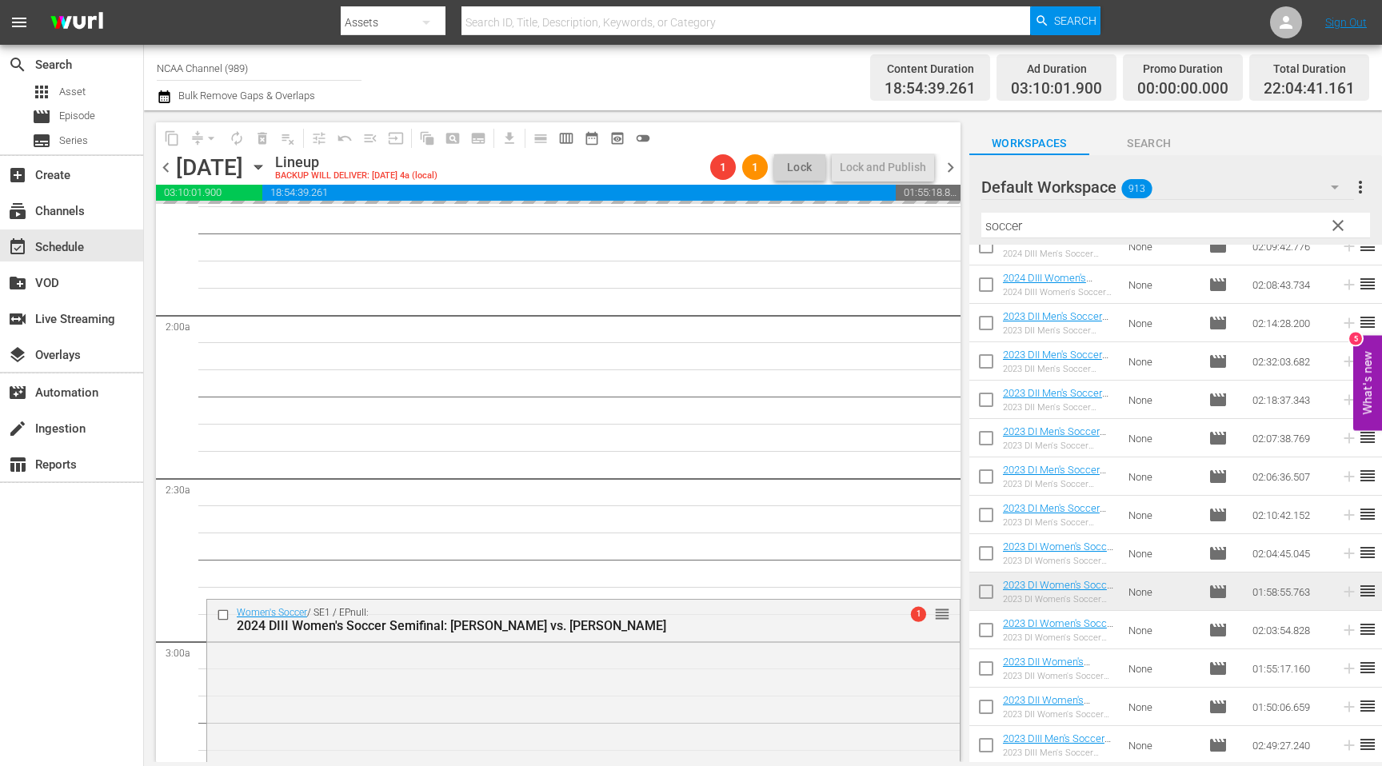
scroll to position [541, 0]
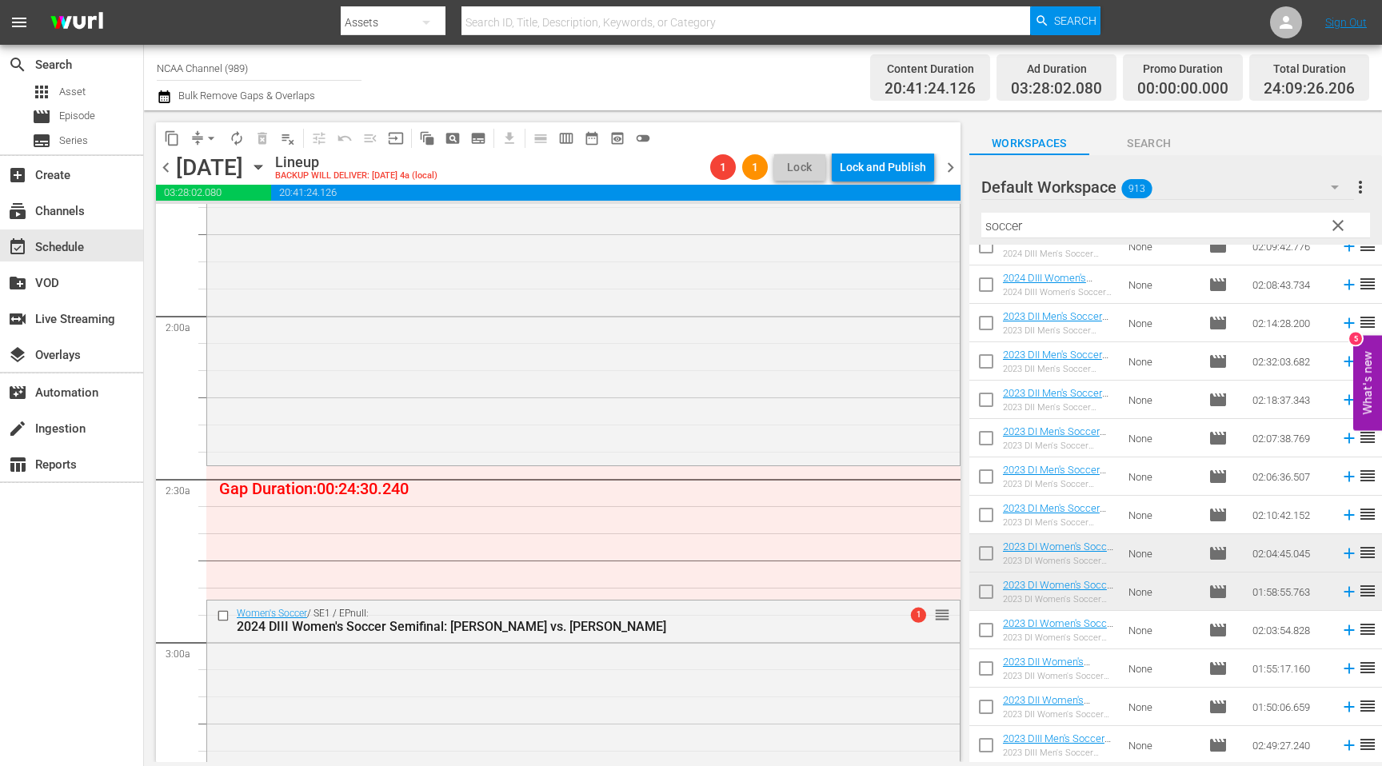
click at [217, 137] on span "arrow_drop_down" at bounding box center [211, 138] width 16 height 16
click at [270, 226] on li "Align to End of Previous Day" at bounding box center [212, 223] width 168 height 26
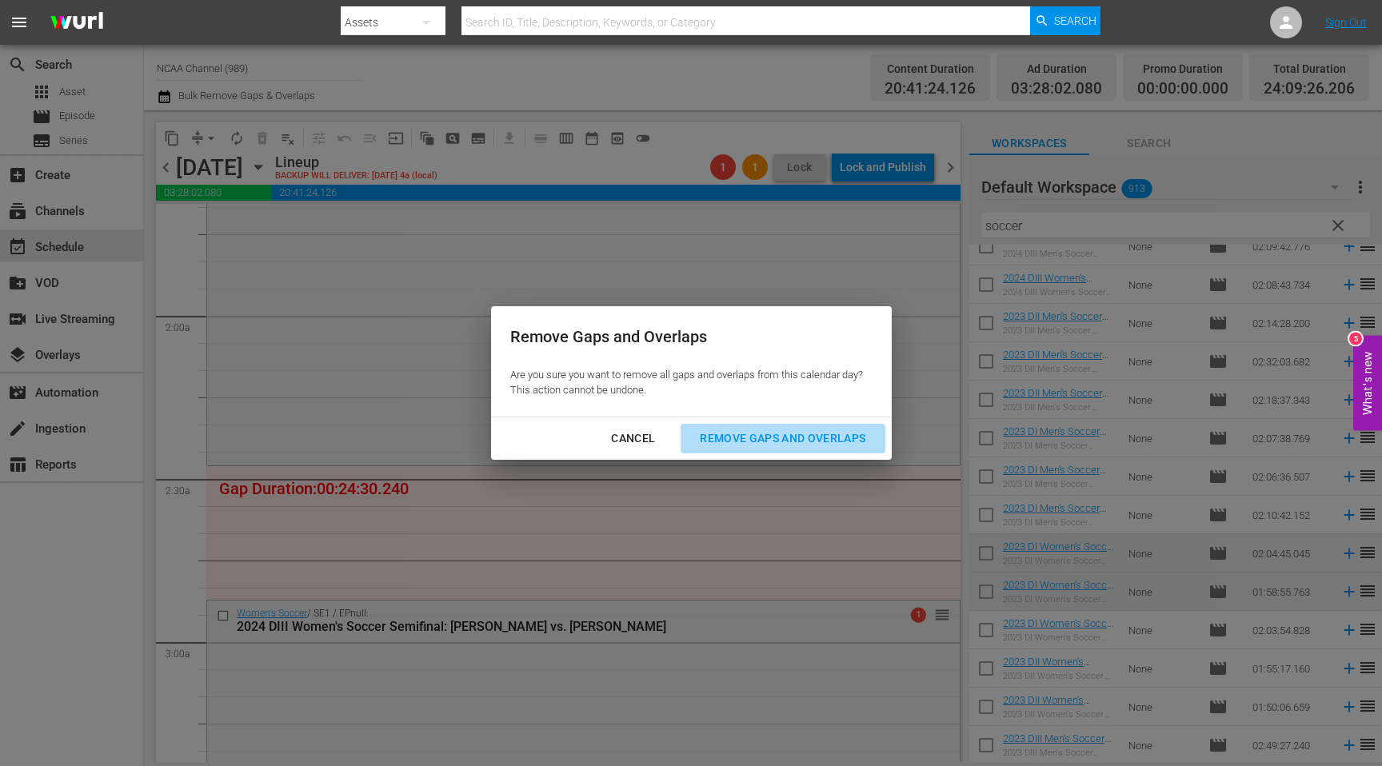
click at [798, 442] on div "Remove Gaps and Overlaps" at bounding box center [782, 439] width 191 height 20
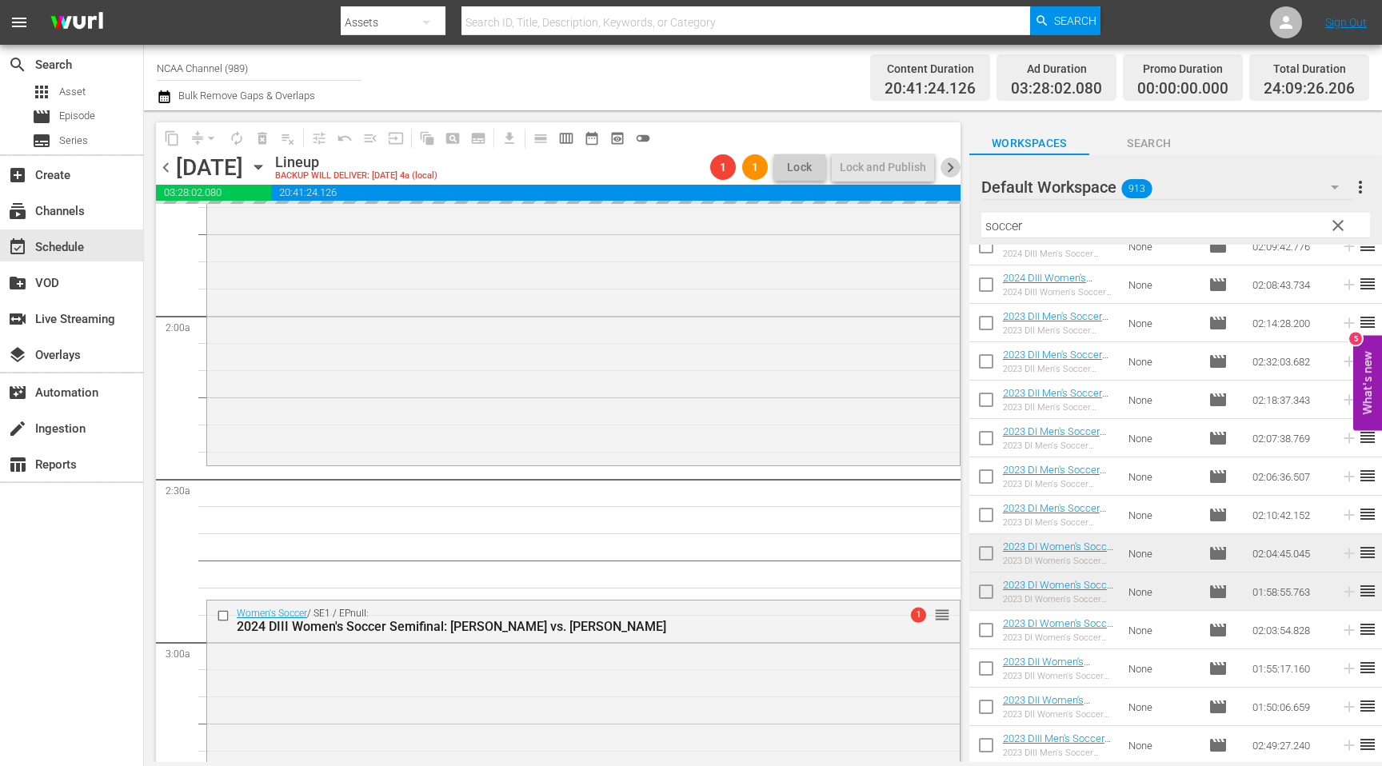
click at [950, 167] on span "chevron_right" at bounding box center [951, 168] width 20 height 20
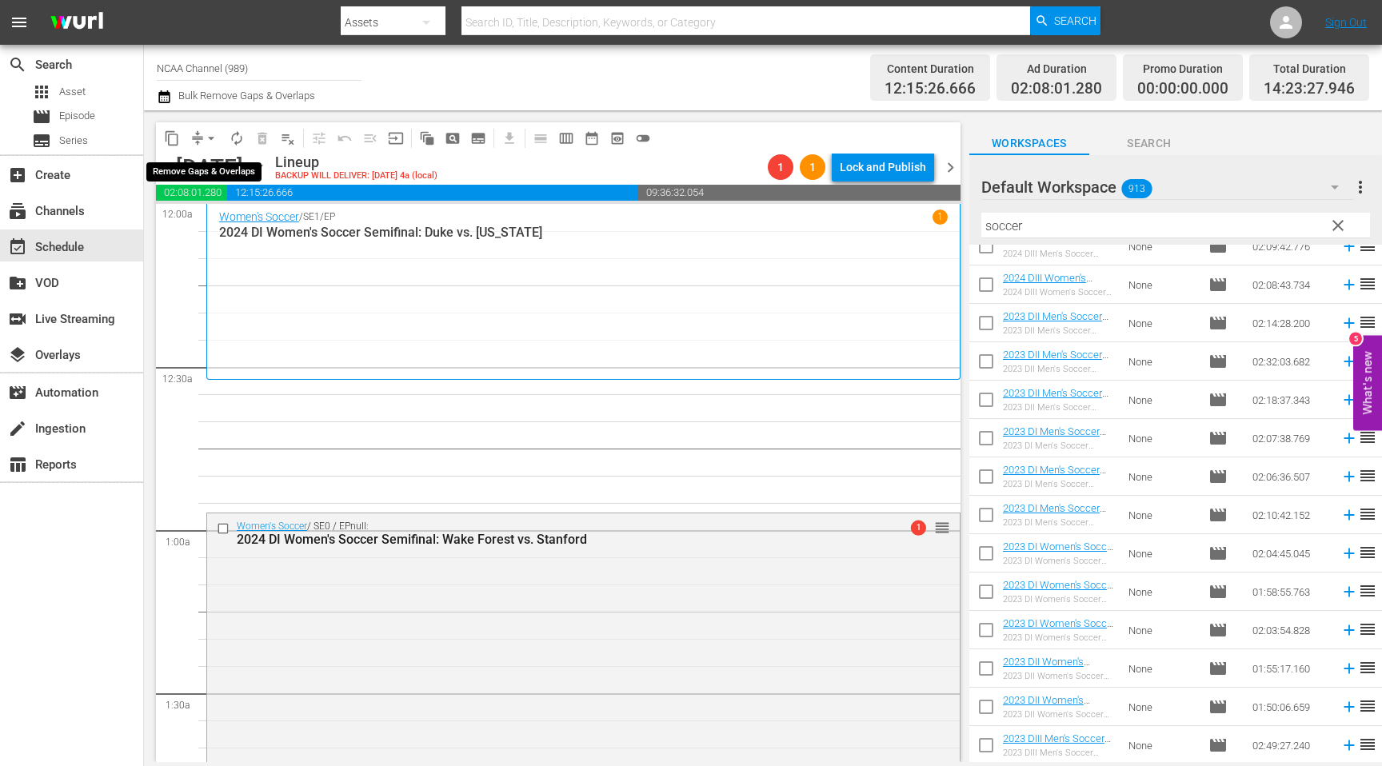
click at [217, 140] on span "arrow_drop_down" at bounding box center [211, 138] width 16 height 16
click at [244, 222] on li "Align to End of Previous Day" at bounding box center [212, 223] width 168 height 26
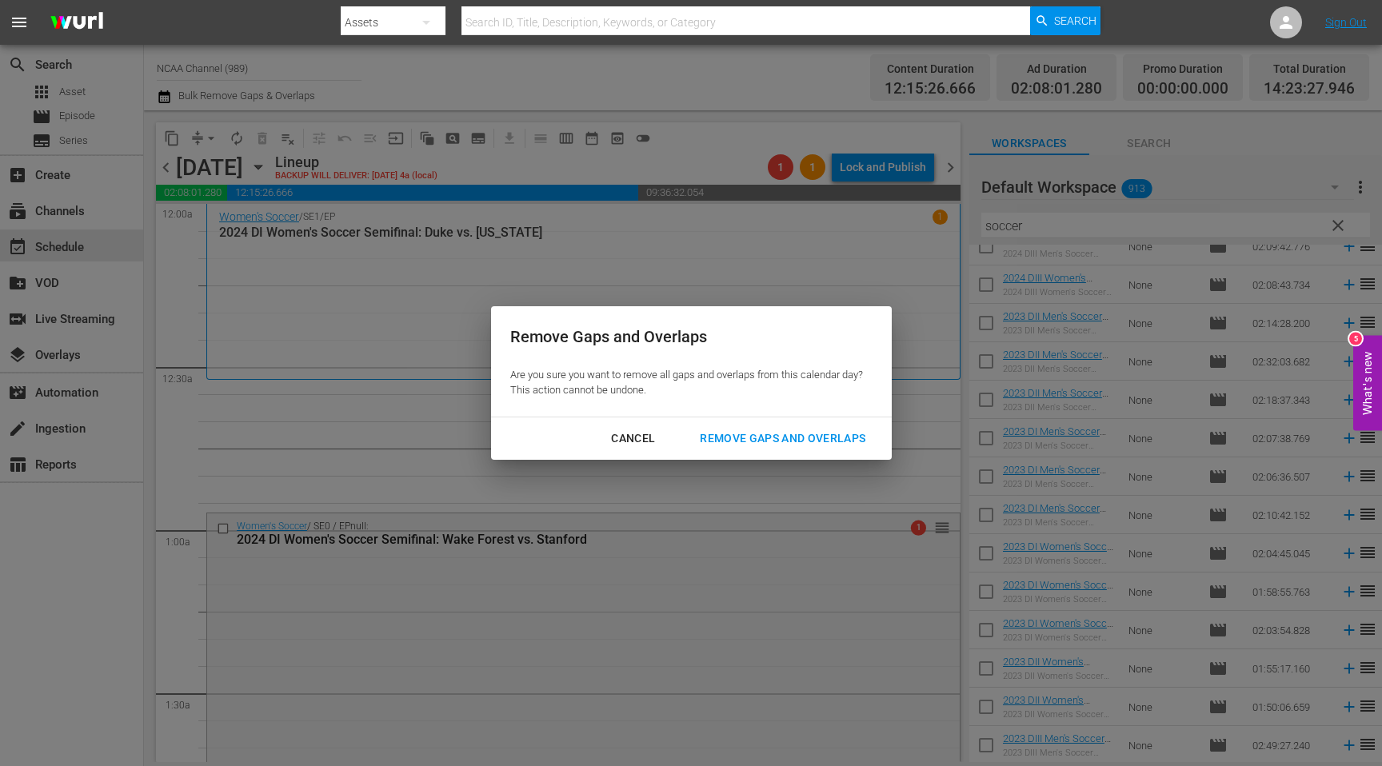
click at [715, 435] on div "Remove Gaps and Overlaps" at bounding box center [782, 439] width 191 height 20
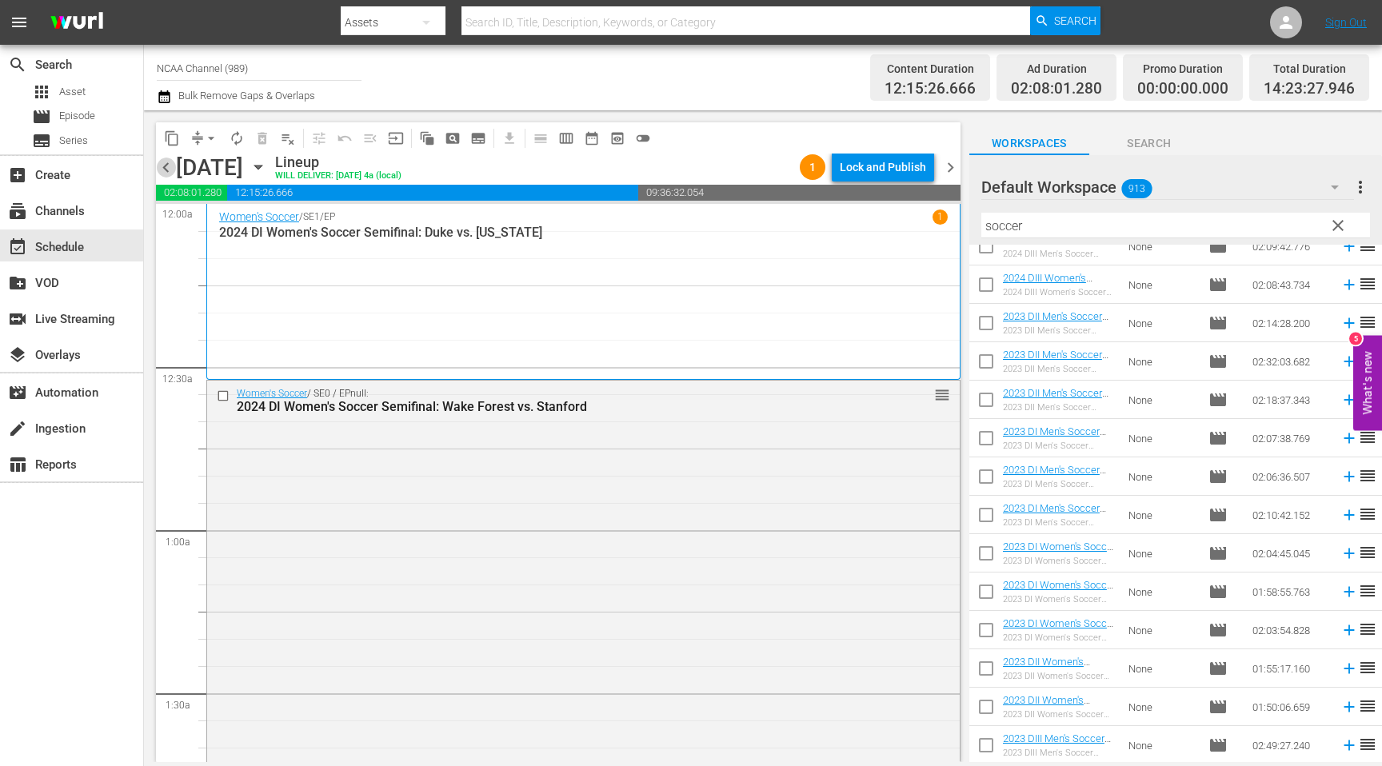
click at [168, 160] on span "chevron_left" at bounding box center [166, 168] width 20 height 20
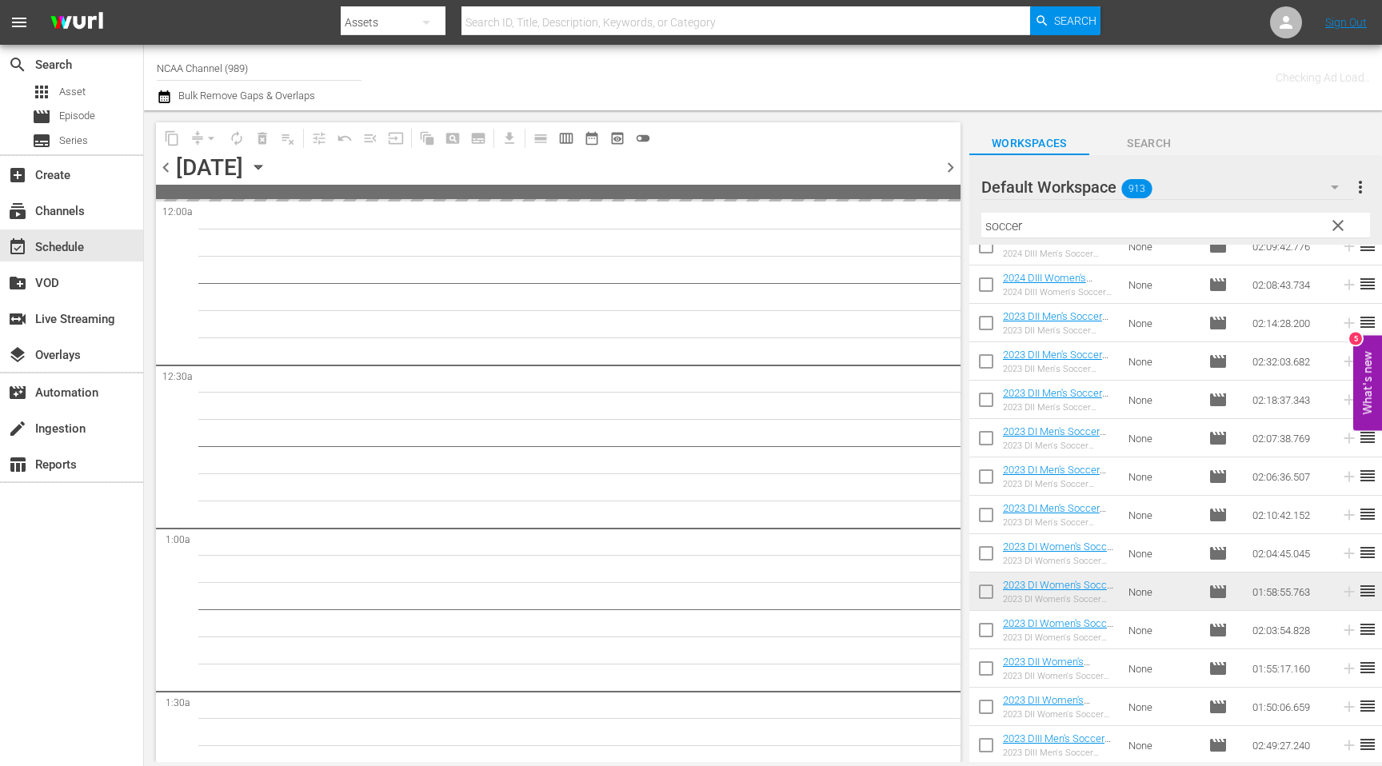
click at [168, 160] on span "chevron_left" at bounding box center [166, 168] width 20 height 20
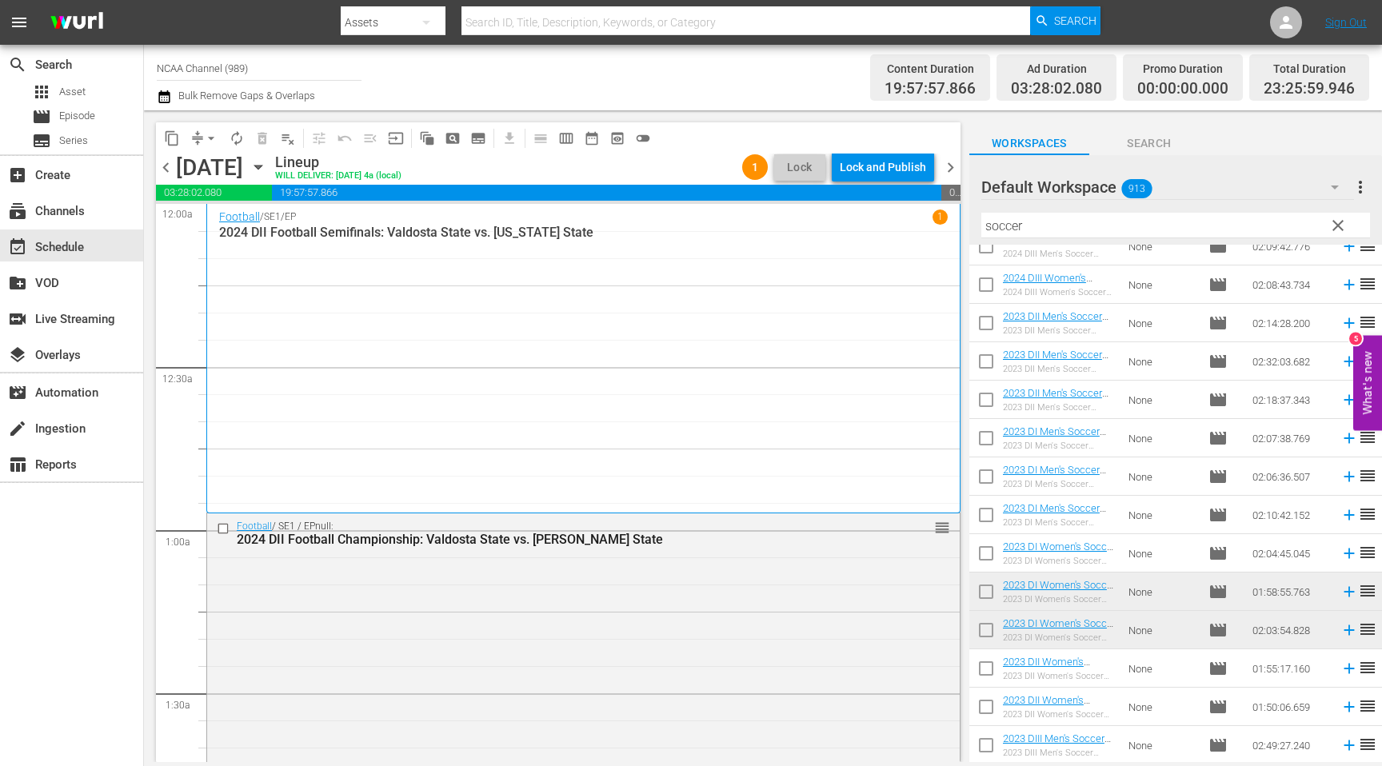
click at [166, 167] on span "chevron_left" at bounding box center [166, 168] width 20 height 20
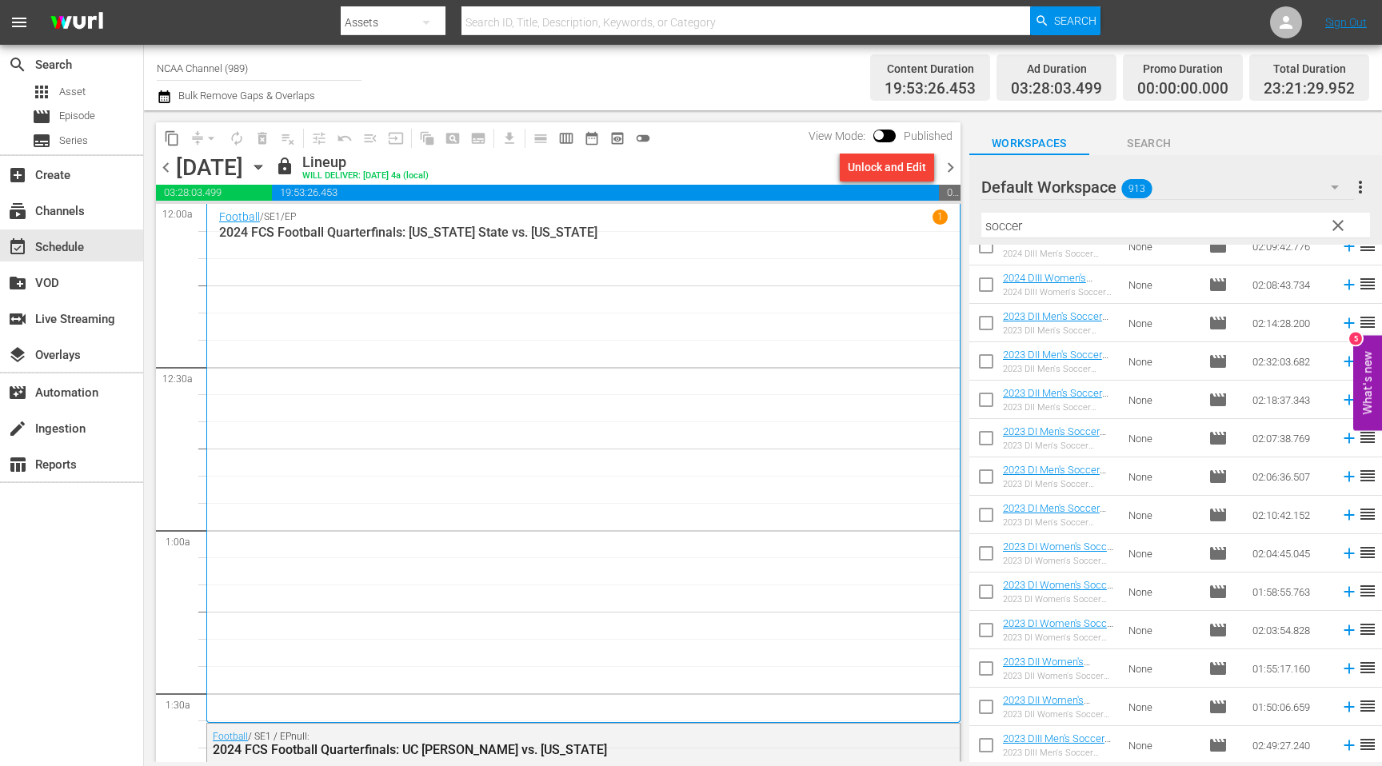
click at [955, 168] on span "chevron_right" at bounding box center [951, 168] width 20 height 20
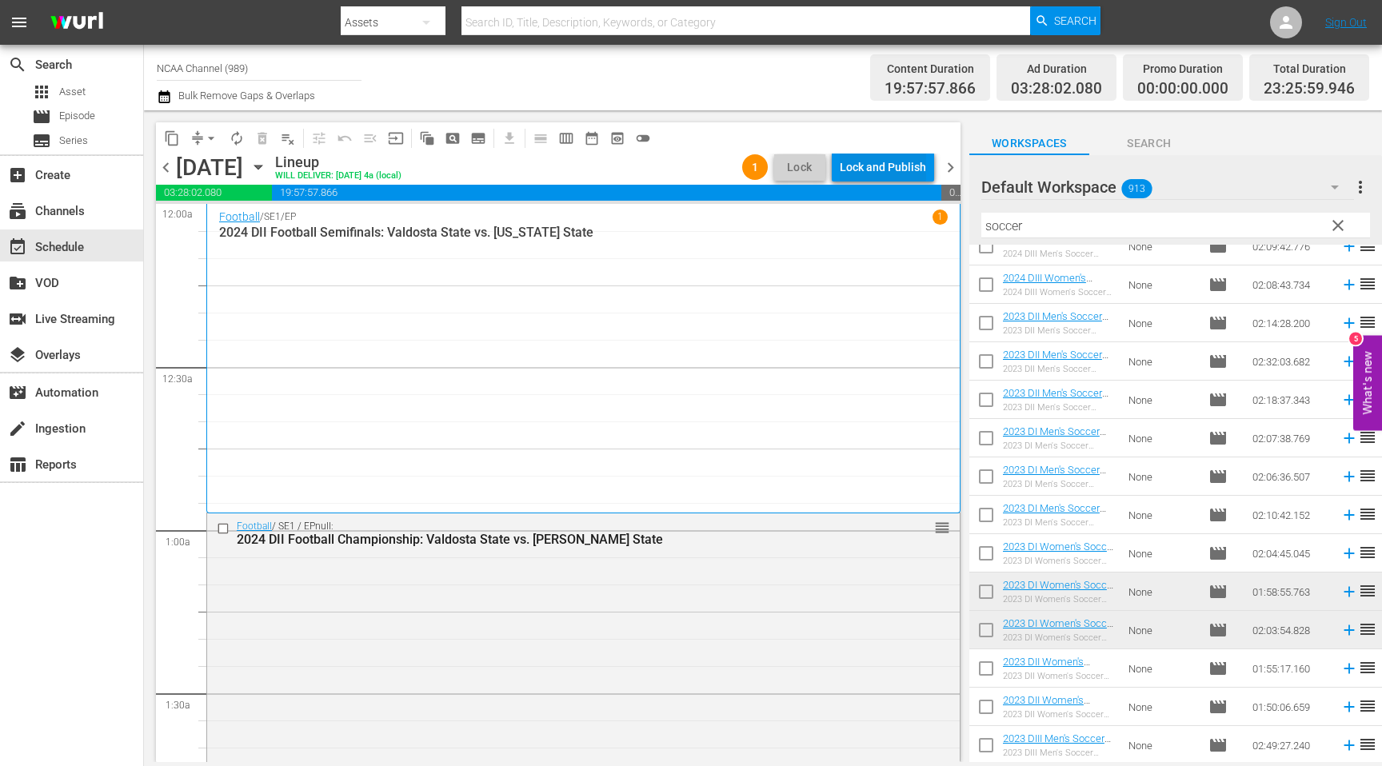
click at [916, 172] on div "Lock and Publish" at bounding box center [883, 167] width 86 height 29
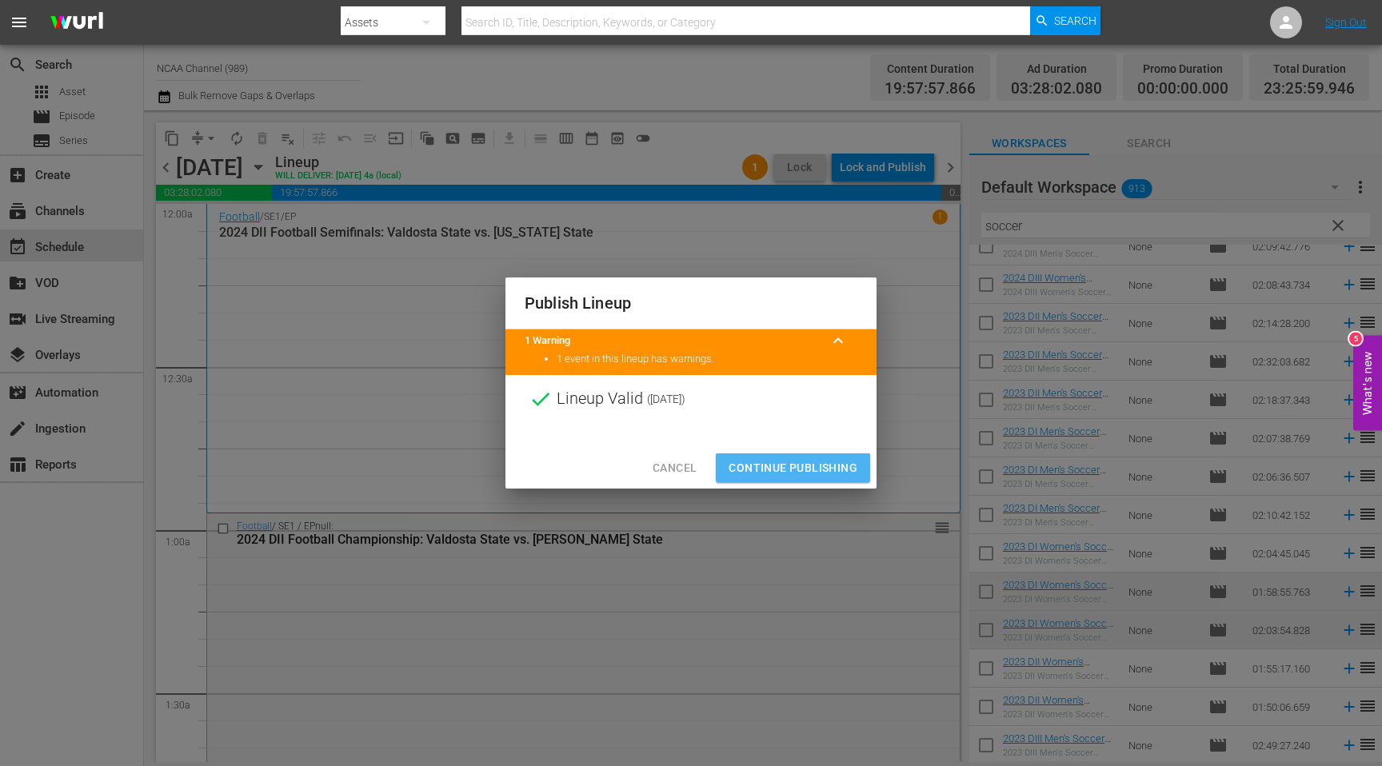
click at [847, 469] on span "Continue Publishing" at bounding box center [793, 468] width 129 height 20
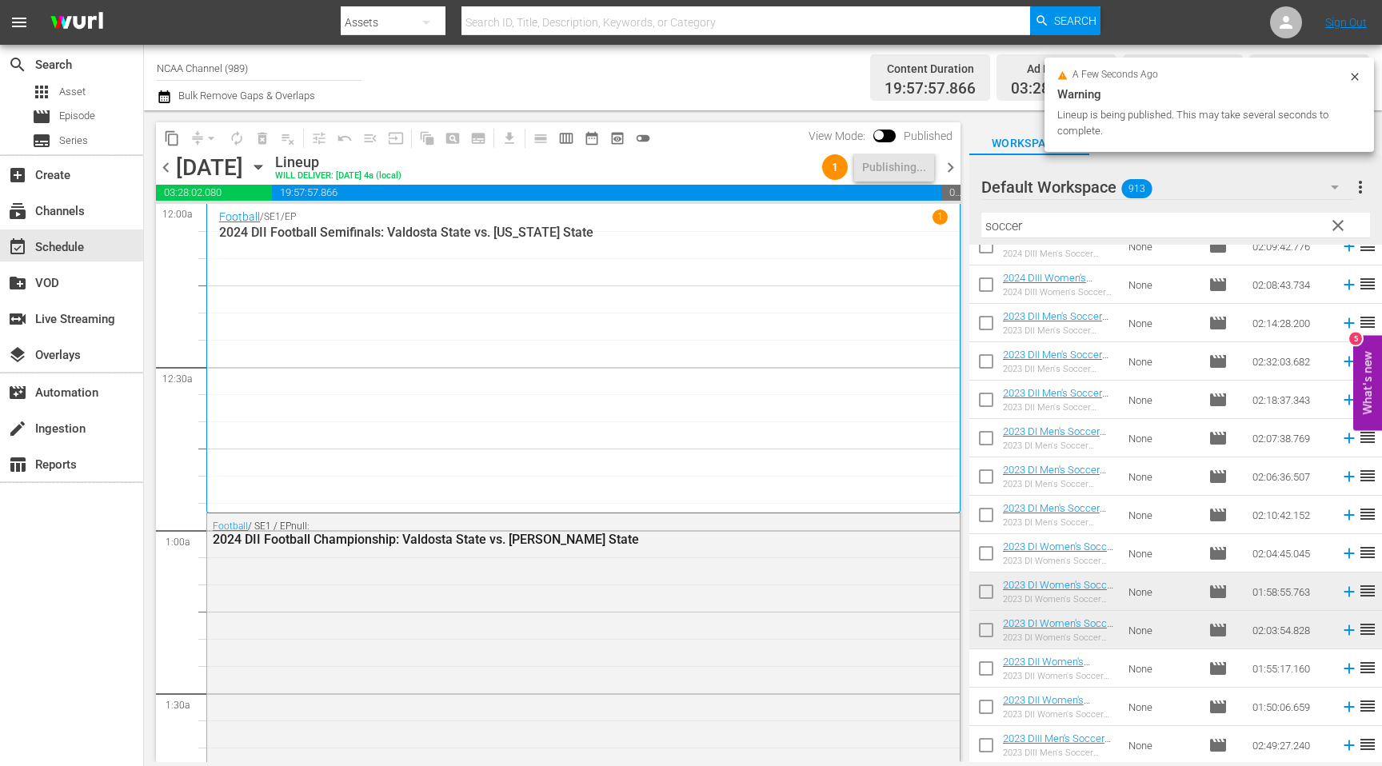
click at [950, 164] on span "chevron_right" at bounding box center [951, 168] width 20 height 20
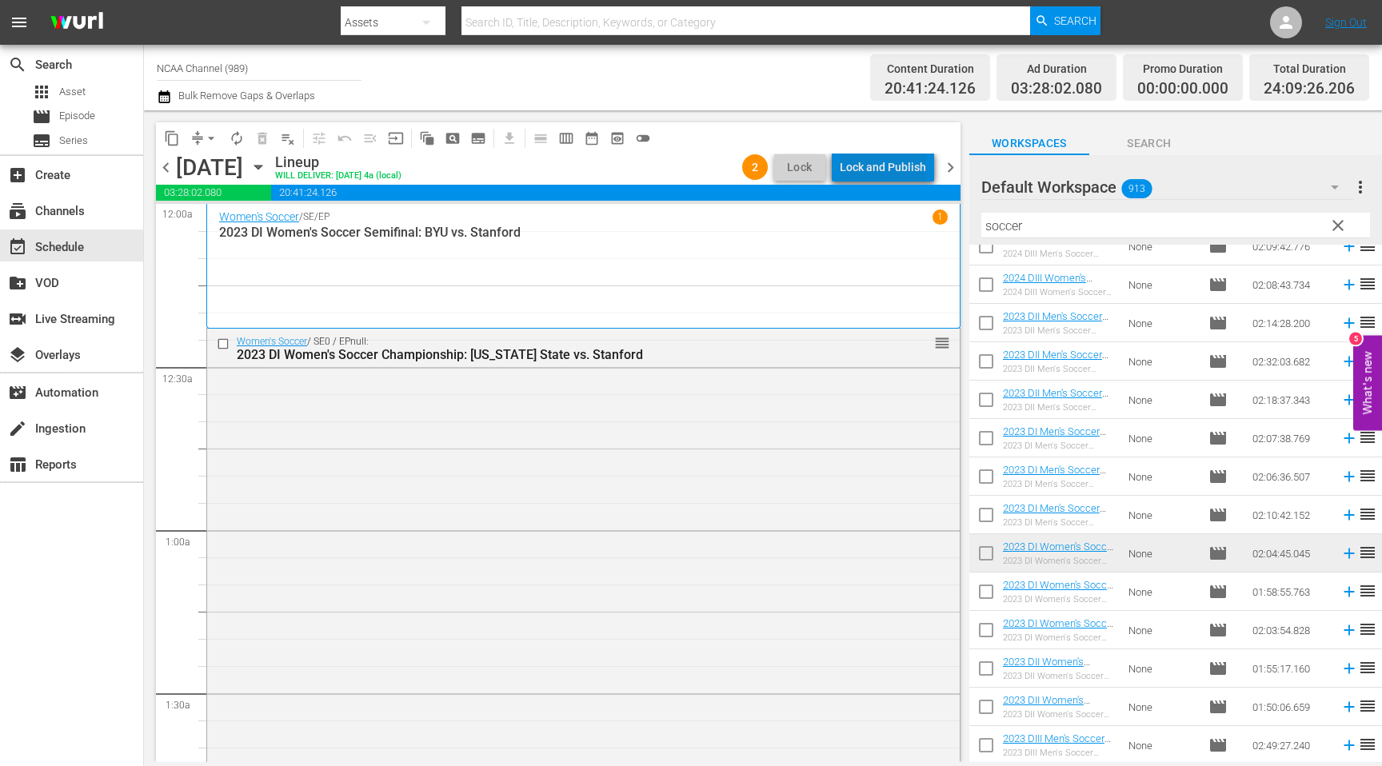
click at [894, 171] on div "Lock and Publish" at bounding box center [883, 167] width 86 height 29
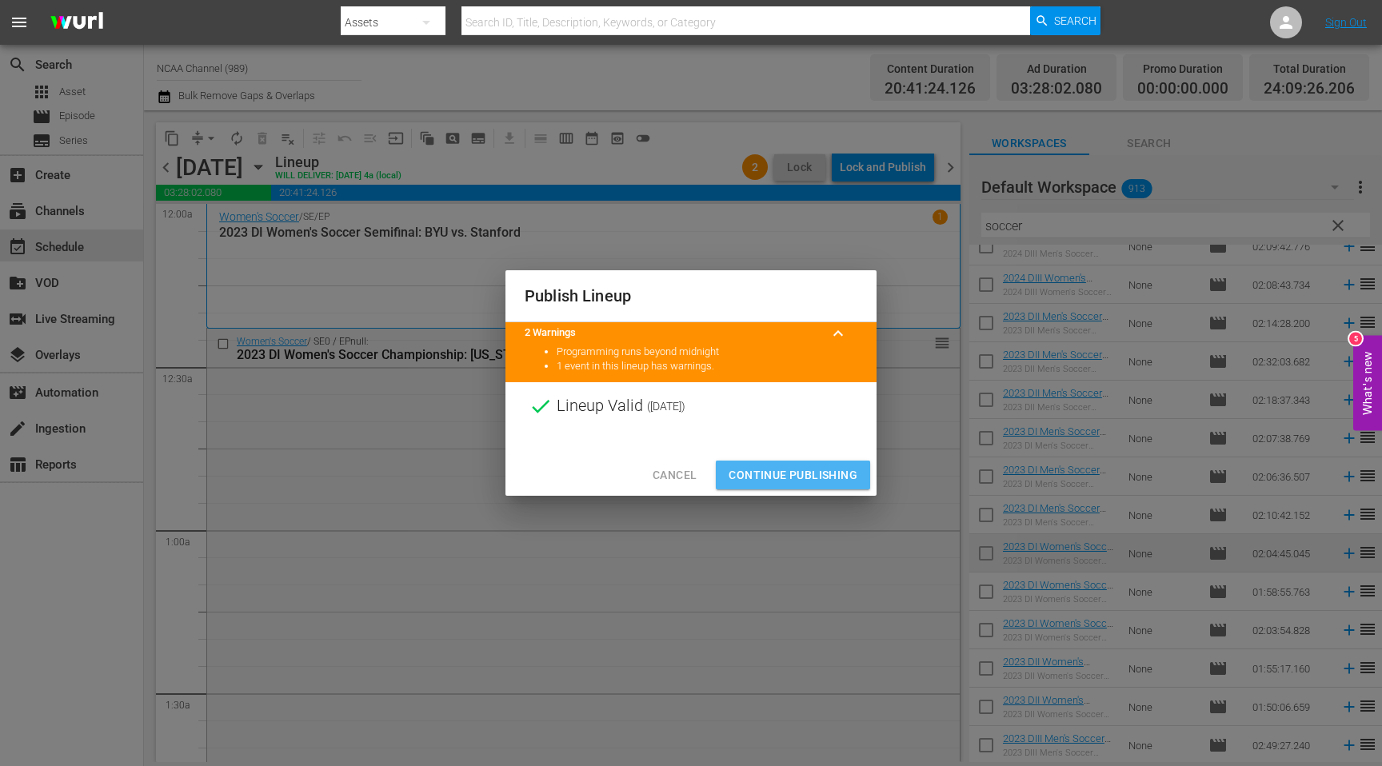
click at [834, 467] on span "Continue Publishing" at bounding box center [793, 476] width 129 height 20
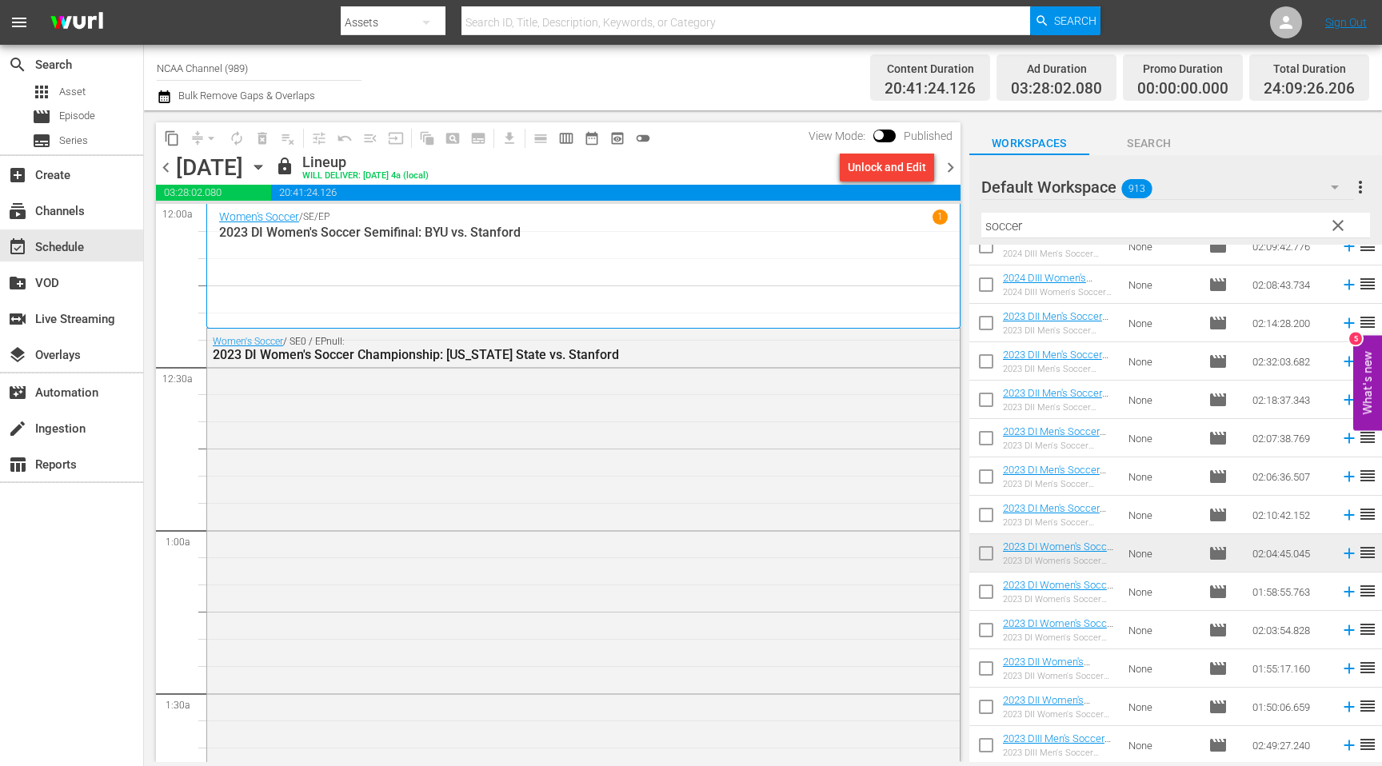
click at [948, 170] on span "chevron_right" at bounding box center [951, 168] width 20 height 20
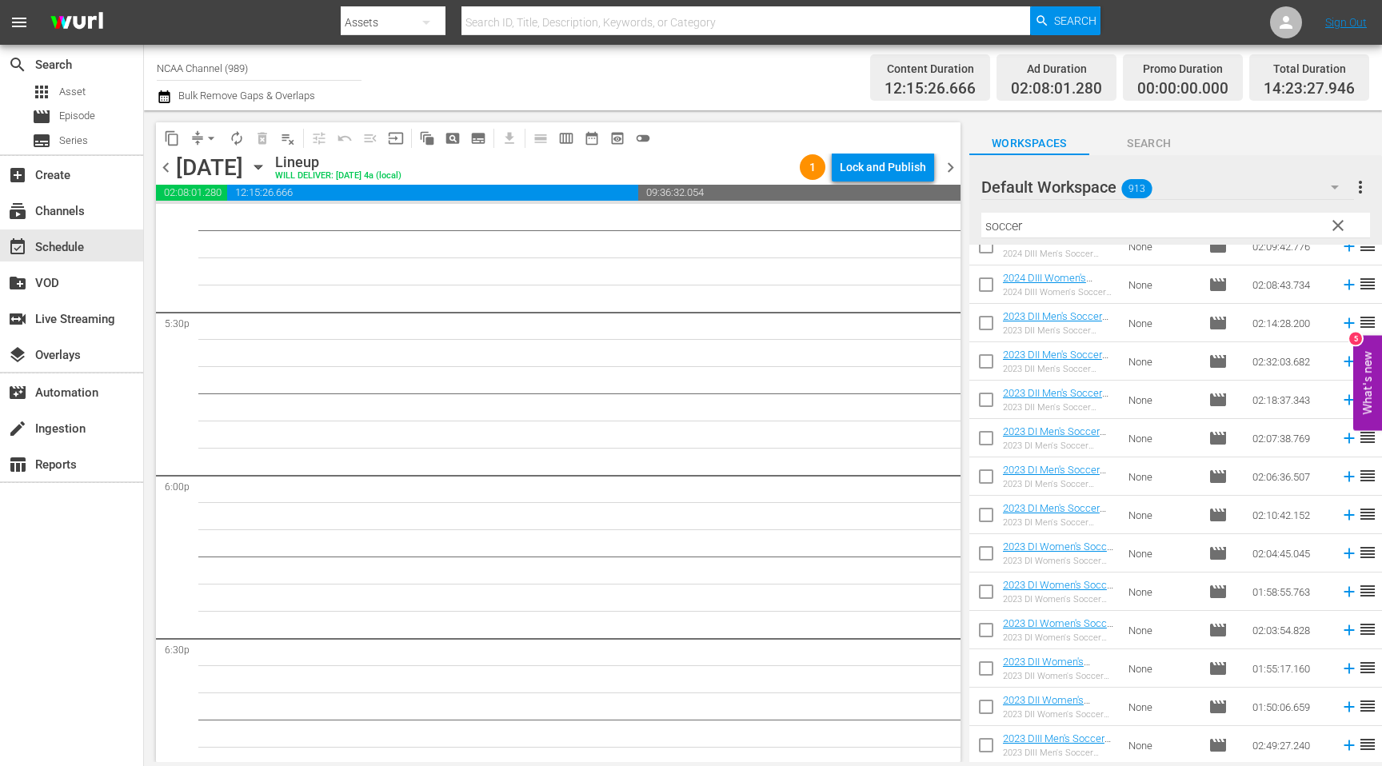
scroll to position [5600, 0]
